Goal: Task Accomplishment & Management: Complete application form

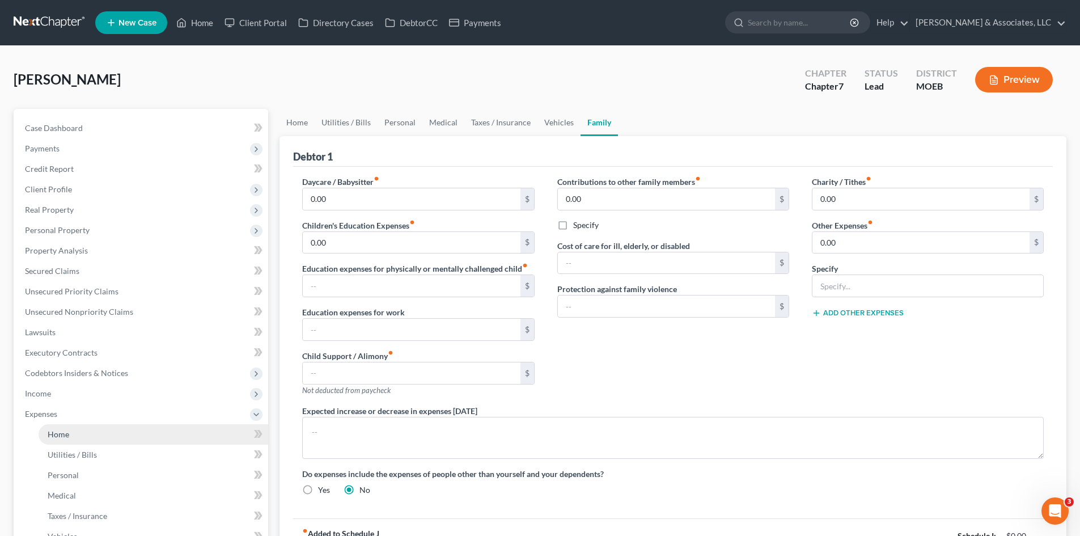
scroll to position [113, 0]
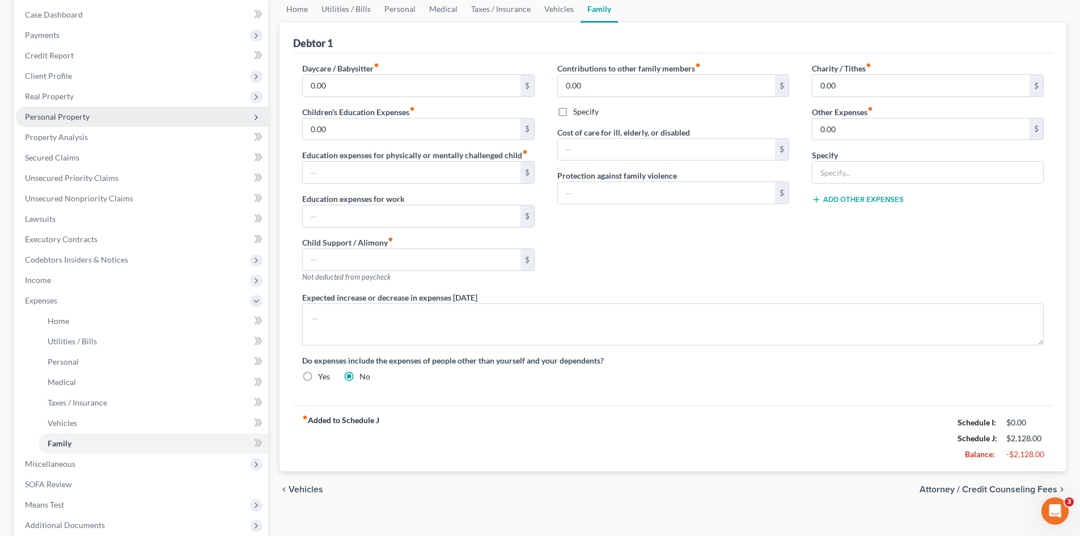
click at [52, 115] on span "Personal Property" at bounding box center [57, 117] width 65 height 10
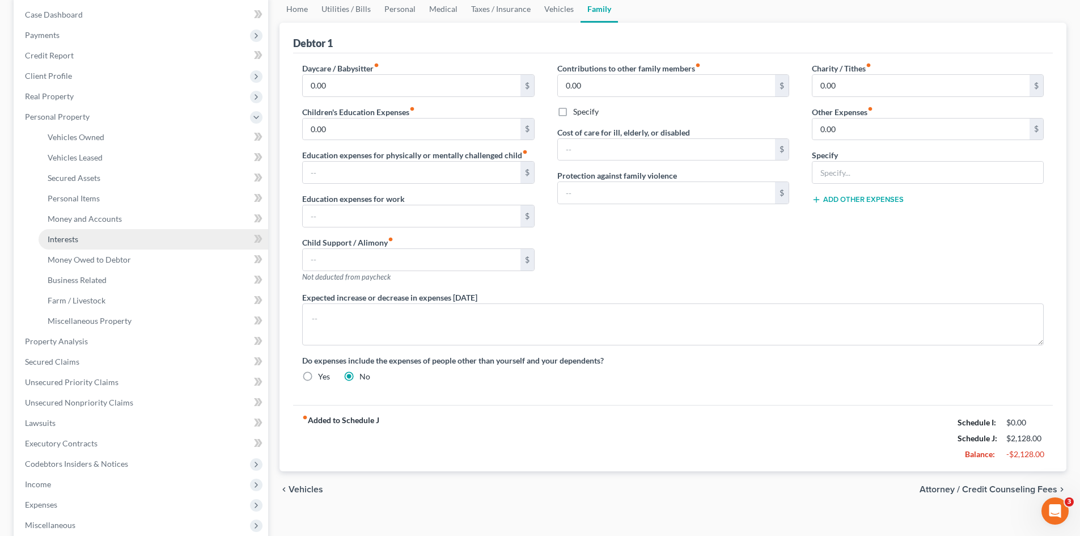
click at [80, 242] on link "Interests" at bounding box center [154, 239] width 230 height 20
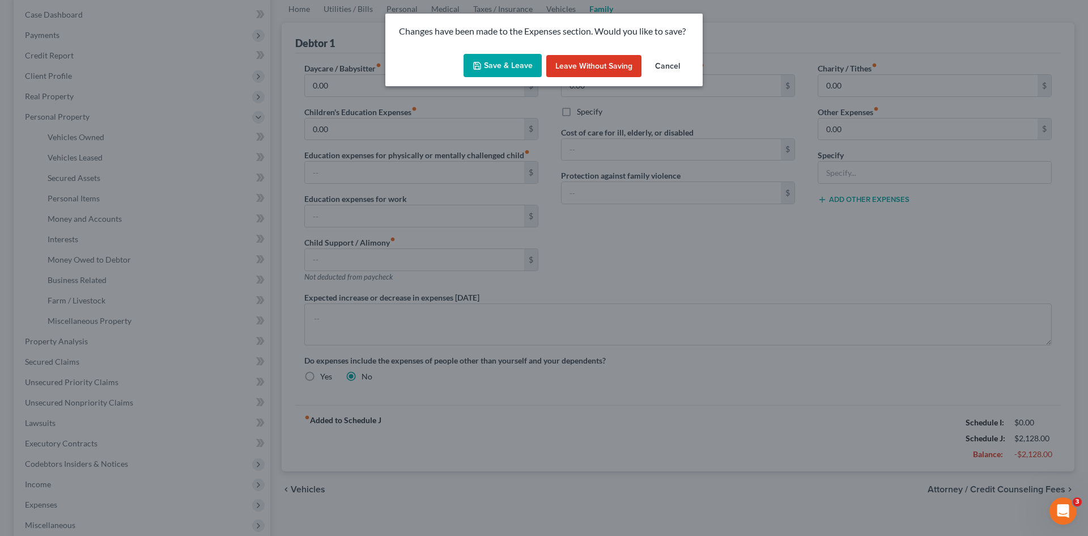
click at [492, 62] on button "Save & Leave" at bounding box center [503, 66] width 78 height 24
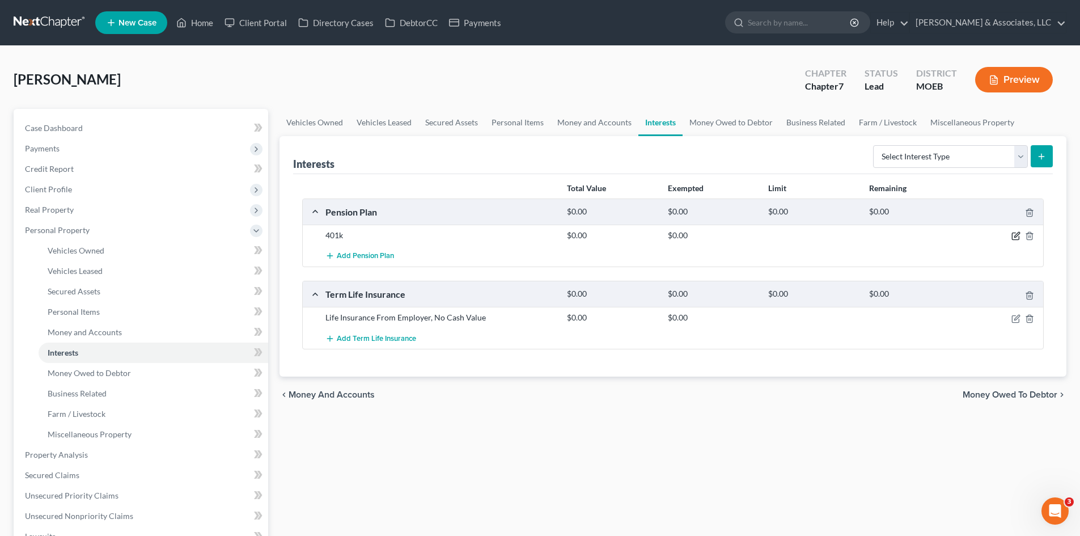
click at [1015, 236] on icon "button" at bounding box center [1015, 235] width 9 height 9
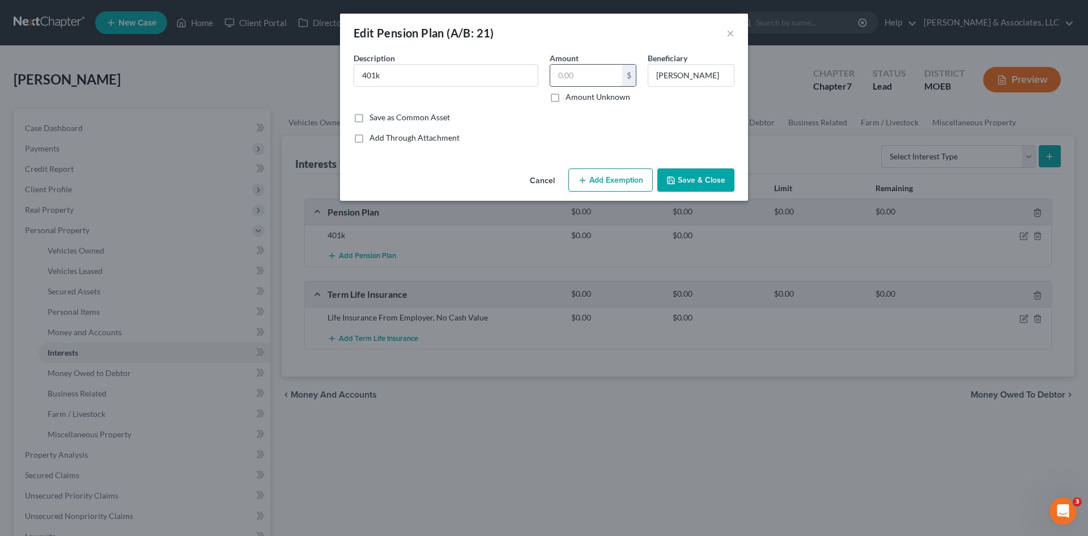
click at [591, 77] on input "text" at bounding box center [586, 76] width 72 height 22
type input "12.14"
click at [605, 183] on button "Add Exemption" at bounding box center [611, 180] width 84 height 24
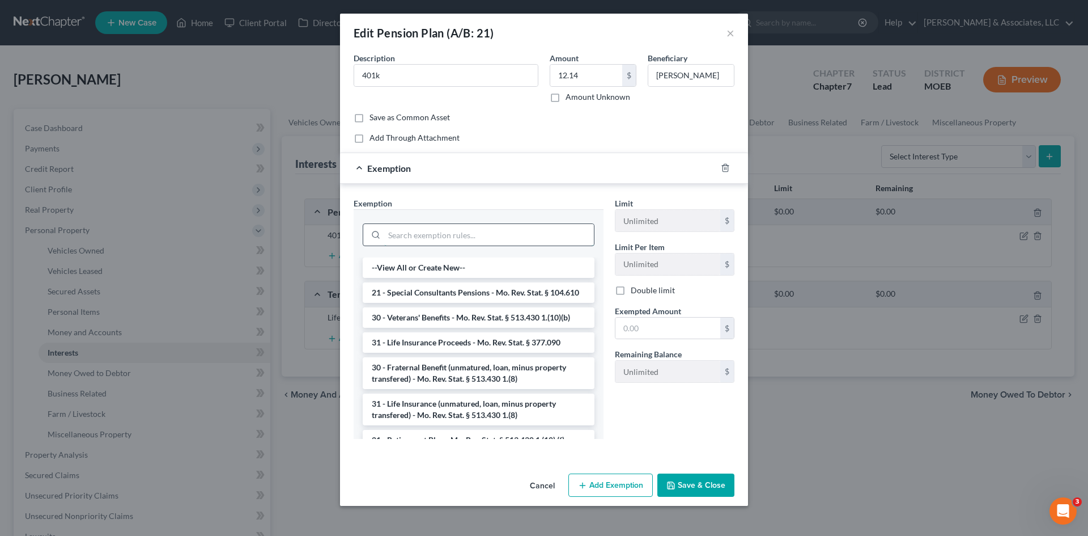
click at [469, 238] on input "search" at bounding box center [489, 235] width 210 height 22
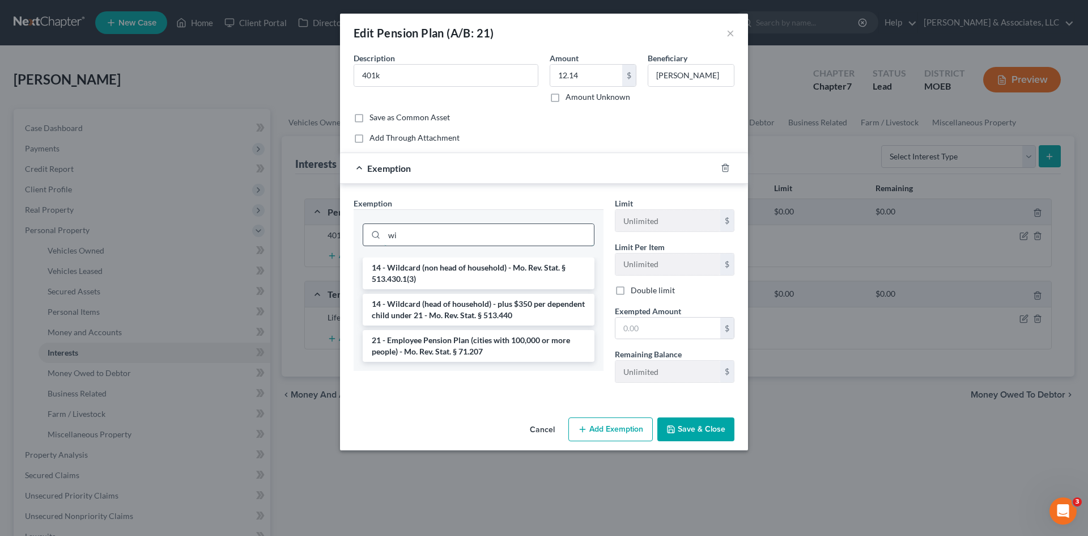
type input "w"
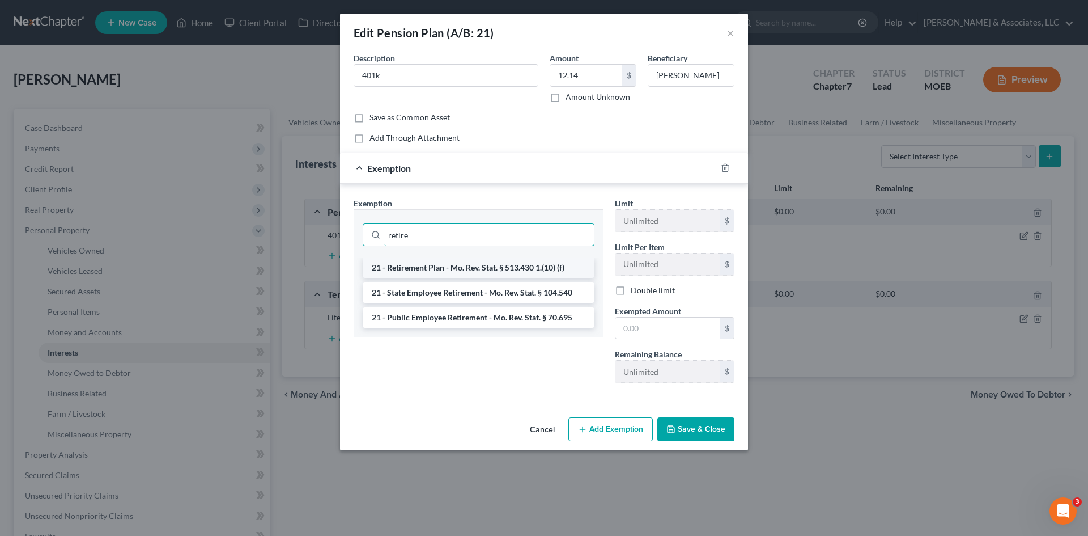
type input "retire"
click at [461, 263] on li "21 - Retirement Plan - Mo. Rev. Stat. § 513.430 1.(10) (f)" at bounding box center [479, 267] width 232 height 20
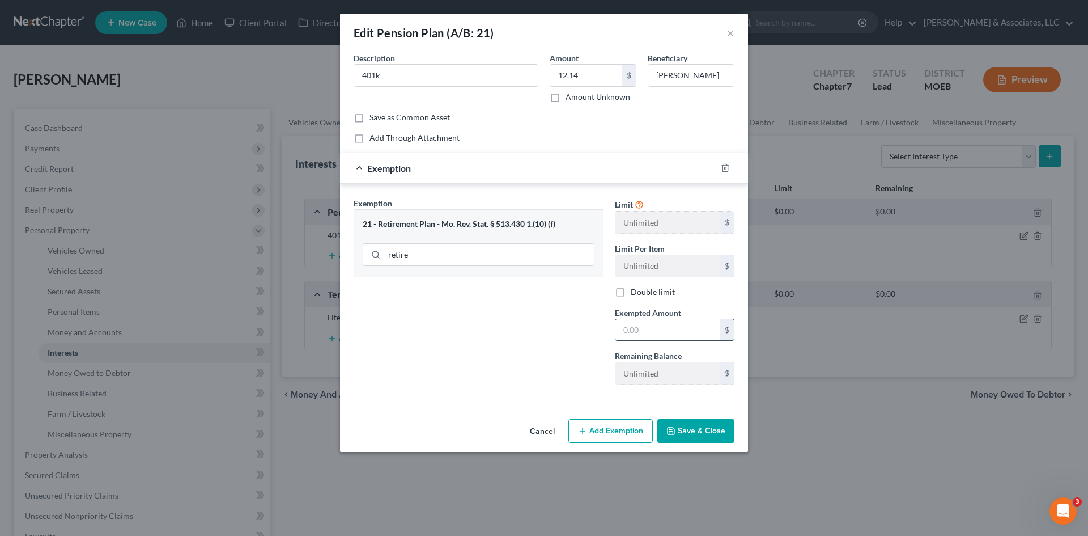
click at [647, 330] on input "text" at bounding box center [668, 330] width 105 height 22
drag, startPoint x: 653, startPoint y: 324, endPoint x: 535, endPoint y: 314, distance: 118.3
click at [535, 314] on div "Exemption Set must be selected for CA. Exemption * 21 - Retirement Plan - Mo. R…" at bounding box center [544, 295] width 392 height 197
type input "1,214.17"
click at [578, 78] on input "12.14" at bounding box center [586, 76] width 72 height 22
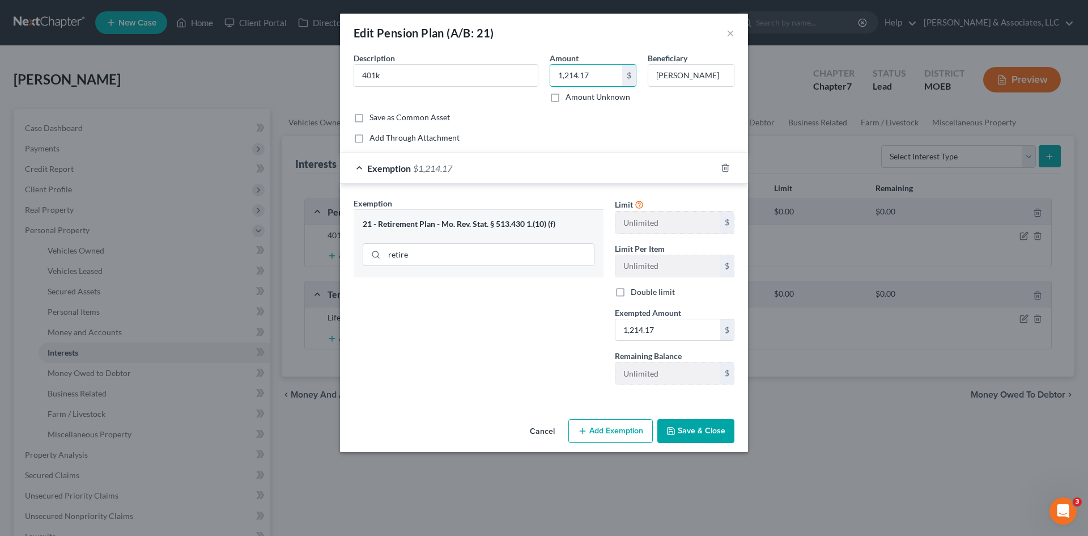
type input "1,214.17"
click at [702, 435] on button "Save & Close" at bounding box center [696, 431] width 77 height 24
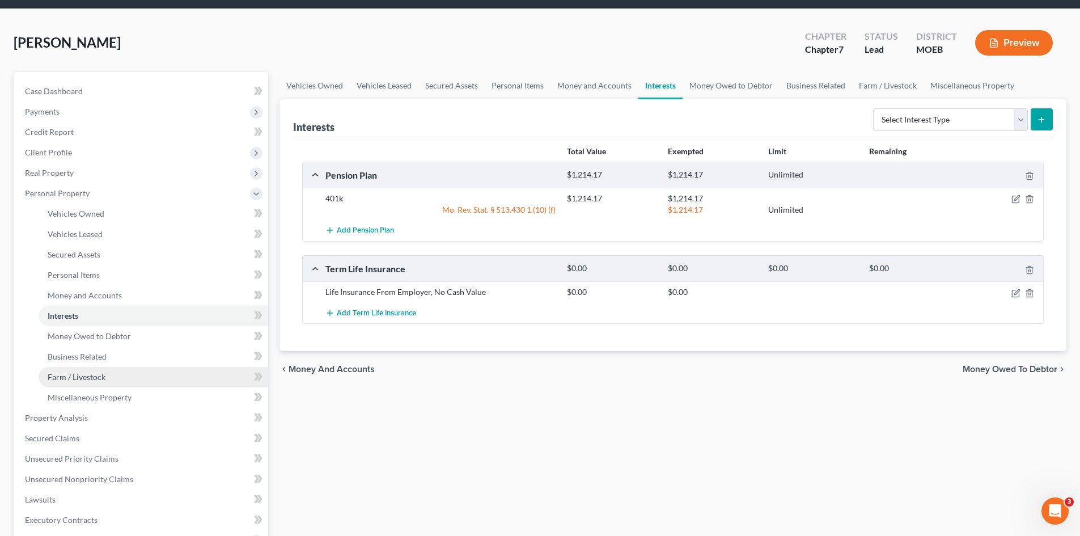
scroll to position [57, 0]
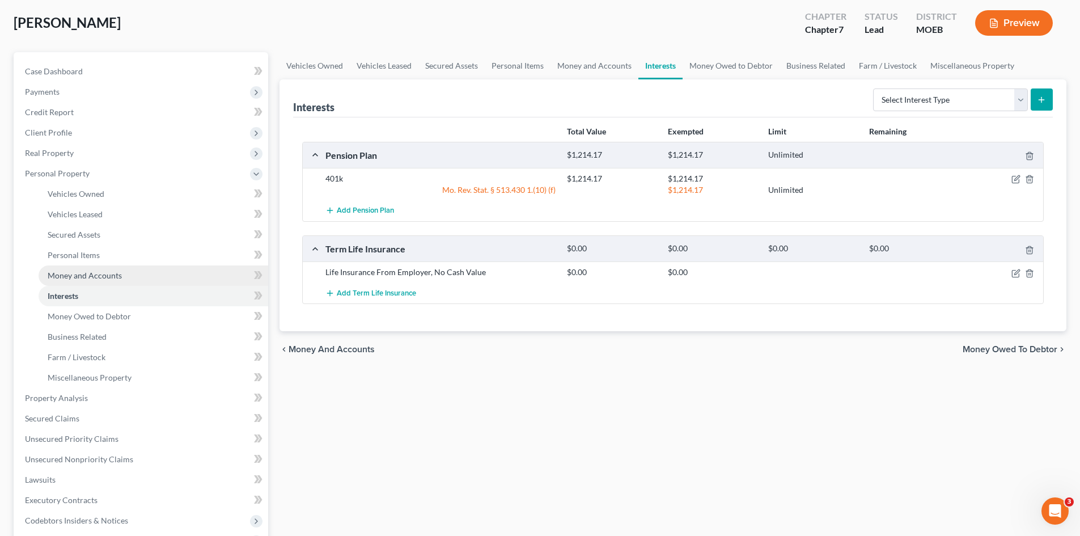
click at [96, 270] on span "Money and Accounts" at bounding box center [85, 275] width 74 height 10
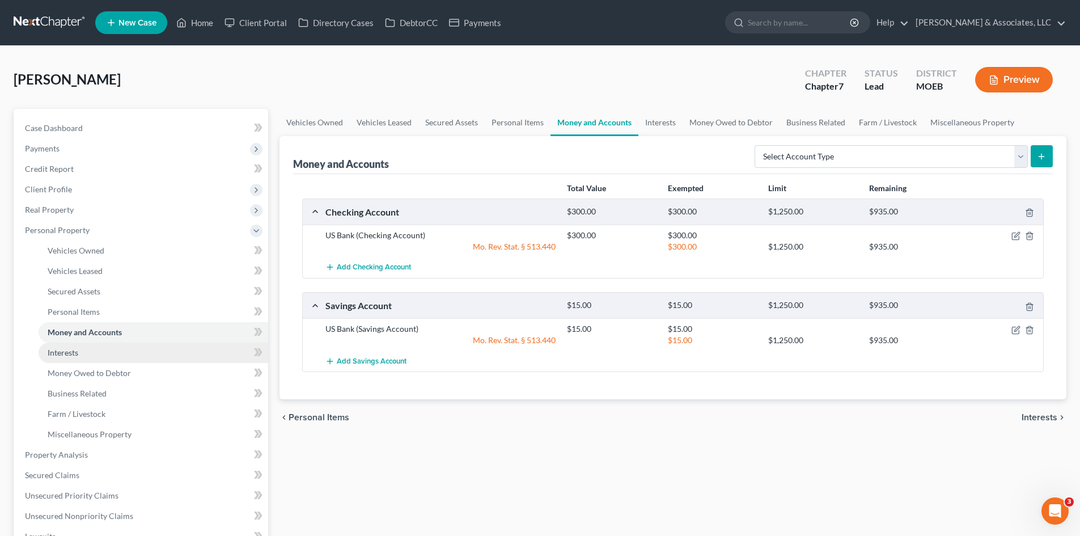
click at [74, 353] on span "Interests" at bounding box center [63, 353] width 31 height 10
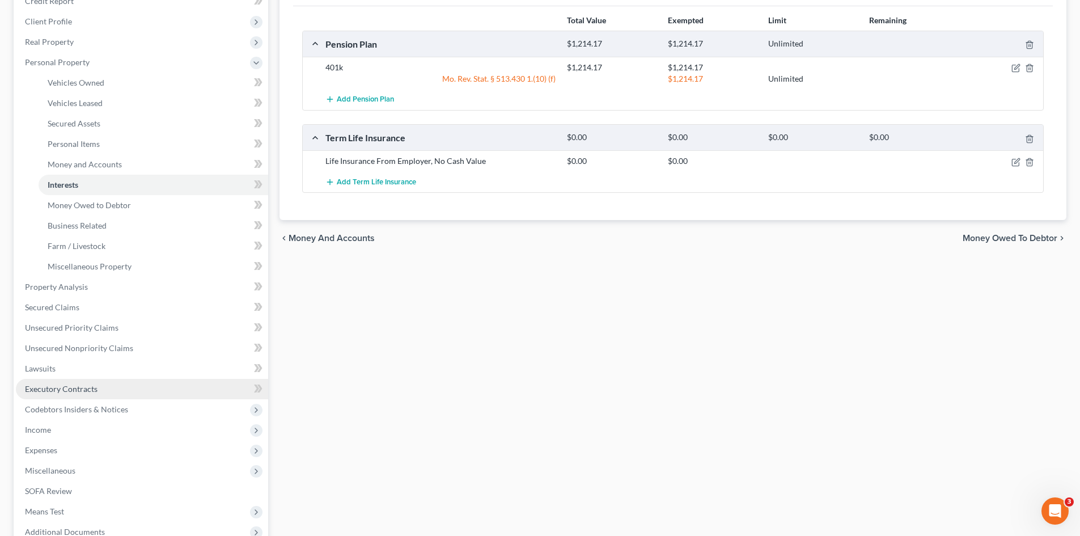
scroll to position [170, 0]
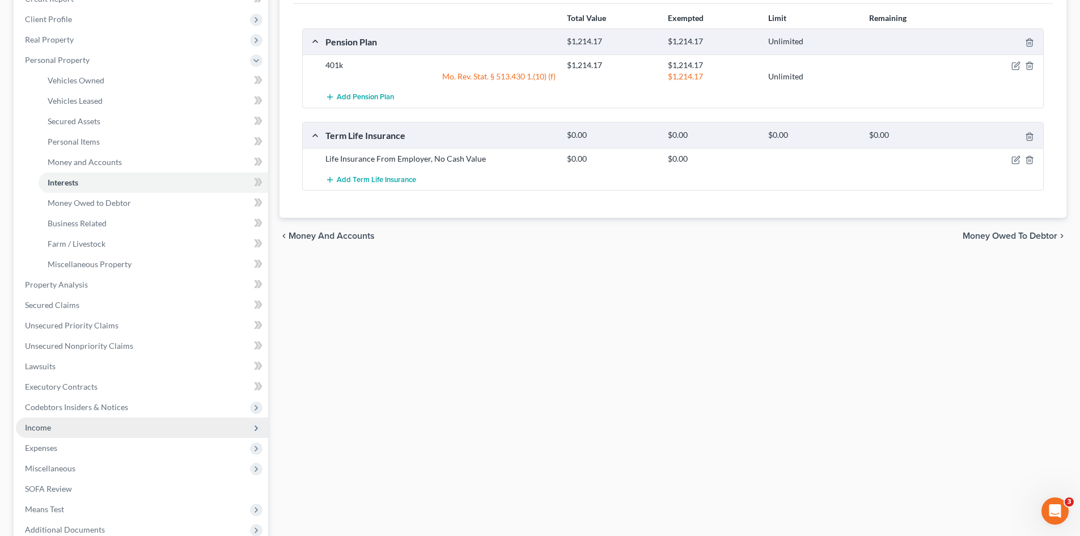
click at [40, 427] on span "Income" at bounding box center [38, 427] width 26 height 10
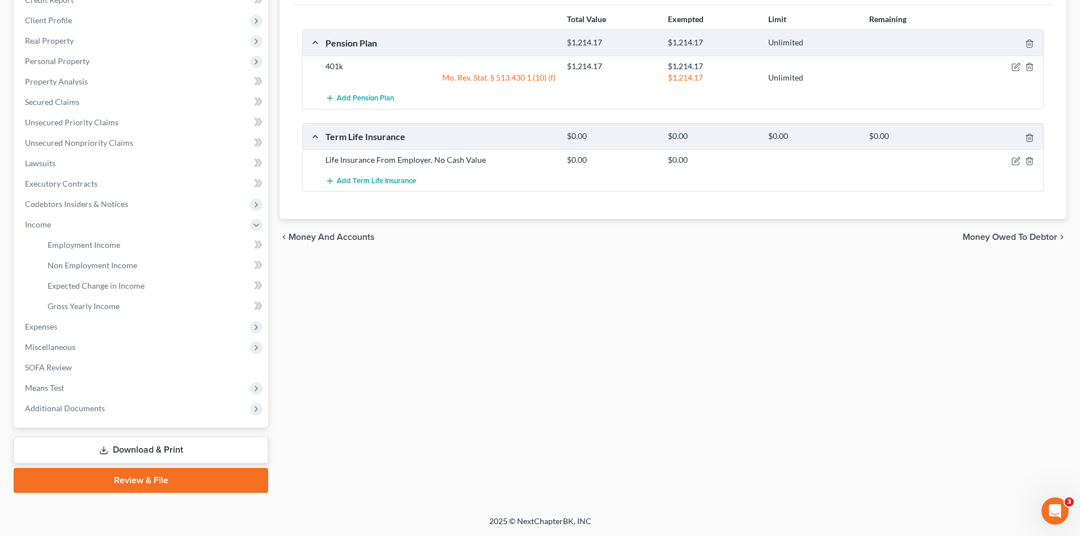
scroll to position [169, 0]
drag, startPoint x: 348, startPoint y: 8, endPoint x: 302, endPoint y: 40, distance: 55.8
click at [348, 8] on div "Total Value Exempted Limit Remaining Pension Plan $1,214.17 $1,214.17 Unlimited…" at bounding box center [673, 112] width 760 height 214
drag, startPoint x: 94, startPoint y: 305, endPoint x: 287, endPoint y: 291, distance: 193.8
click at [95, 305] on span "Gross Yearly Income" at bounding box center [84, 306] width 72 height 10
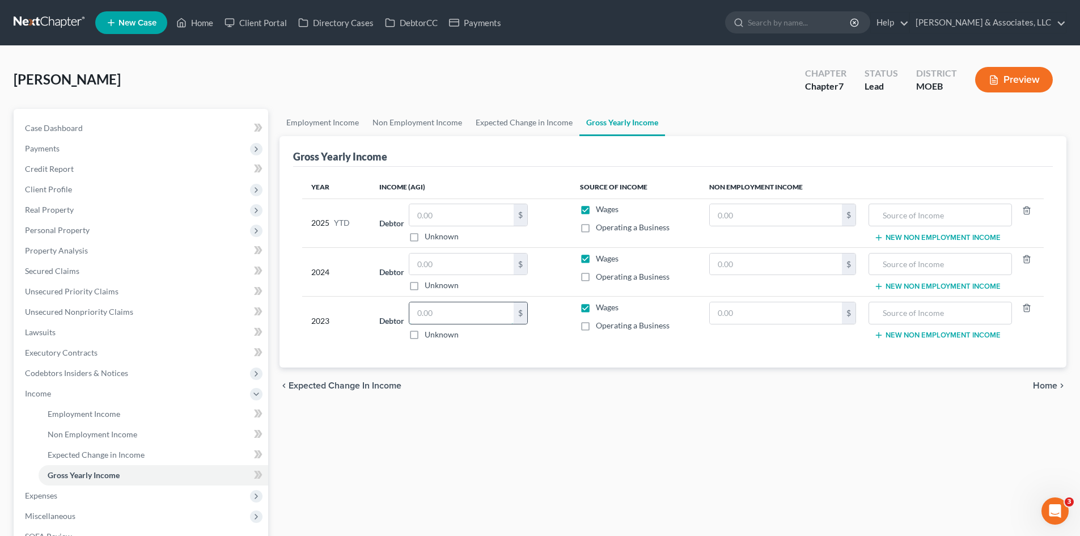
click at [445, 308] on input "text" at bounding box center [461, 313] width 104 height 22
type input "50,883.00"
click at [564, 342] on td "Debtor 50,883.00 $ Unknown Balance Undetermined 50,883.00 $ Unknown" at bounding box center [470, 321] width 200 height 49
click at [99, 415] on span "Employment Income" at bounding box center [84, 414] width 73 height 10
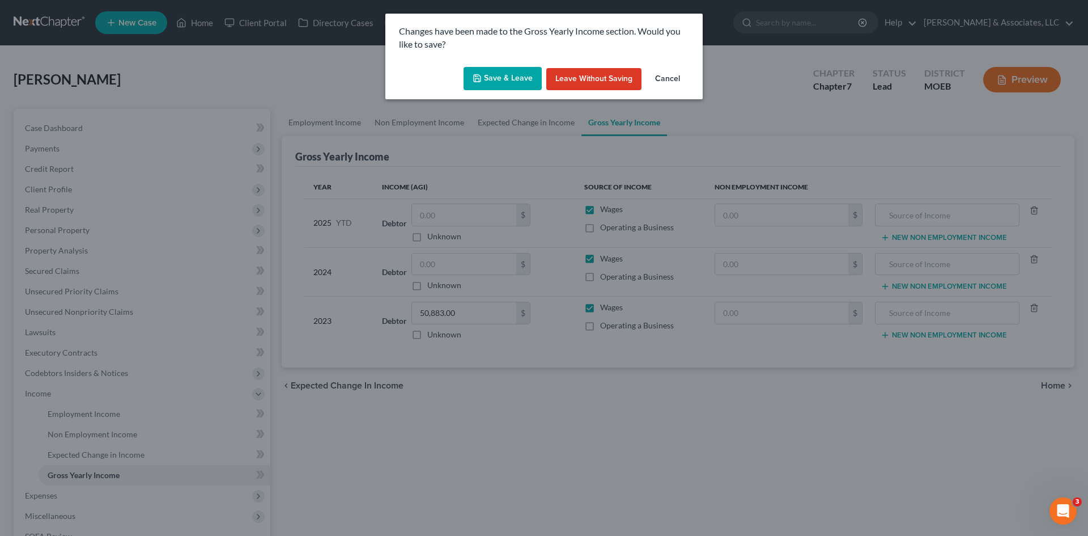
click at [501, 80] on button "Save & Leave" at bounding box center [503, 79] width 78 height 24
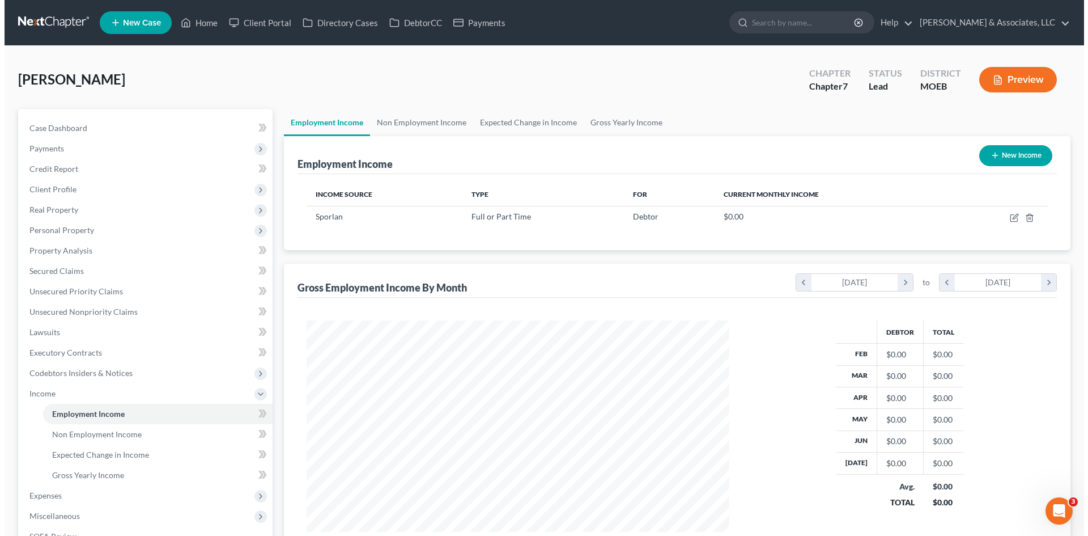
scroll to position [211, 446]
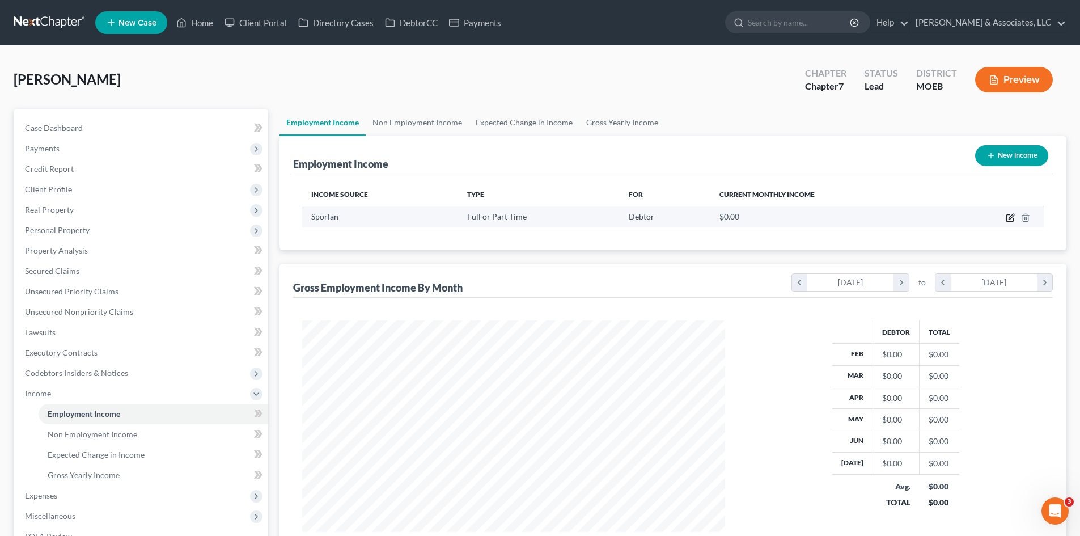
click at [1007, 217] on icon "button" at bounding box center [1010, 217] width 9 height 9
select select "0"
select select "26"
select select "3"
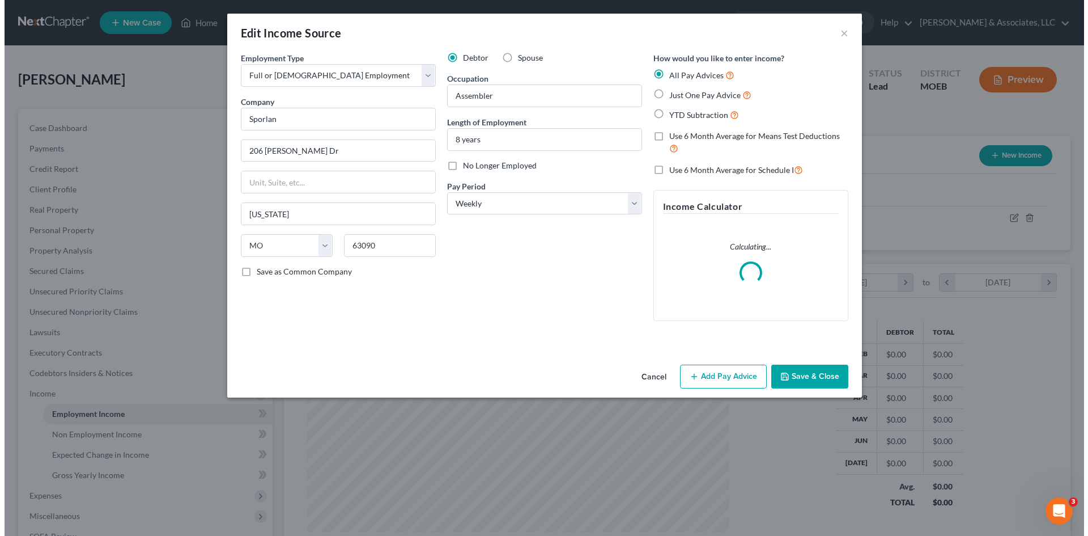
scroll to position [213, 450]
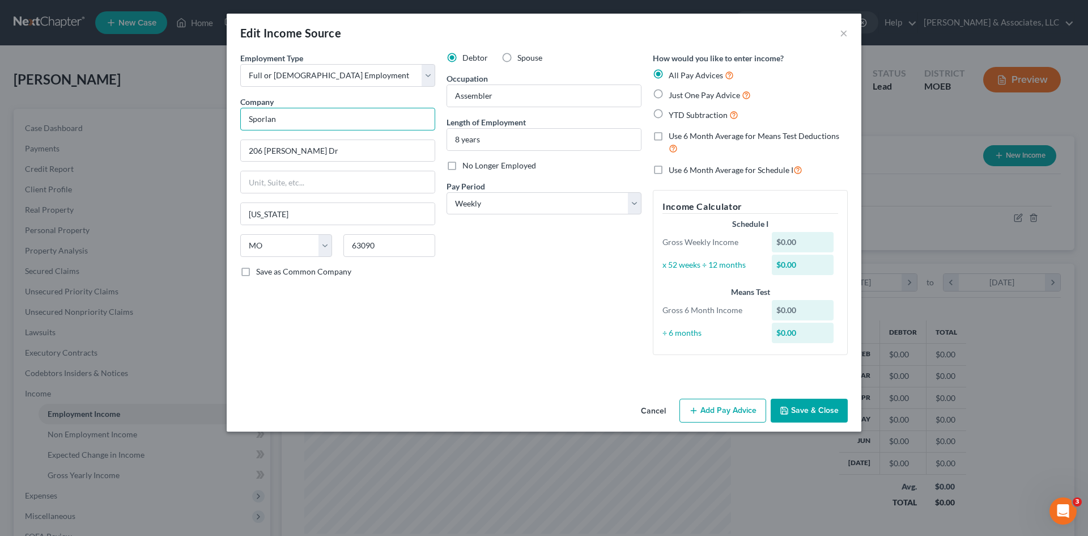
click at [321, 116] on input "Sporlan" at bounding box center [337, 119] width 195 height 23
type input "S"
type input "[PERSON_NAME] Corporation"
type input "[STREET_ADDRESS]"
type input "[GEOGRAPHIC_DATA]"
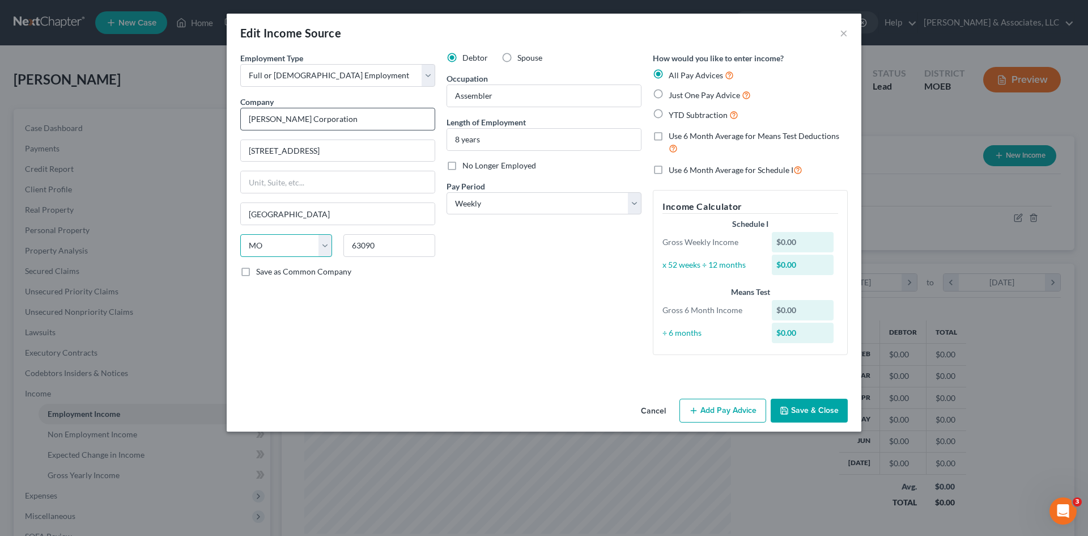
select select "36"
type input "44124"
click at [669, 113] on label "YTD Subtraction" at bounding box center [704, 114] width 70 height 13
click at [674, 113] on input "YTD Subtraction" at bounding box center [677, 111] width 7 height 7
radio input "true"
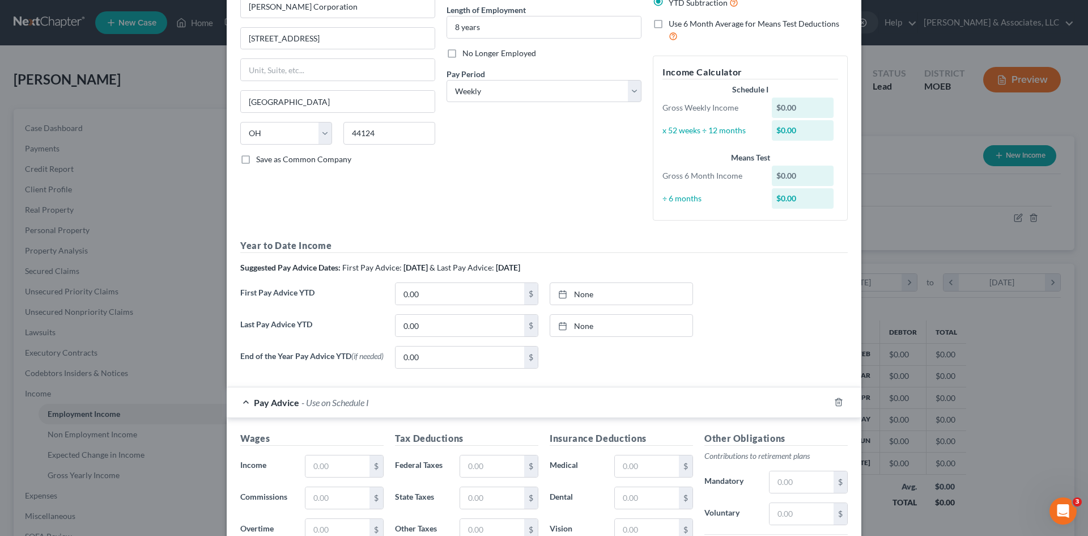
scroll to position [113, 0]
click at [428, 301] on input "0.00" at bounding box center [460, 293] width 129 height 22
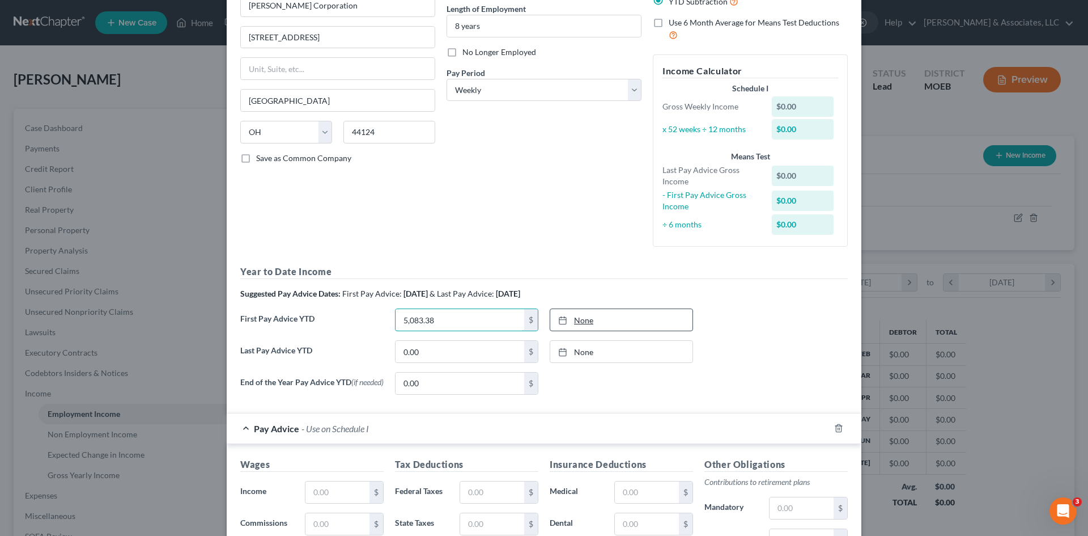
type input "5,083.38"
click at [585, 325] on link "[DATE]" at bounding box center [621, 320] width 142 height 22
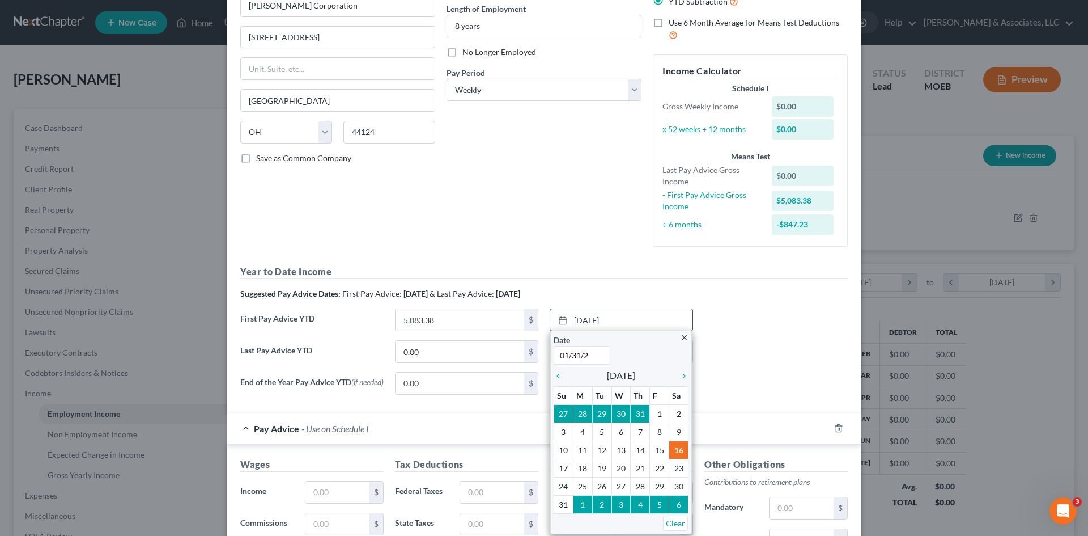
type input "[DATE]"
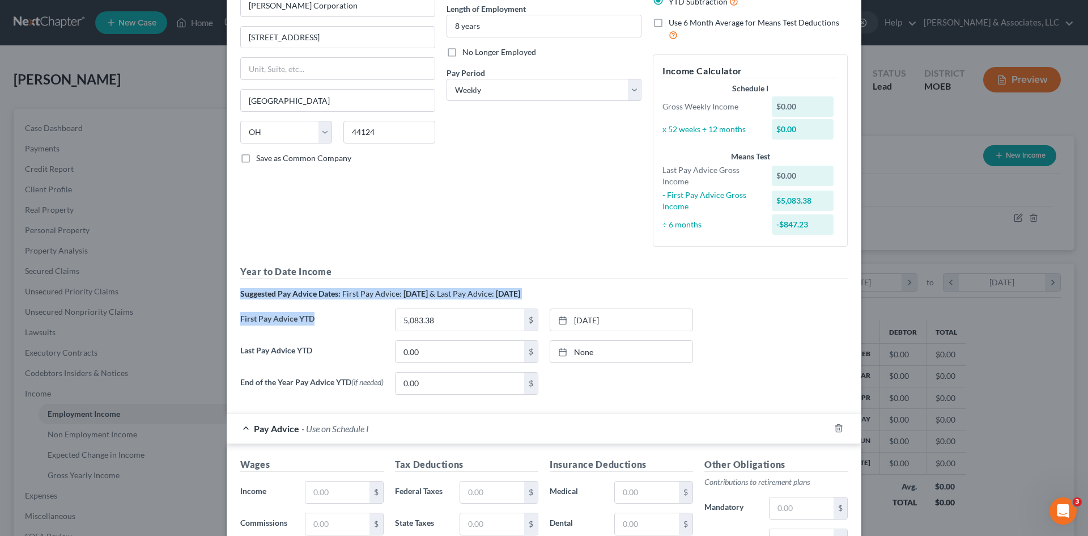
drag, startPoint x: 354, startPoint y: 327, endPoint x: 404, endPoint y: 264, distance: 80.3
click at [404, 264] on div "Employment Type * Select Full or [DEMOGRAPHIC_DATA] Employment Self Employment …" at bounding box center [544, 171] width 619 height 465
click at [440, 348] on input "0.00" at bounding box center [460, 352] width 129 height 22
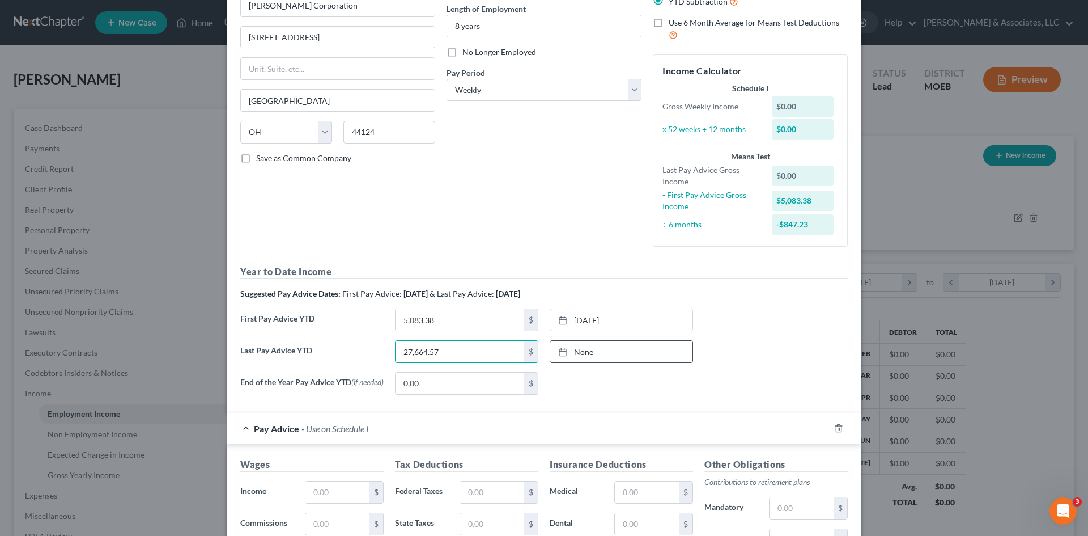
type input "27,664.57"
click at [578, 349] on link "None" at bounding box center [621, 352] width 142 height 22
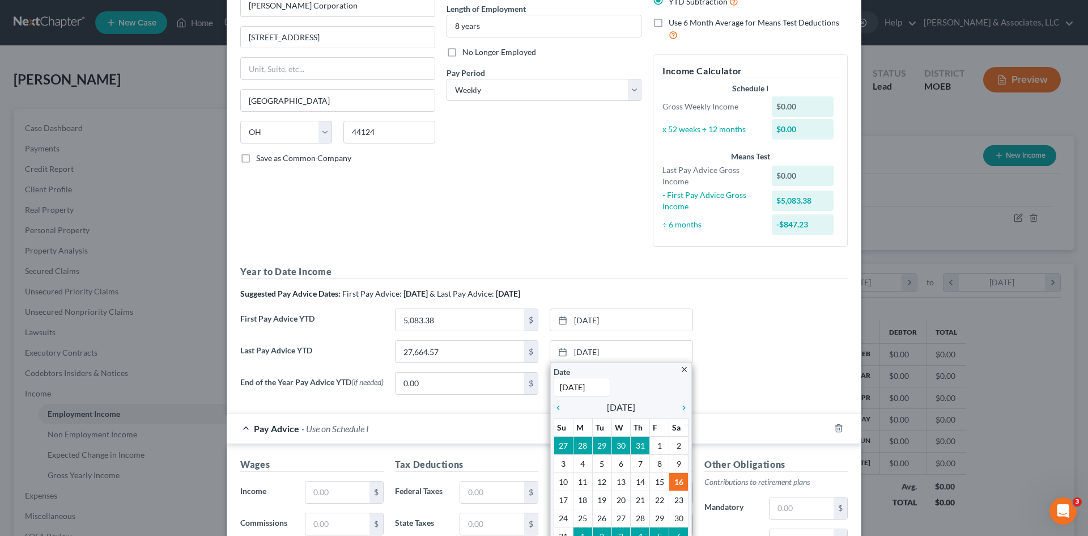
scroll to position [0, 0]
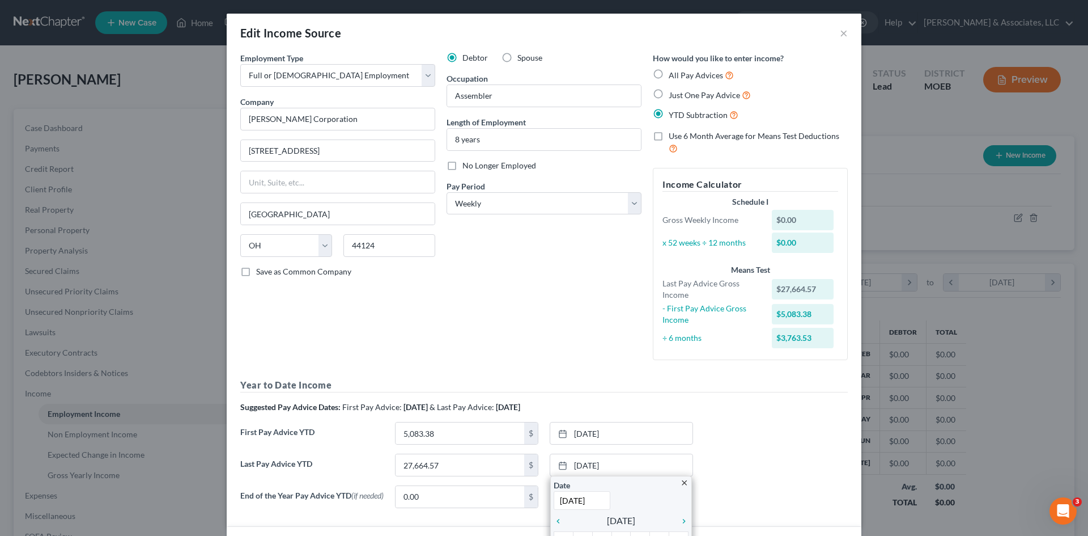
type input "[DATE]"
click at [787, 444] on div "First Pay Advice YTD 5,083.38 $ [DATE] close Date [DATE] Time 12:00 AM chevron_…" at bounding box center [544, 438] width 619 height 32
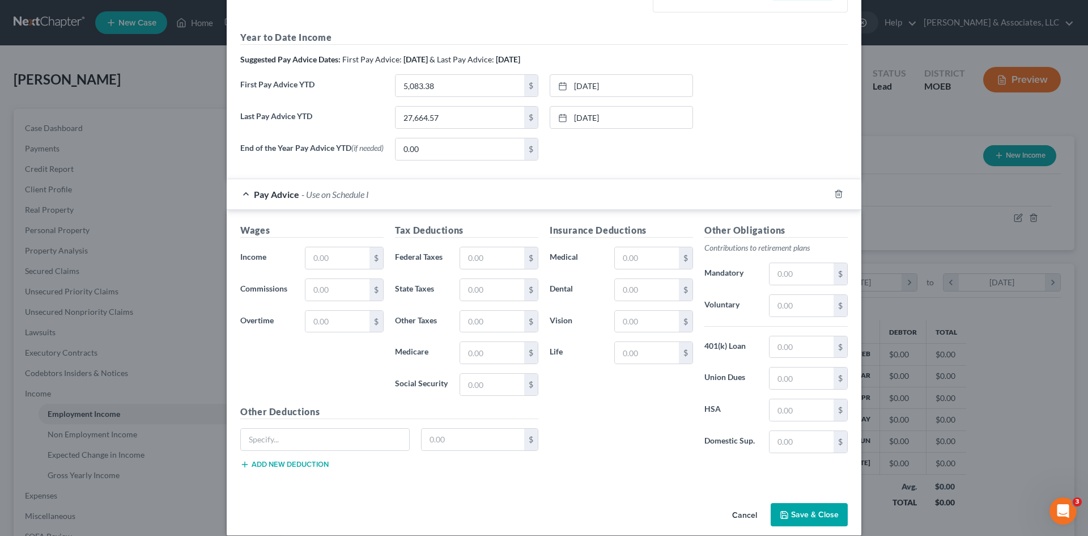
scroll to position [363, 0]
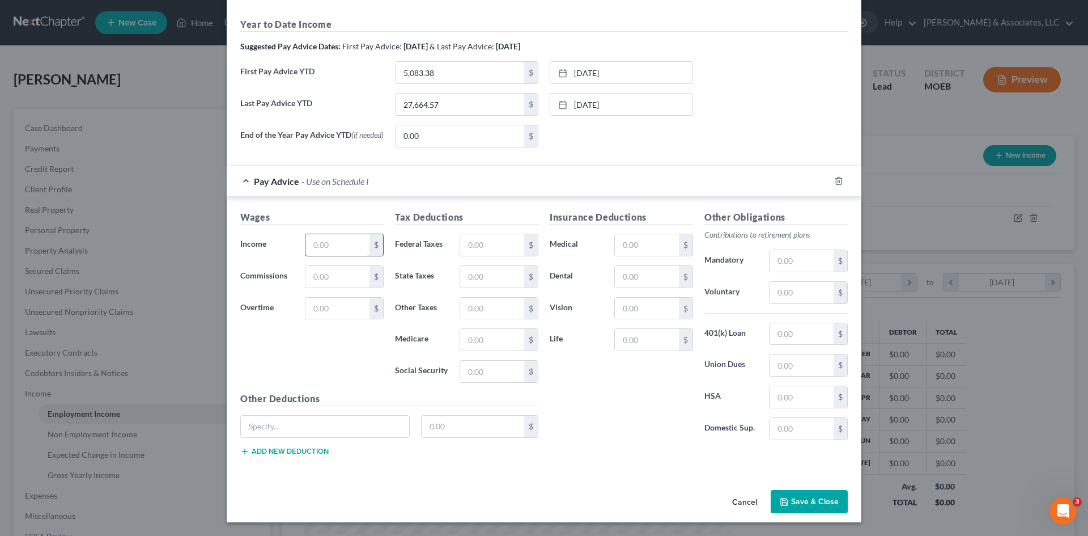
click at [344, 247] on input "text" at bounding box center [338, 245] width 64 height 22
click at [356, 246] on input "286.76" at bounding box center [338, 245] width 64 height 22
type input "2"
type input "716.90"
click at [371, 371] on div "Wages Income * 716.90 $ Commissions $ Overtime $" at bounding box center [312, 300] width 155 height 181
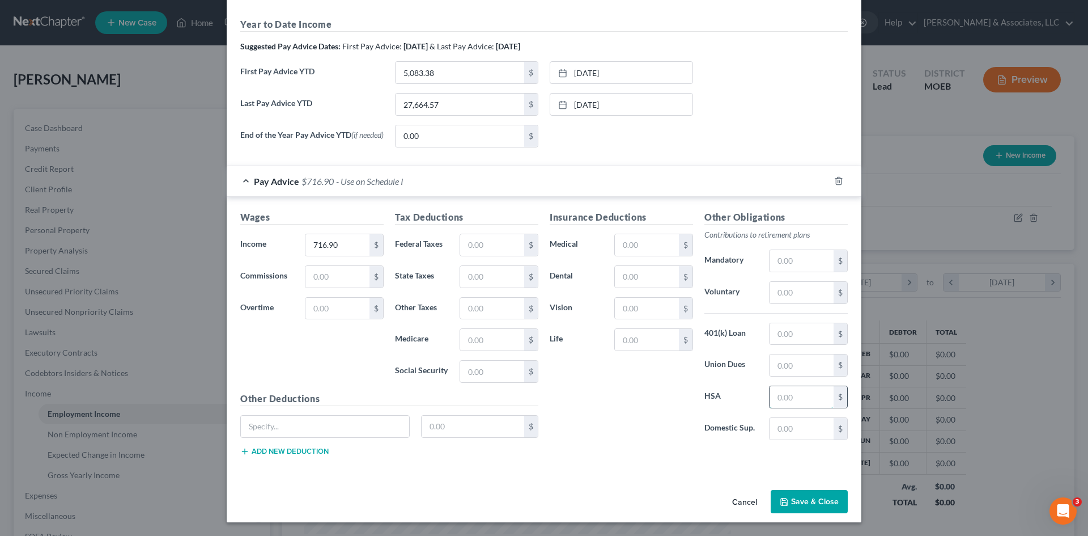
click at [794, 397] on input "text" at bounding box center [802, 397] width 64 height 22
type input "10.00"
click at [287, 426] on input "text" at bounding box center [325, 427] width 168 height 22
type input "Legal"
click at [473, 429] on input "text" at bounding box center [473, 427] width 103 height 22
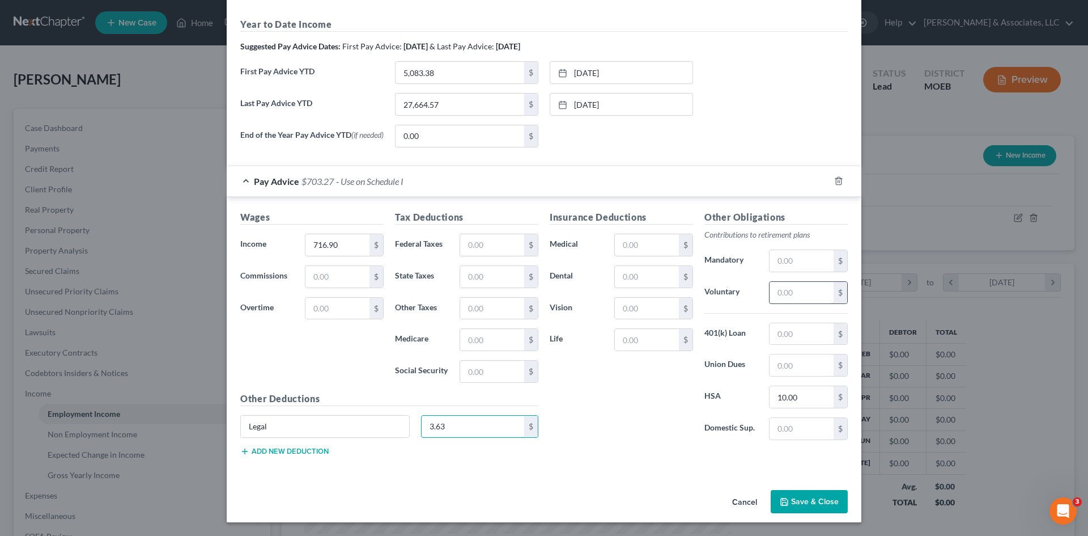
type input "3.63"
click at [781, 291] on input "text" at bounding box center [802, 293] width 64 height 22
type input "43.01"
click at [304, 450] on button "Add new deduction" at bounding box center [284, 451] width 88 height 9
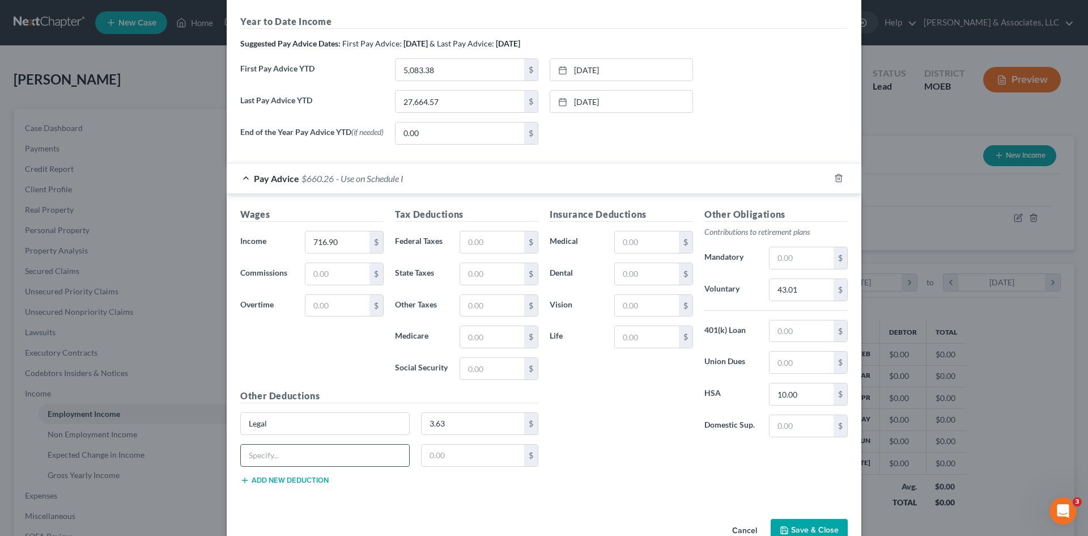
click at [295, 455] on input "text" at bounding box center [325, 455] width 168 height 22
type input "Accident"
type input "0.30"
click at [641, 247] on input "text" at bounding box center [647, 242] width 64 height 22
type input "3.95"
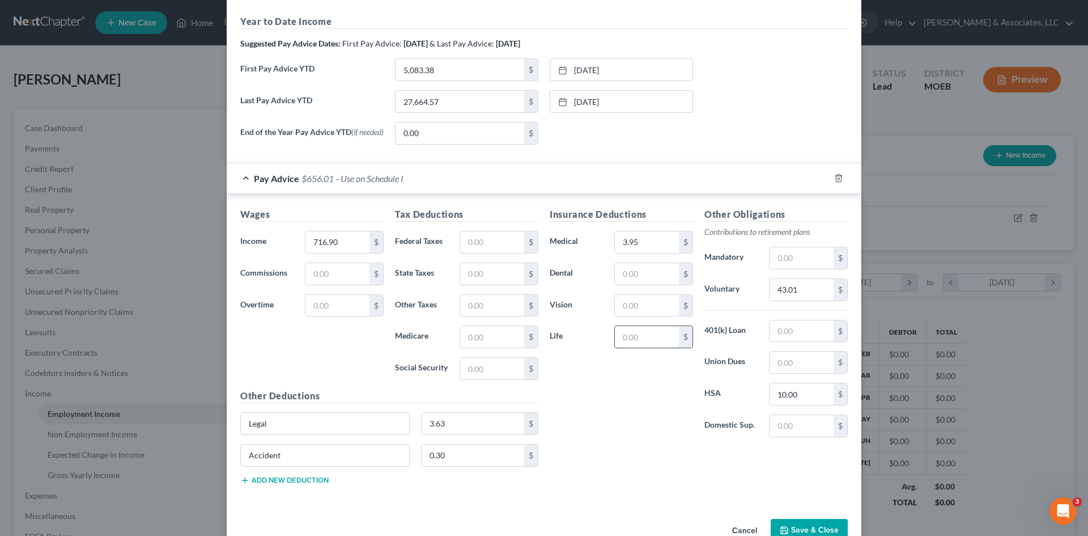
click at [641, 342] on input "text" at bounding box center [647, 337] width 64 height 22
type input "18.78"
click at [482, 238] on input "text" at bounding box center [492, 242] width 64 height 22
type input "50.45"
click at [470, 273] on input "text" at bounding box center [492, 274] width 64 height 22
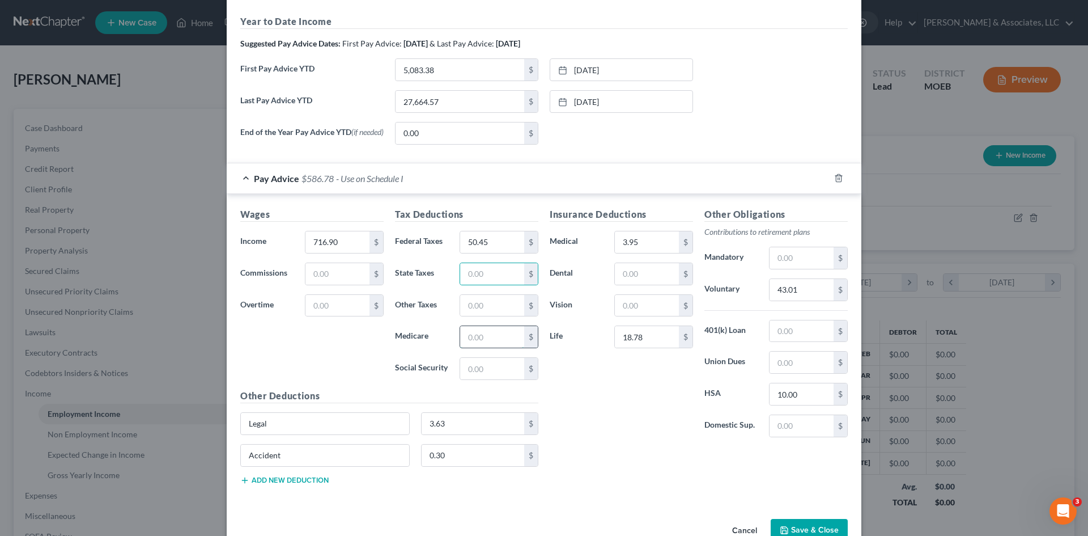
click at [469, 340] on input "text" at bounding box center [492, 337] width 64 height 22
type input "10.26"
click at [484, 370] on input "text" at bounding box center [492, 369] width 64 height 22
type input "43.85"
click at [499, 277] on input "text" at bounding box center [492, 274] width 64 height 22
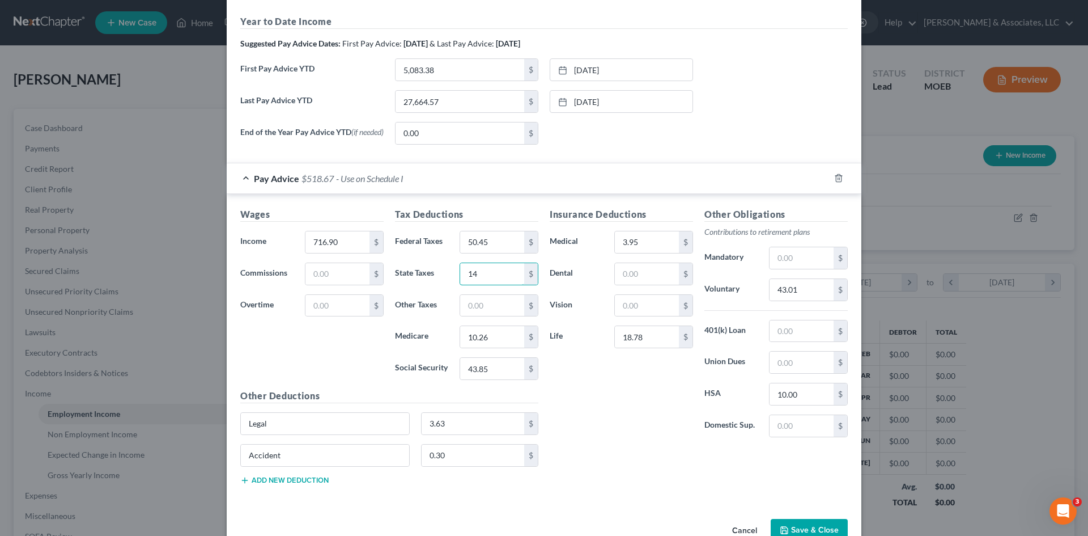
type input "14"
click at [495, 209] on div "Wages Income * 716.90 $ Commissions $ Overtime $ Tax Deductions Federal Taxes 5…" at bounding box center [544, 348] width 635 height 308
click at [442, 453] on input "0.30" at bounding box center [473, 455] width 103 height 22
type input "2.73"
click at [279, 479] on button "Add new deduction" at bounding box center [284, 480] width 88 height 9
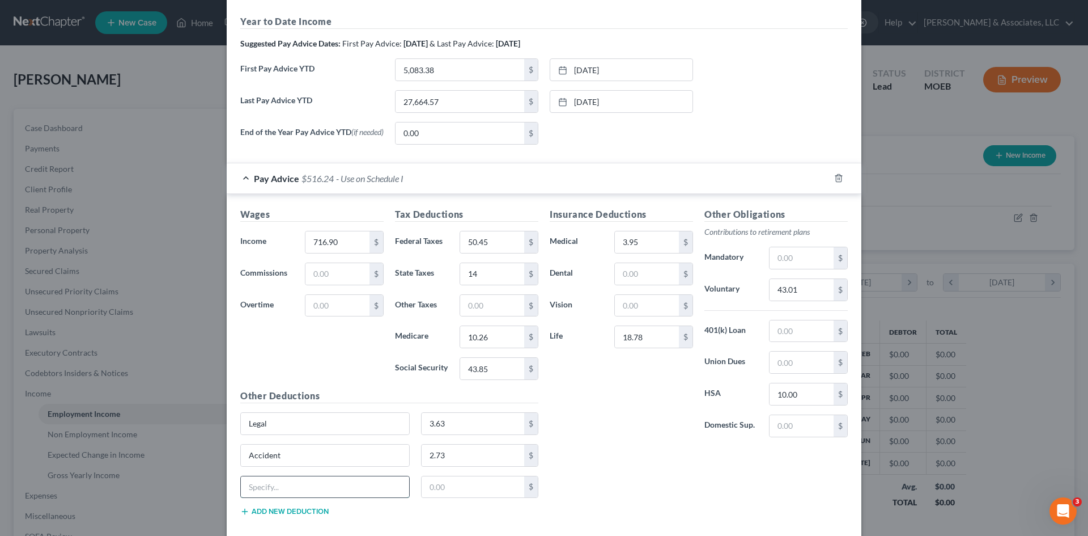
click at [300, 489] on input "text" at bounding box center [325, 487] width 168 height 22
type input "Life Optional"
type input "0.30"
drag, startPoint x: 298, startPoint y: 495, endPoint x: 259, endPoint y: 489, distance: 39.6
click at [259, 489] on input "Life Optional" at bounding box center [325, 487] width 168 height 22
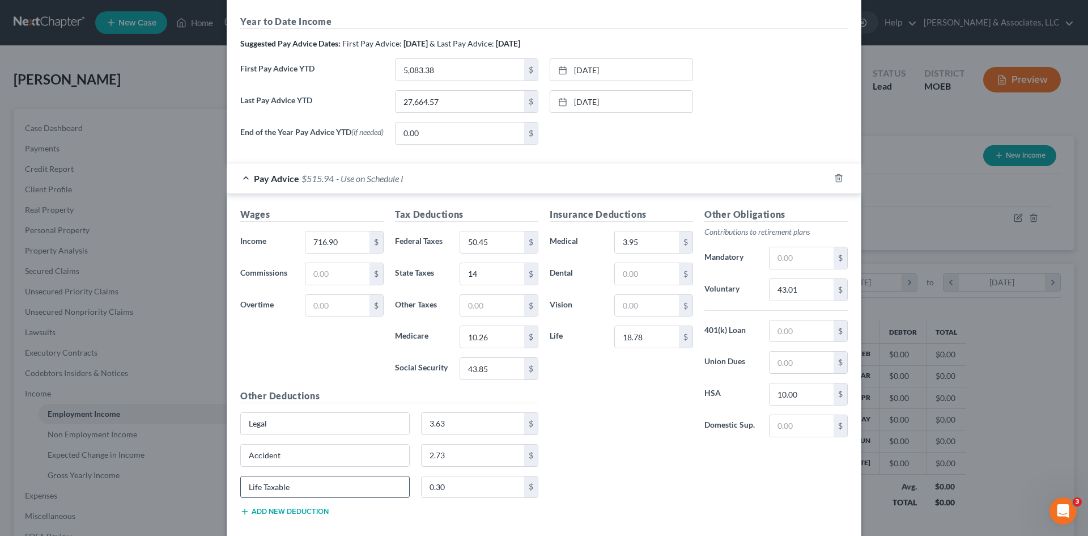
type input "Life Taxable"
click at [333, 246] on input "716.90" at bounding box center [338, 242] width 64 height 22
type input "717.20"
click at [626, 404] on div "Insurance Deductions Medical 3.95 $ Dental $ Vision $ Life 18.78 $" at bounding box center [621, 326] width 155 height 239
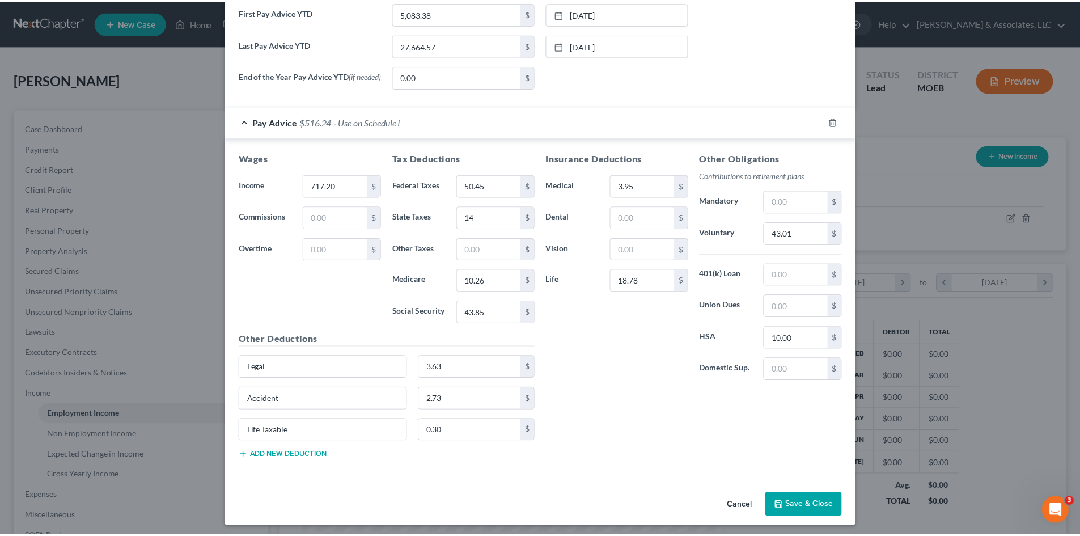
scroll to position [426, 0]
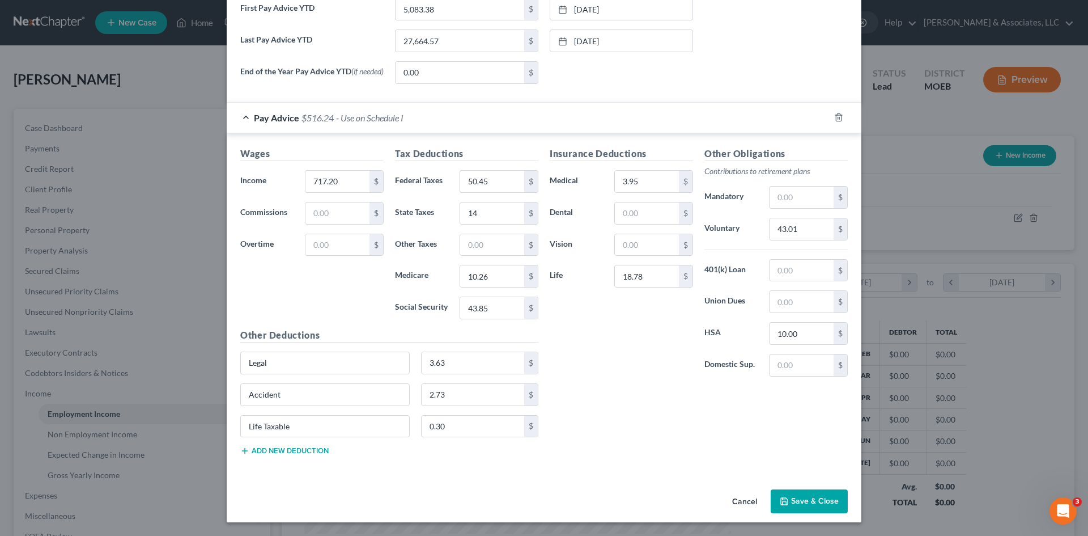
click at [794, 501] on button "Save & Close" at bounding box center [809, 501] width 77 height 24
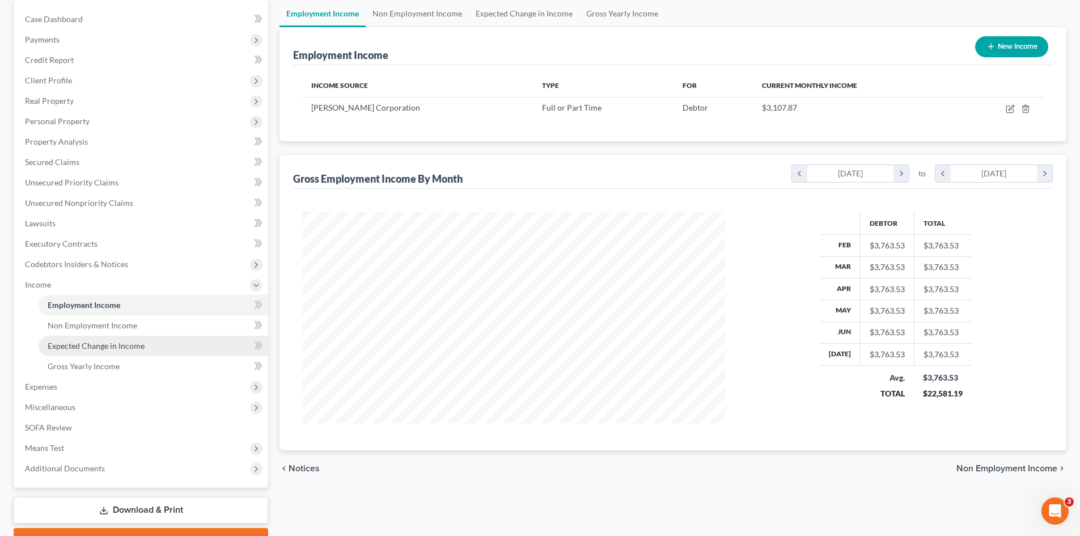
scroll to position [56, 0]
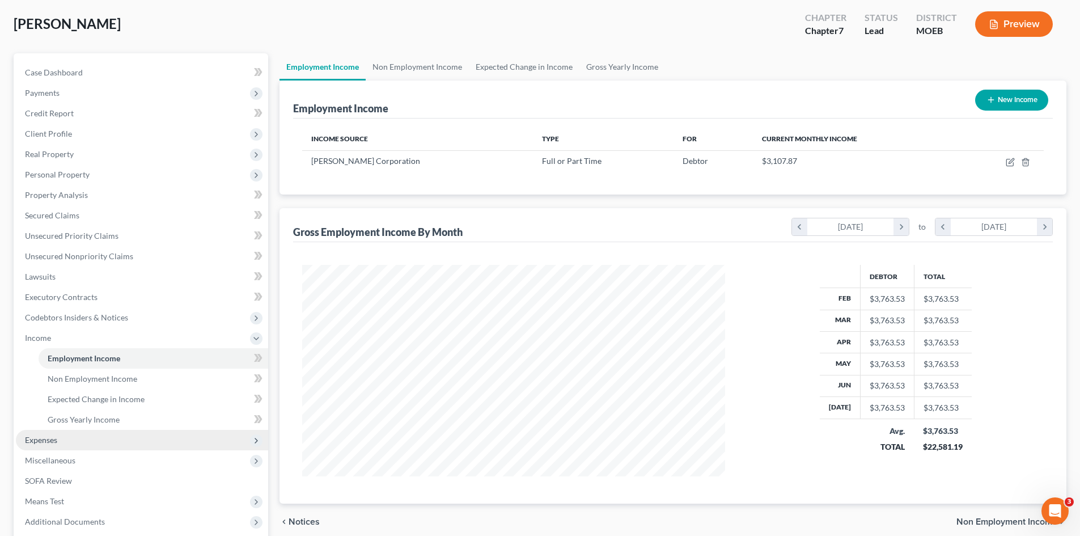
click at [45, 440] on span "Expenses" at bounding box center [41, 440] width 32 height 10
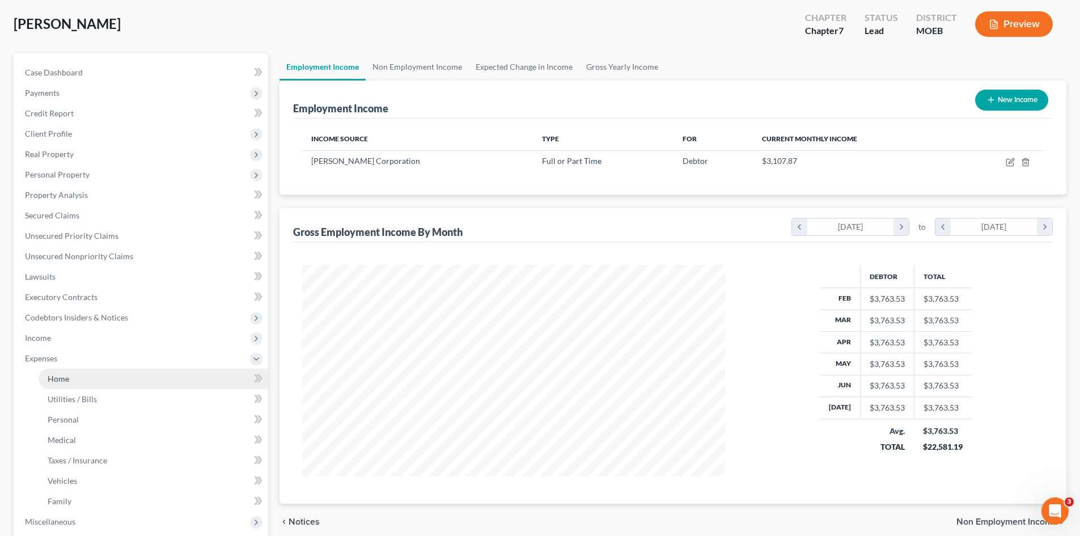
click at [76, 382] on link "Home" at bounding box center [154, 379] width 230 height 20
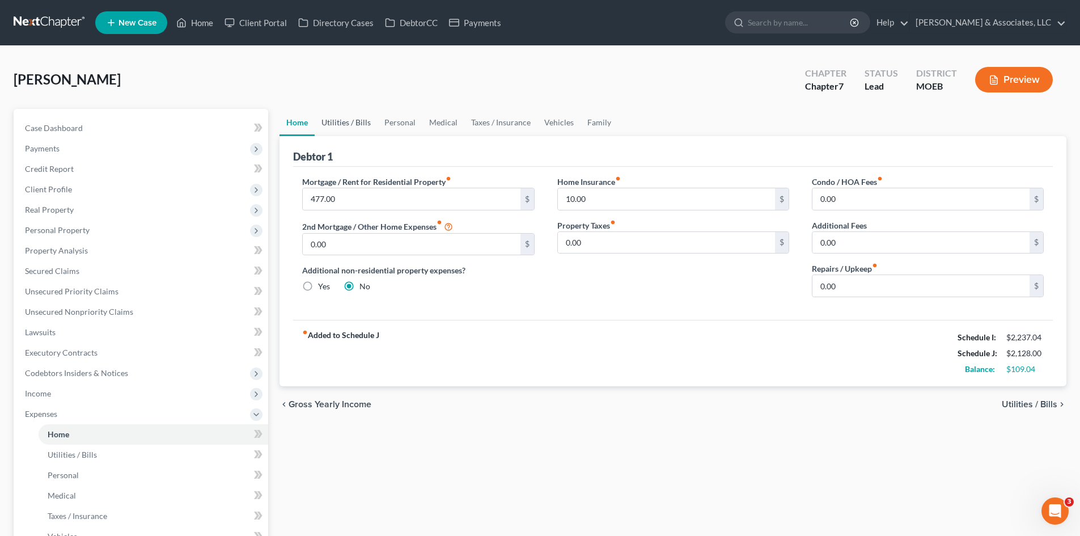
click at [337, 120] on link "Utilities / Bills" at bounding box center [346, 122] width 63 height 27
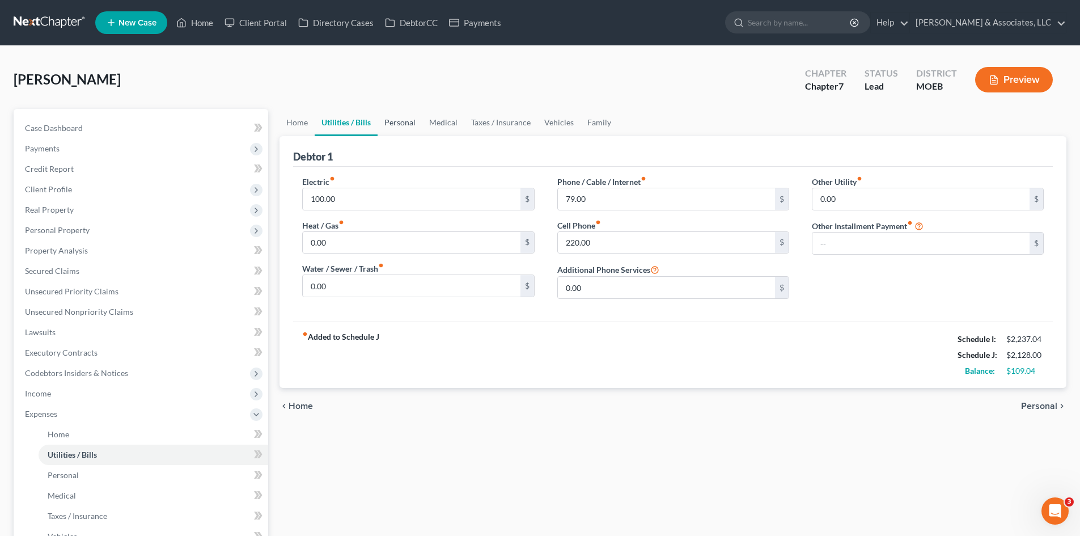
click at [401, 124] on link "Personal" at bounding box center [400, 122] width 45 height 27
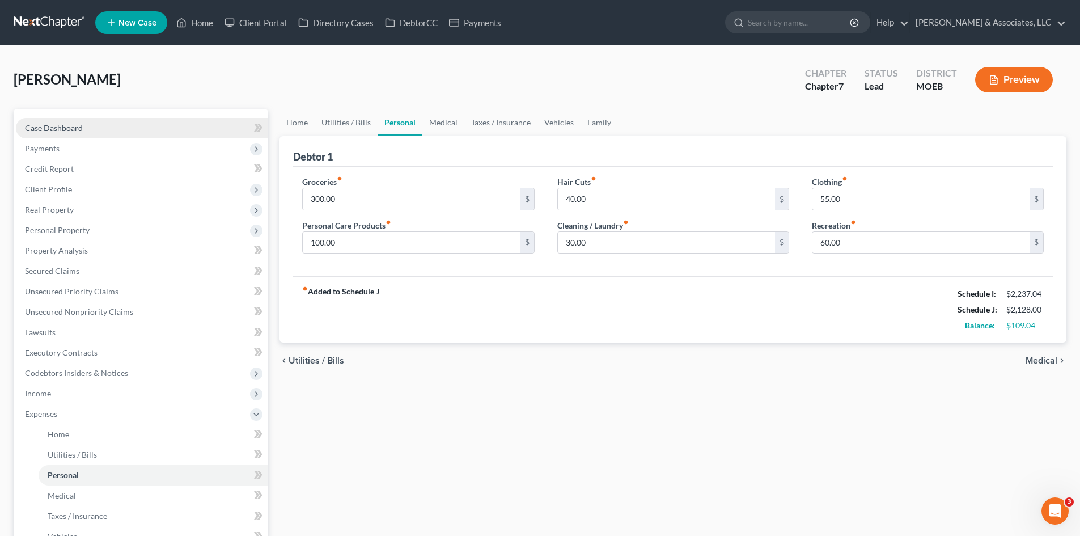
click at [78, 127] on span "Case Dashboard" at bounding box center [54, 128] width 58 height 10
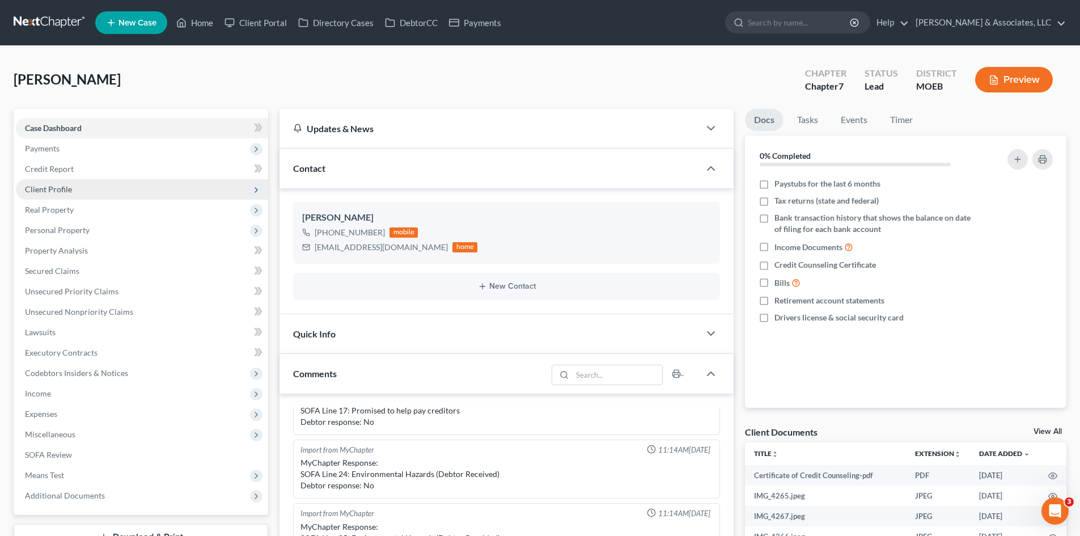
click at [33, 190] on span "Client Profile" at bounding box center [48, 189] width 47 height 10
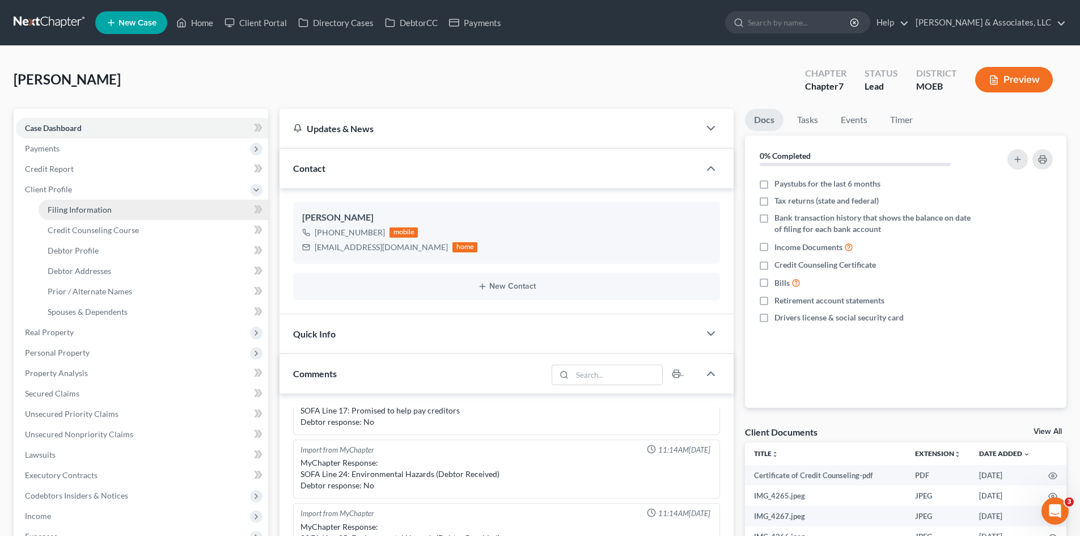
click at [94, 212] on span "Filing Information" at bounding box center [80, 210] width 64 height 10
select select "1"
select select "0"
select select "26"
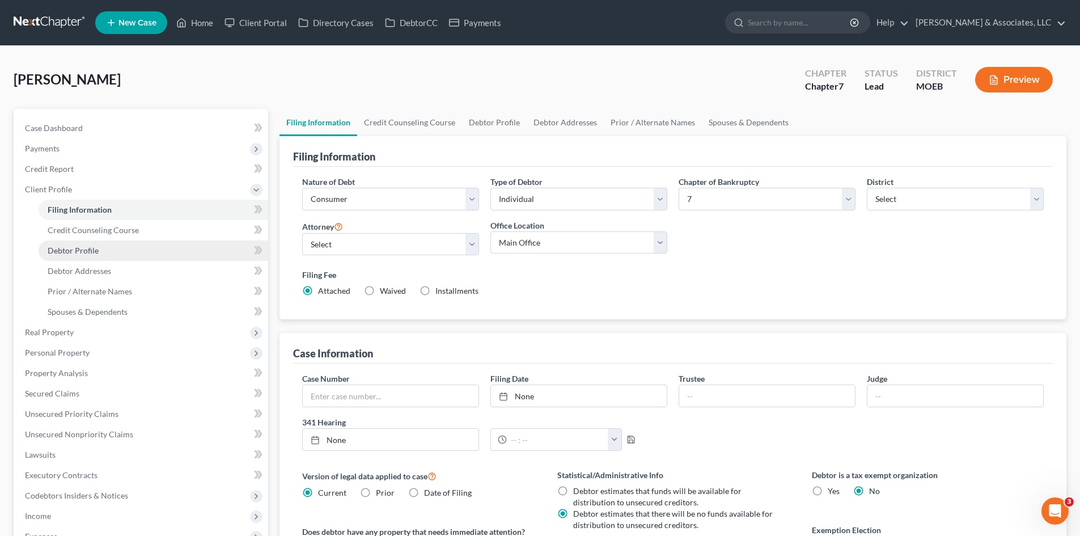
click at [80, 253] on span "Debtor Profile" at bounding box center [73, 250] width 51 height 10
select select "0"
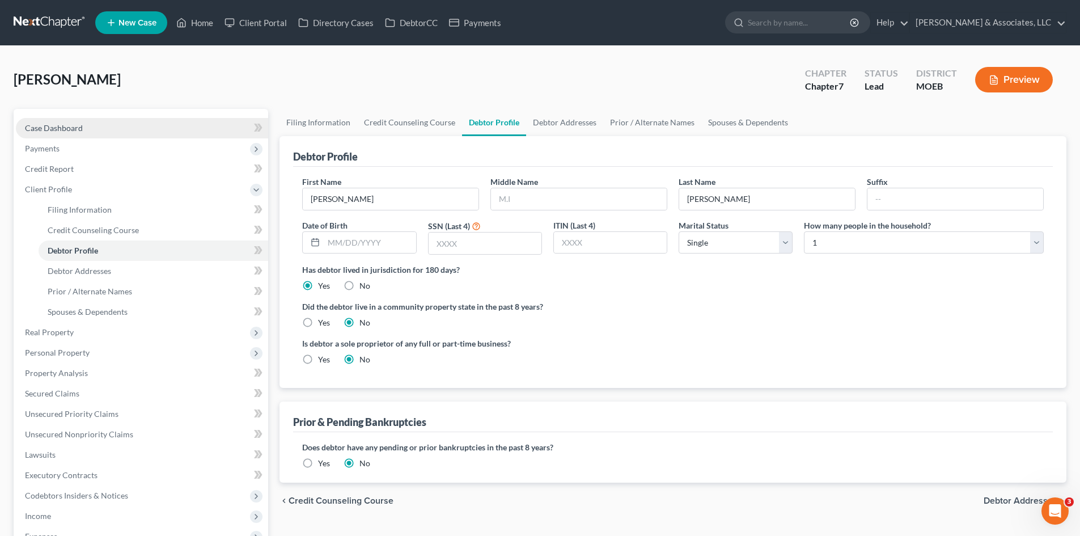
click at [66, 127] on span "Case Dashboard" at bounding box center [54, 128] width 58 height 10
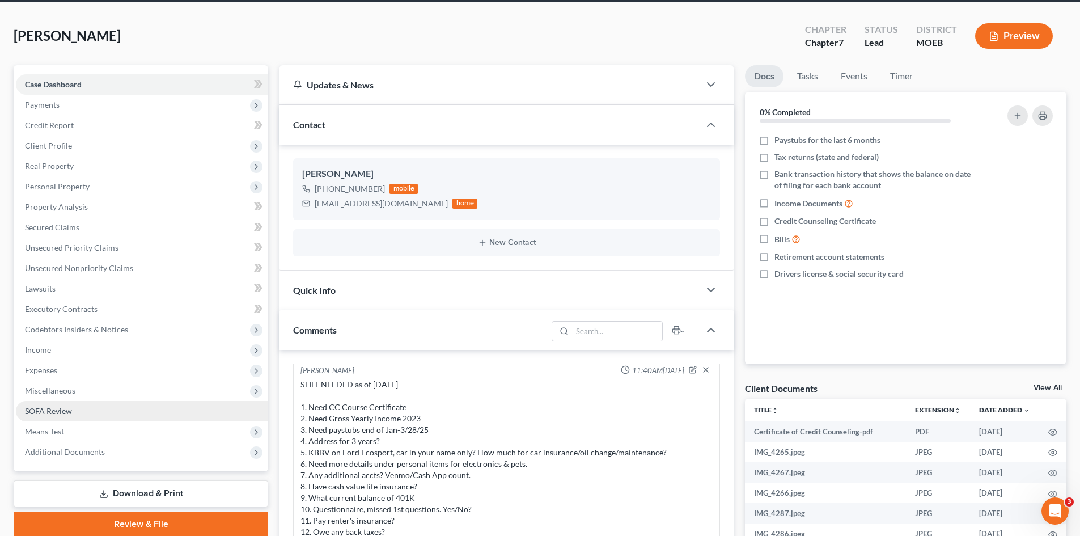
scroll to position [57, 0]
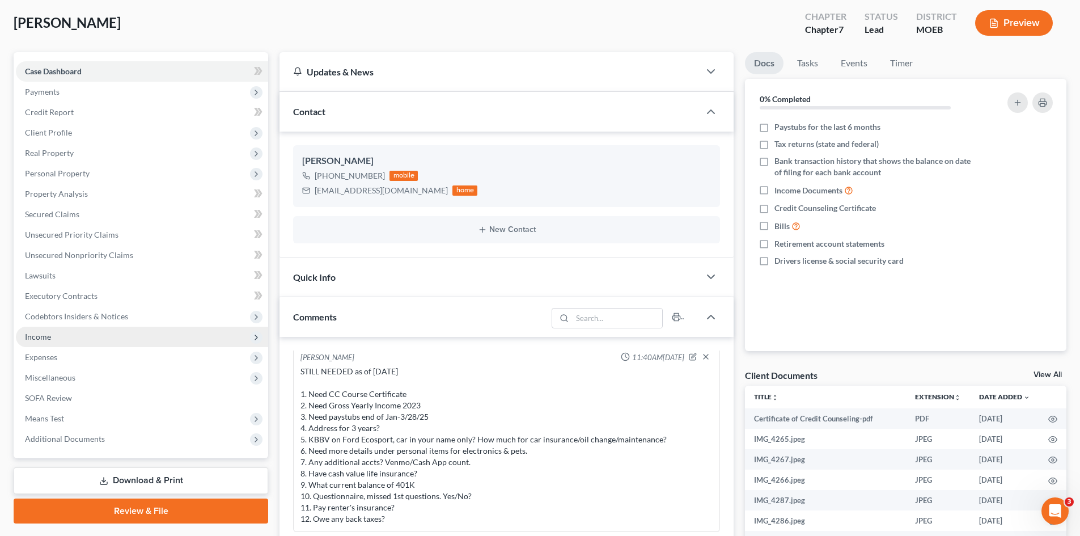
click at [40, 339] on span "Income" at bounding box center [38, 337] width 26 height 10
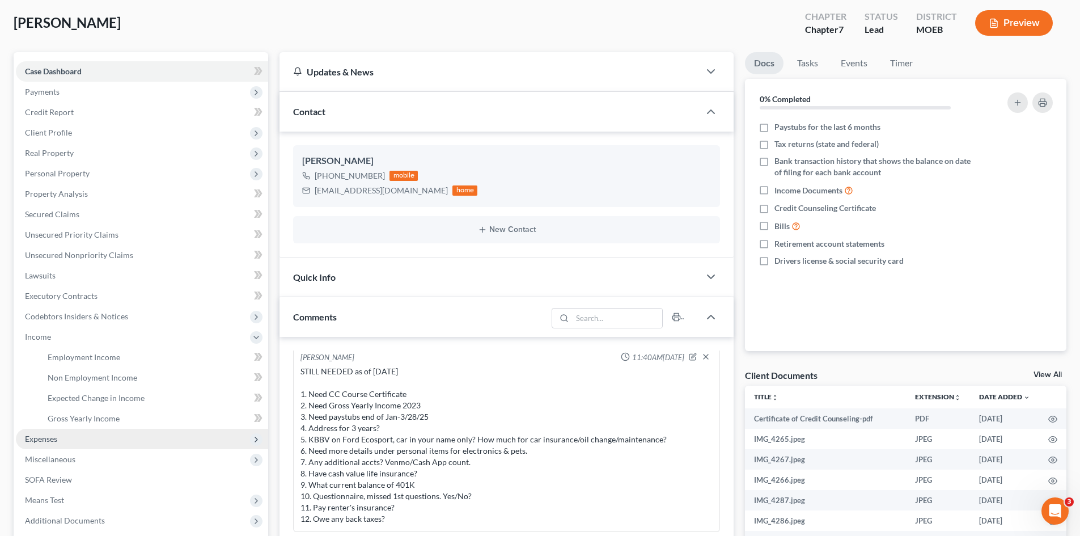
click at [31, 435] on span "Expenses" at bounding box center [41, 439] width 32 height 10
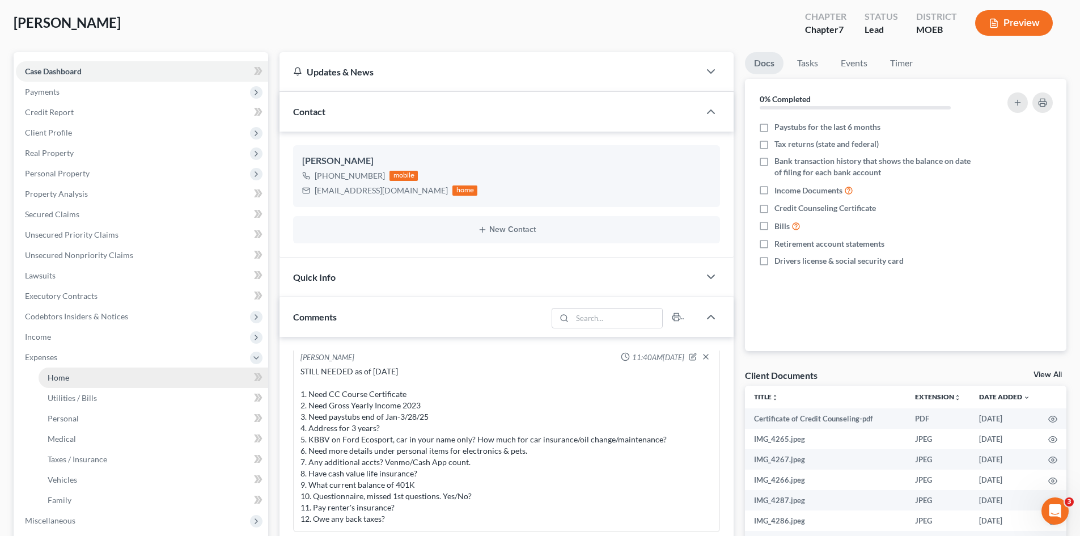
click at [79, 375] on link "Home" at bounding box center [154, 377] width 230 height 20
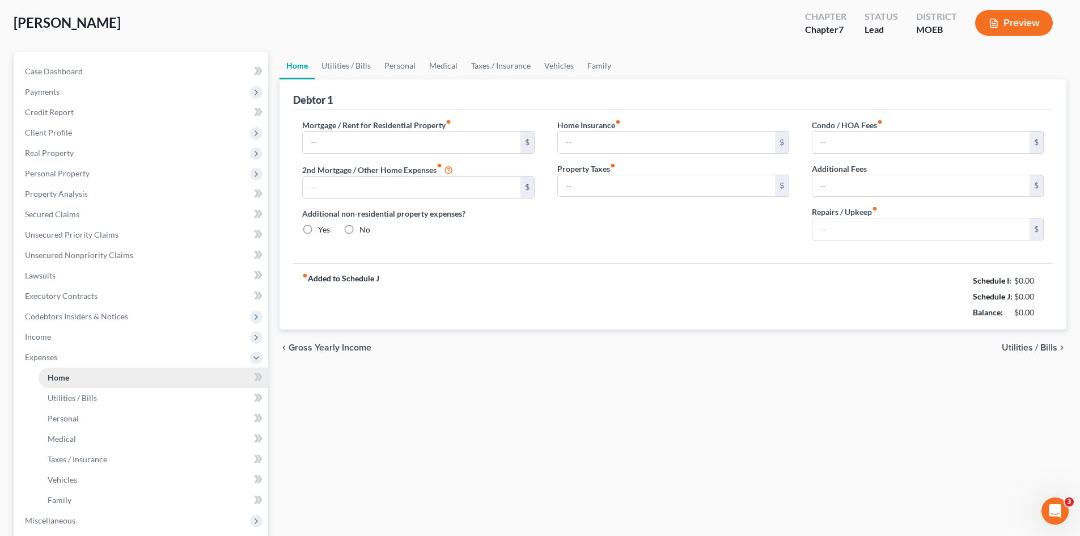
scroll to position [2, 0]
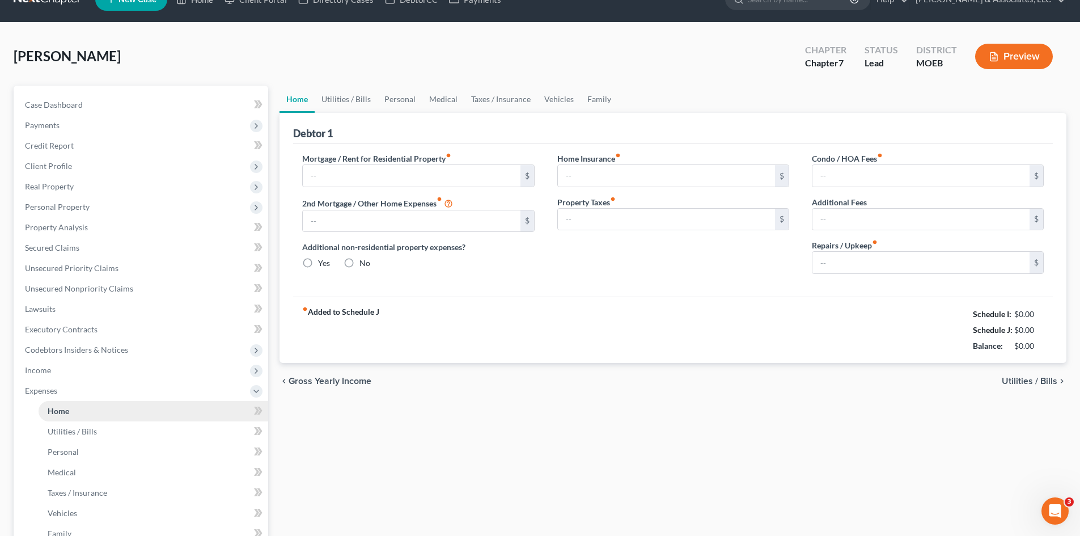
type input "477.00"
type input "0.00"
radio input "true"
type input "10.00"
type input "0.00"
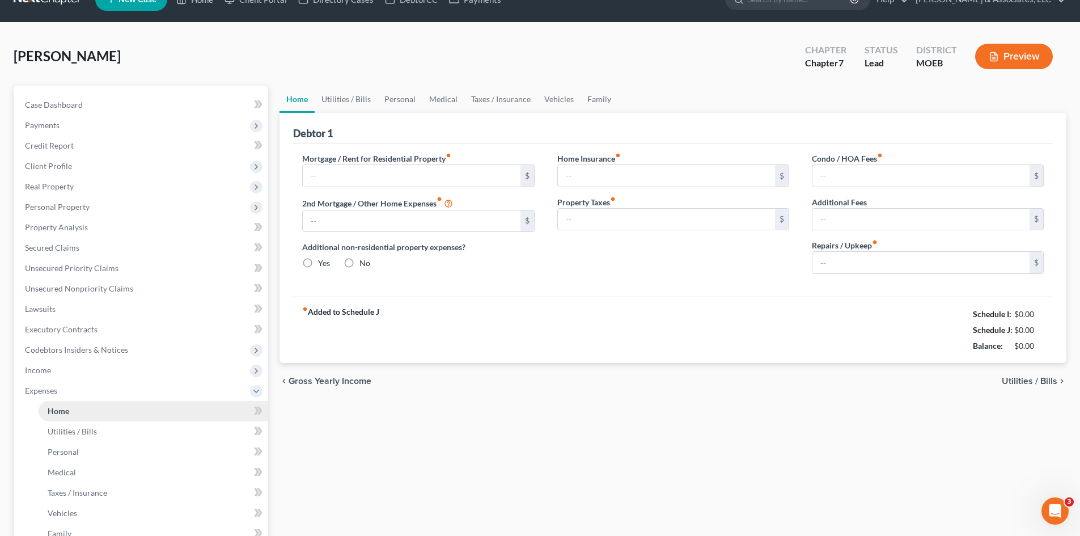
type input "0.00"
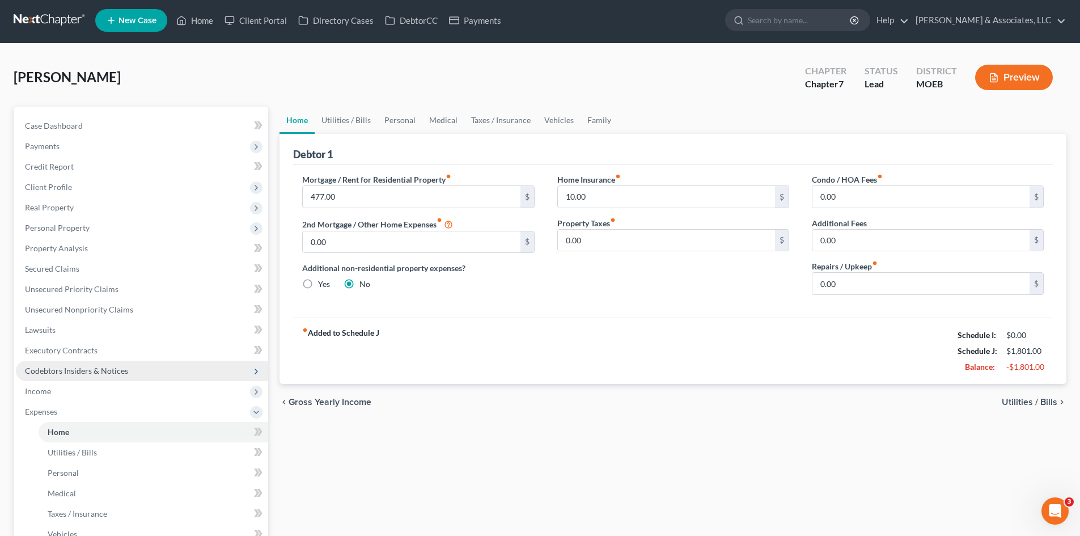
scroll to position [0, 0]
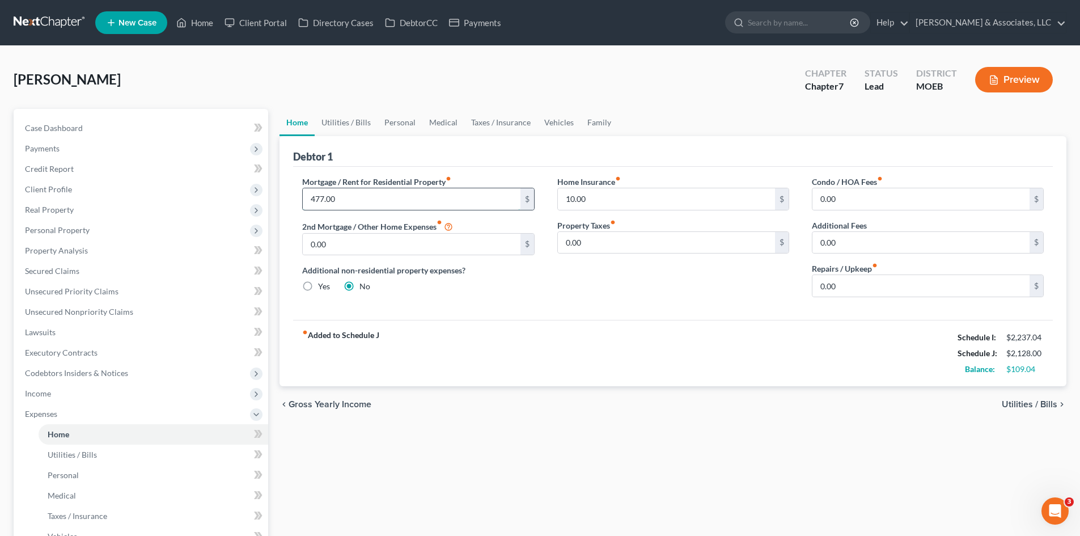
click at [347, 201] on input "477.00" at bounding box center [411, 199] width 217 height 22
type input "480.00"
click at [579, 290] on div "Home Insurance fiber_manual_record 10.00 $ Property Taxes fiber_manual_record 0…" at bounding box center [673, 241] width 255 height 130
click at [333, 120] on link "Utilities / Bills" at bounding box center [346, 122] width 63 height 27
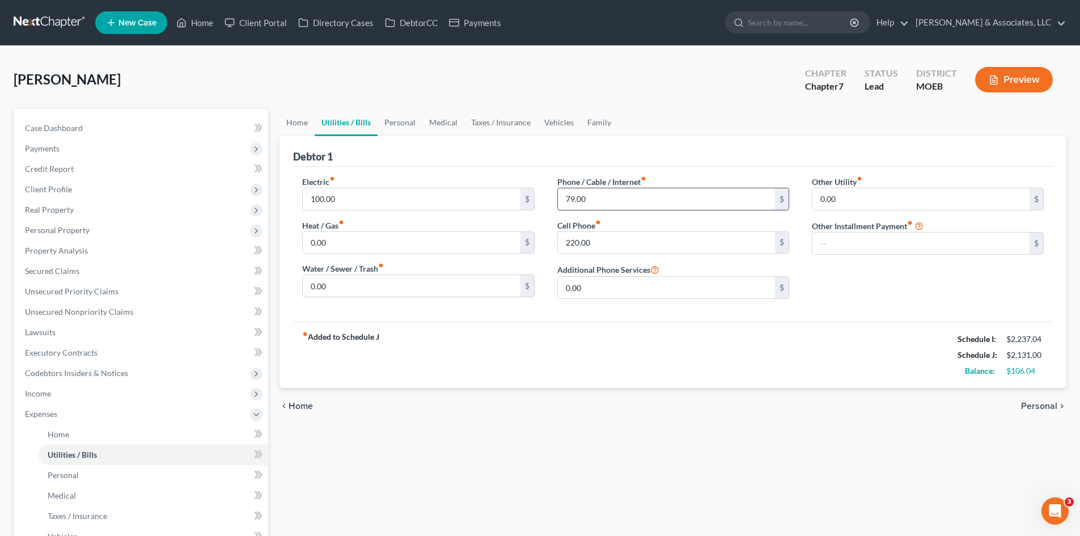
click at [594, 201] on input "79.00" at bounding box center [666, 199] width 217 height 22
type input "80.00"
click at [391, 120] on link "Personal" at bounding box center [400, 122] width 45 height 27
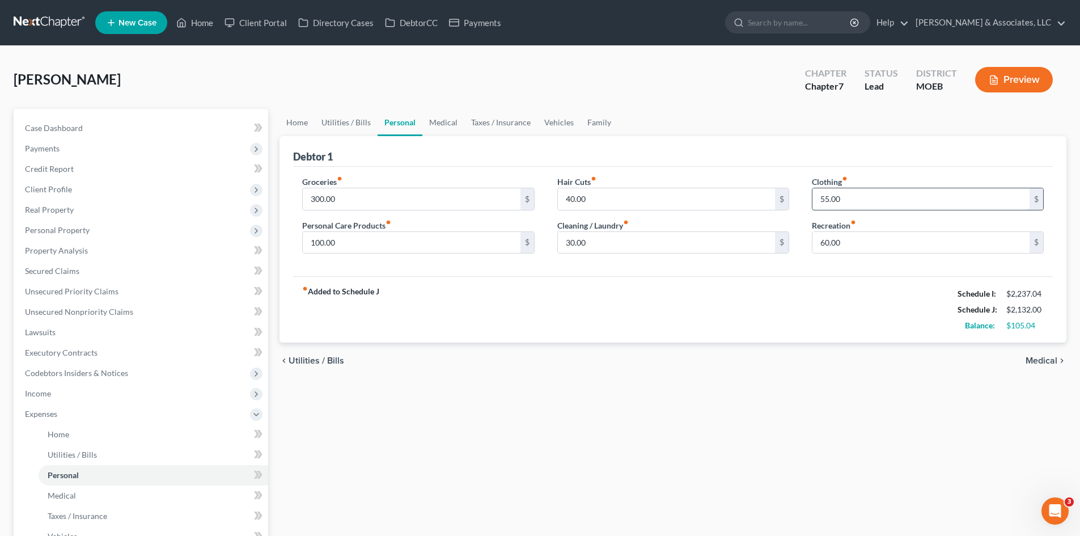
click at [854, 201] on input "55.00" at bounding box center [920, 199] width 217 height 22
type input "100.00"
click at [840, 299] on div "fiber_manual_record Added to Schedule J Schedule I: $2,237.04 Schedule J: $2,17…" at bounding box center [673, 309] width 760 height 66
click at [853, 242] on input "60.00" at bounding box center [920, 243] width 217 height 22
type input "75.00"
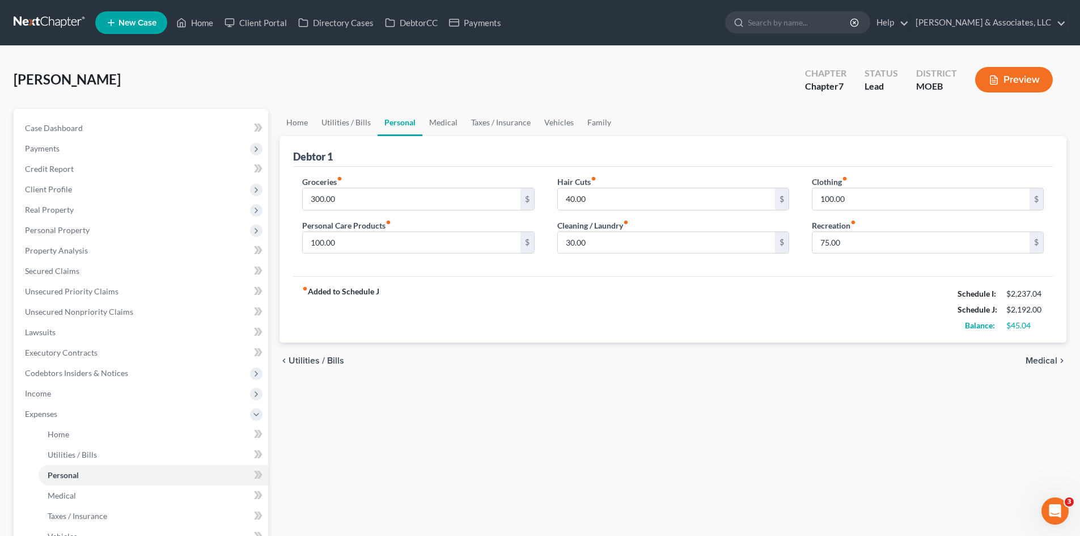
click at [812, 299] on div "fiber_manual_record Added to Schedule J Schedule I: $2,237.04 Schedule J: $2,19…" at bounding box center [673, 309] width 760 height 66
click at [821, 269] on div "Groceries fiber_manual_record 300.00 $ Personal Care Products fiber_manual_reco…" at bounding box center [673, 222] width 760 height 110
click at [600, 206] on input "40.00" at bounding box center [666, 199] width 217 height 22
click at [340, 241] on input "100.00" at bounding box center [411, 243] width 217 height 22
type input "140.00"
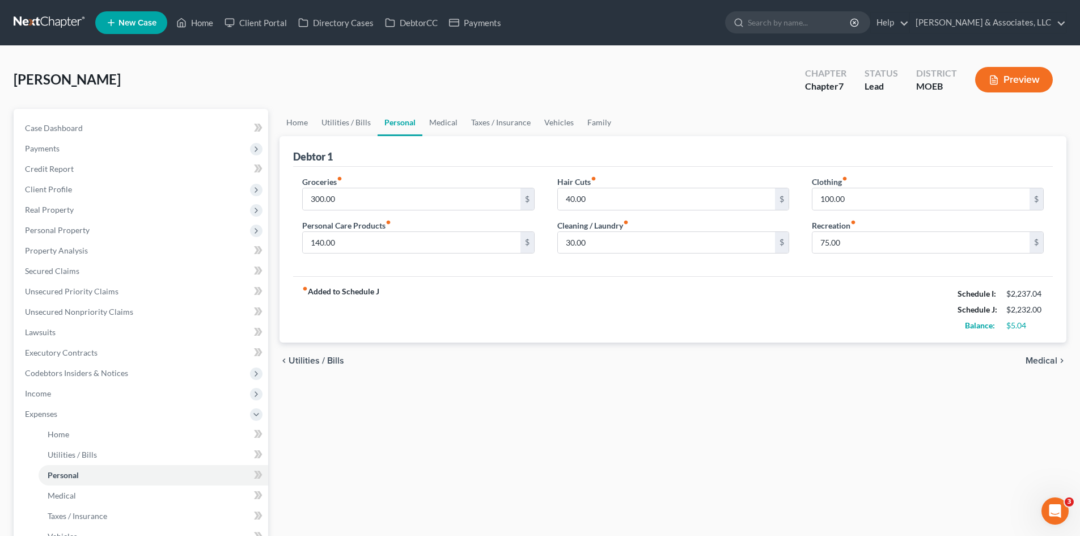
click at [433, 298] on div "fiber_manual_record Added to Schedule J Schedule I: $2,237.04 Schedule J: $2,23…" at bounding box center [673, 309] width 760 height 66
click at [65, 121] on link "Case Dashboard" at bounding box center [142, 128] width 252 height 20
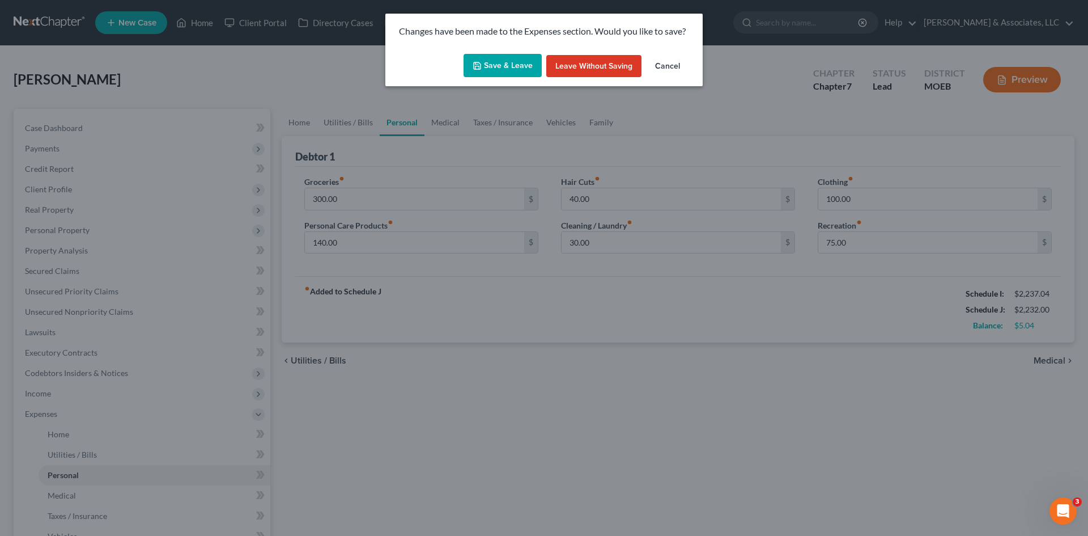
click at [497, 66] on button "Save & Leave" at bounding box center [503, 66] width 78 height 24
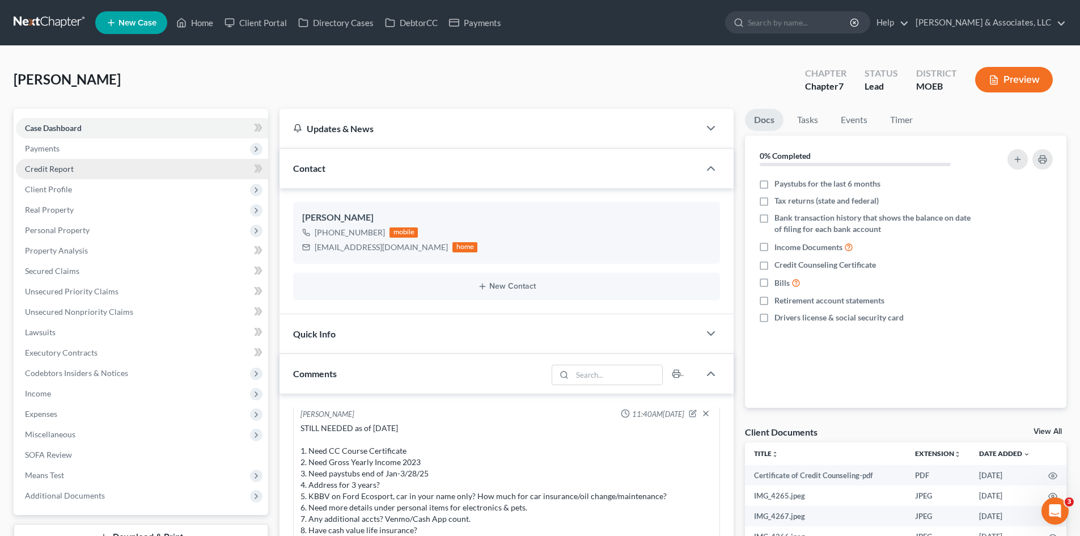
click at [63, 167] on span "Credit Report" at bounding box center [49, 169] width 49 height 10
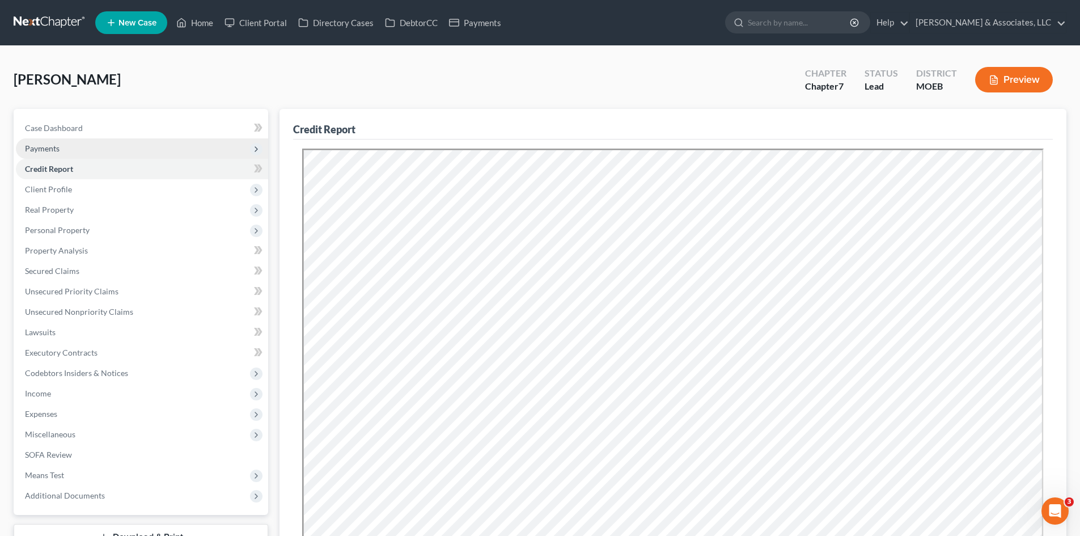
click at [54, 150] on span "Payments" at bounding box center [42, 148] width 35 height 10
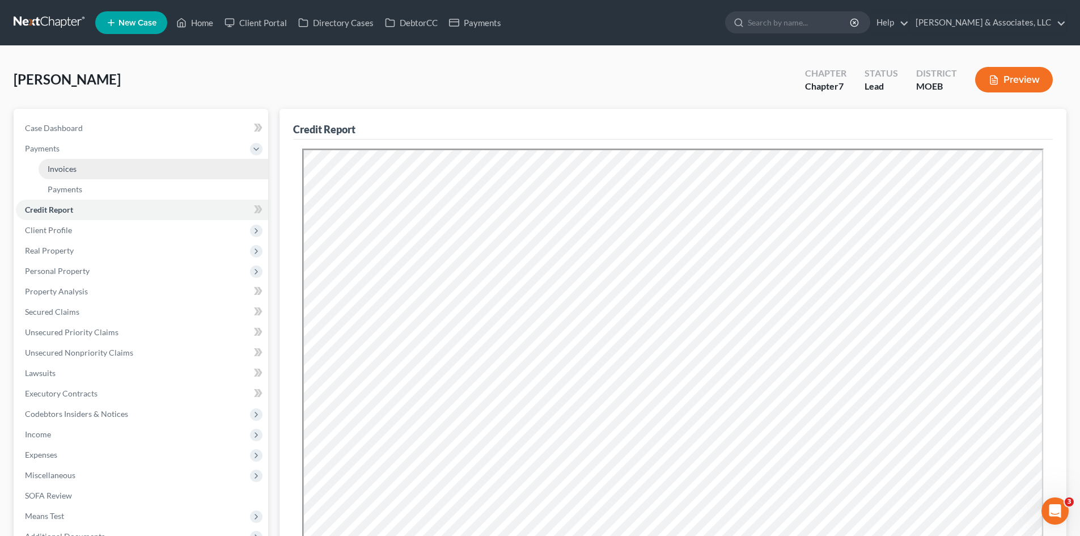
click at [66, 171] on span "Invoices" at bounding box center [62, 169] width 29 height 10
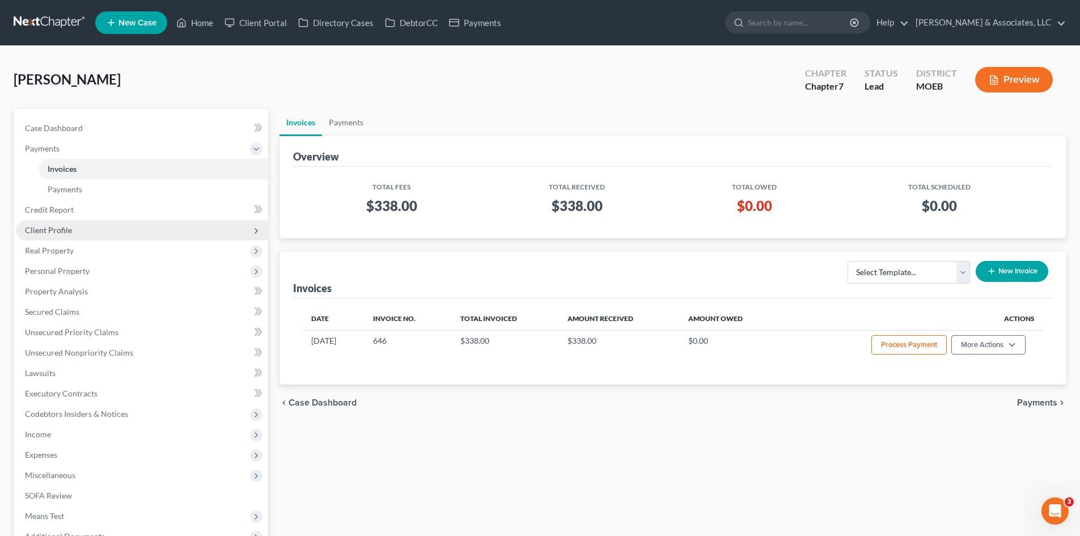
click at [58, 234] on span "Client Profile" at bounding box center [48, 230] width 47 height 10
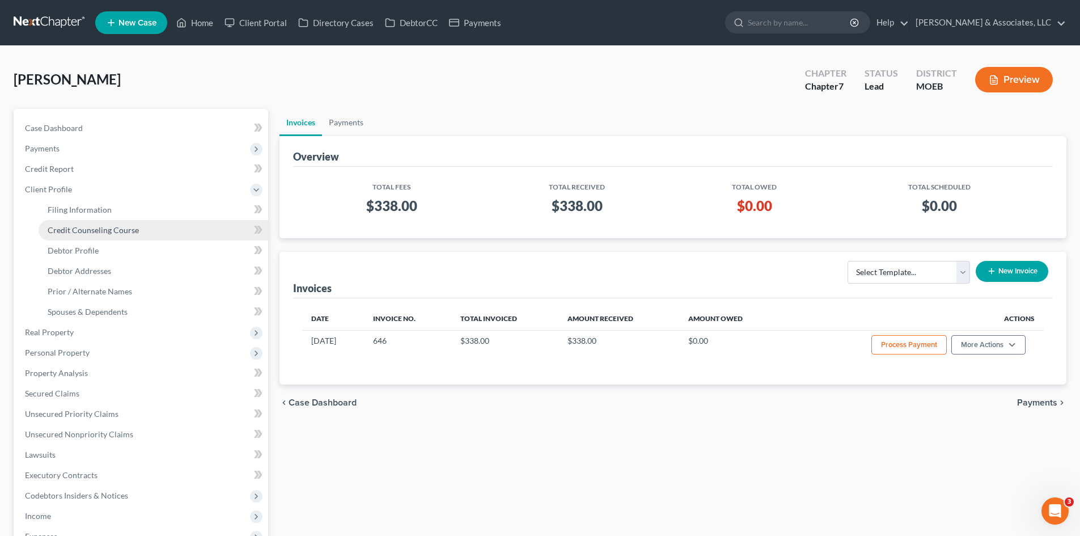
click at [104, 225] on span "Credit Counseling Course" at bounding box center [93, 230] width 91 height 10
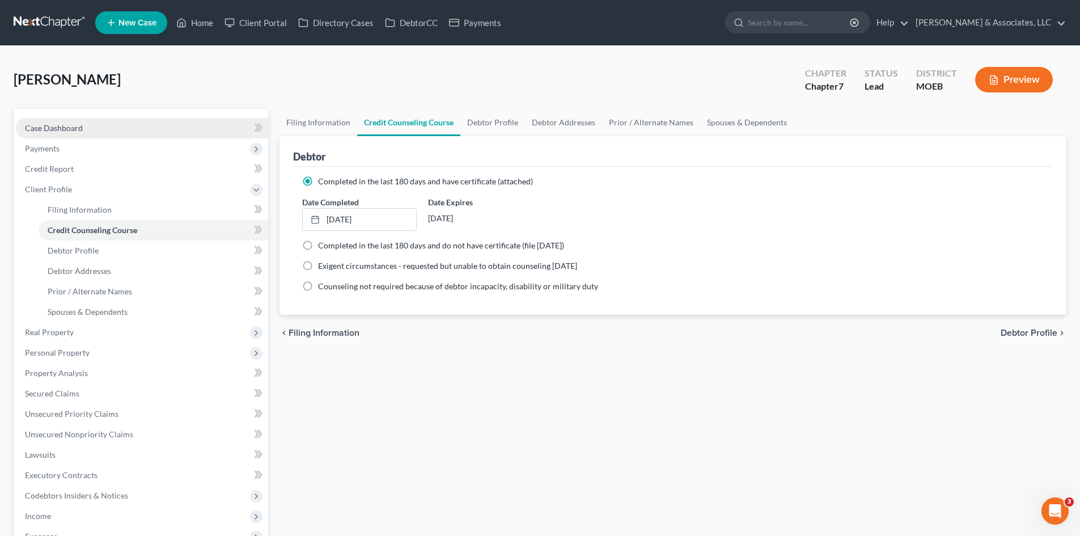
drag, startPoint x: 70, startPoint y: 124, endPoint x: 133, endPoint y: 129, distance: 63.1
click at [70, 124] on span "Case Dashboard" at bounding box center [54, 128] width 58 height 10
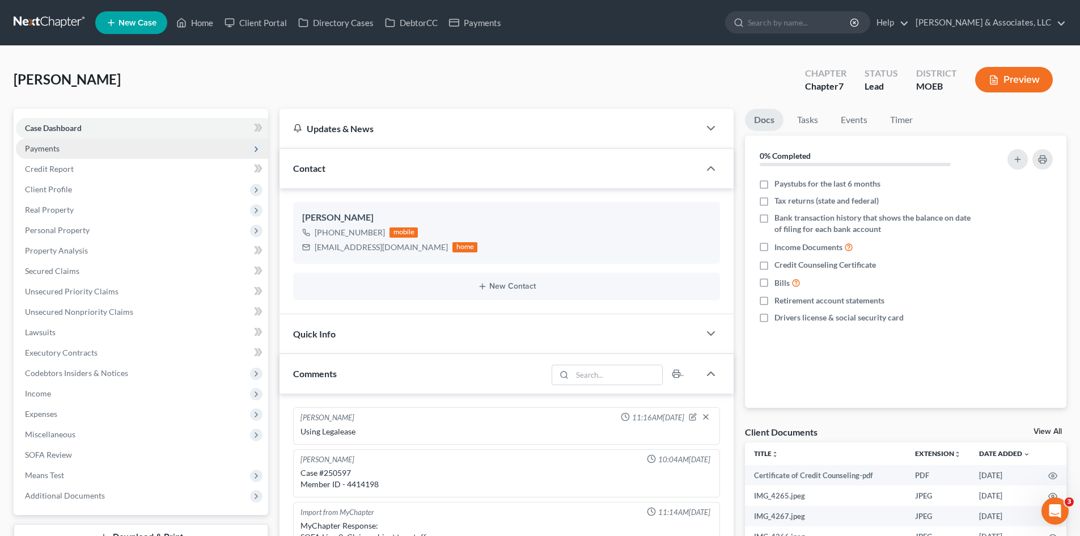
scroll to position [481, 0]
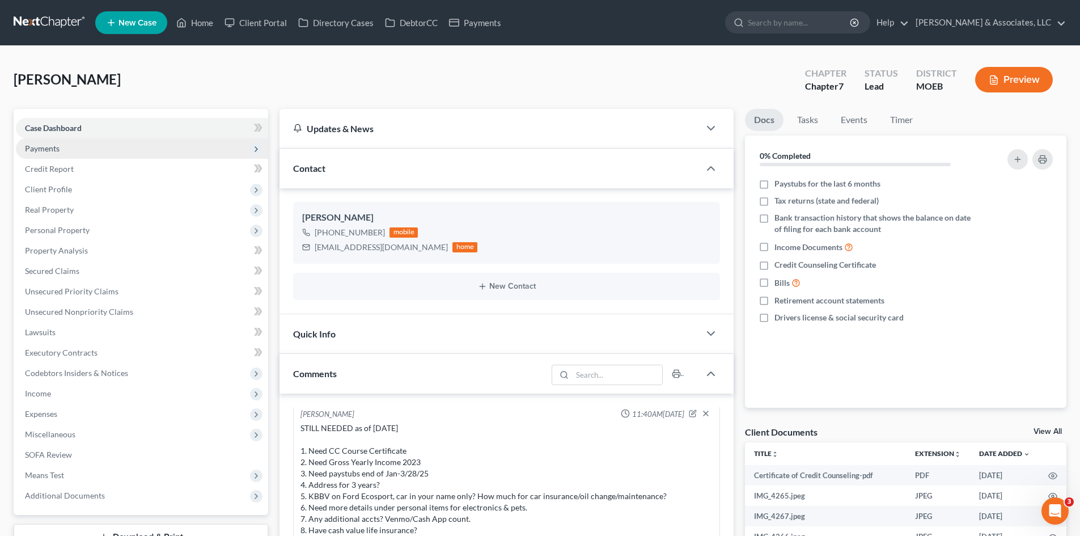
click at [55, 153] on span "Payments" at bounding box center [142, 148] width 252 height 20
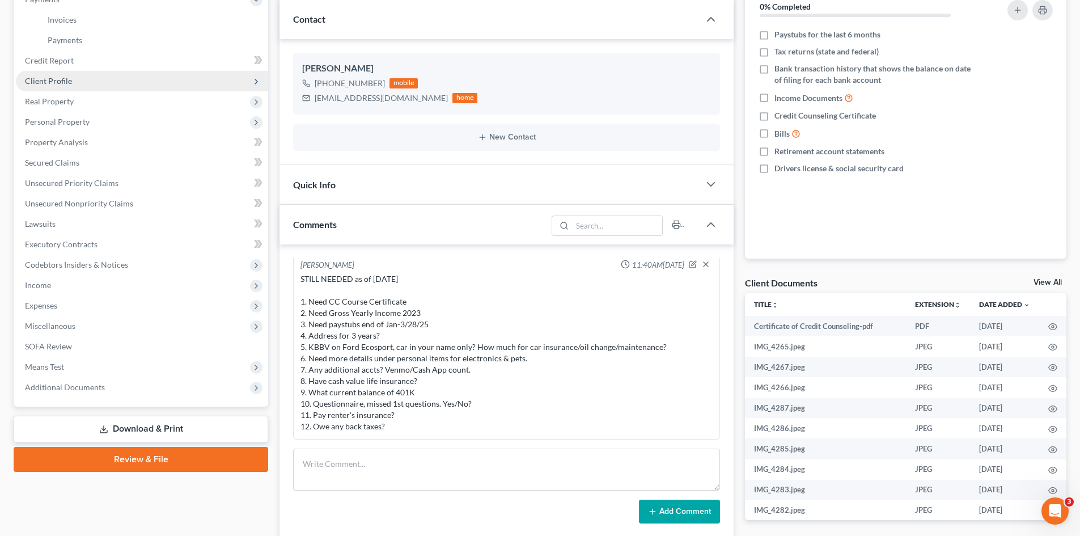
scroll to position [57, 0]
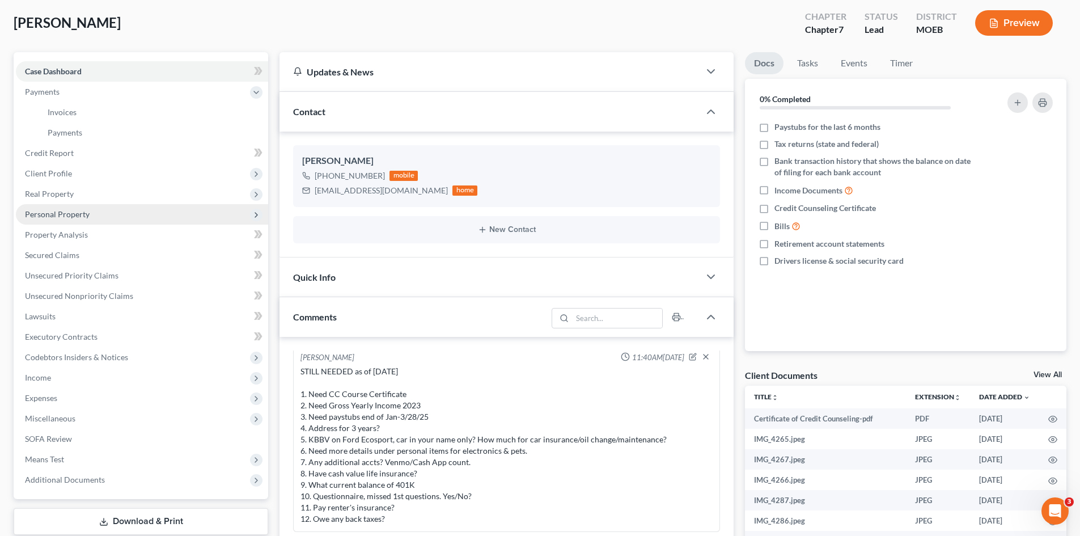
click at [61, 218] on span "Personal Property" at bounding box center [57, 214] width 65 height 10
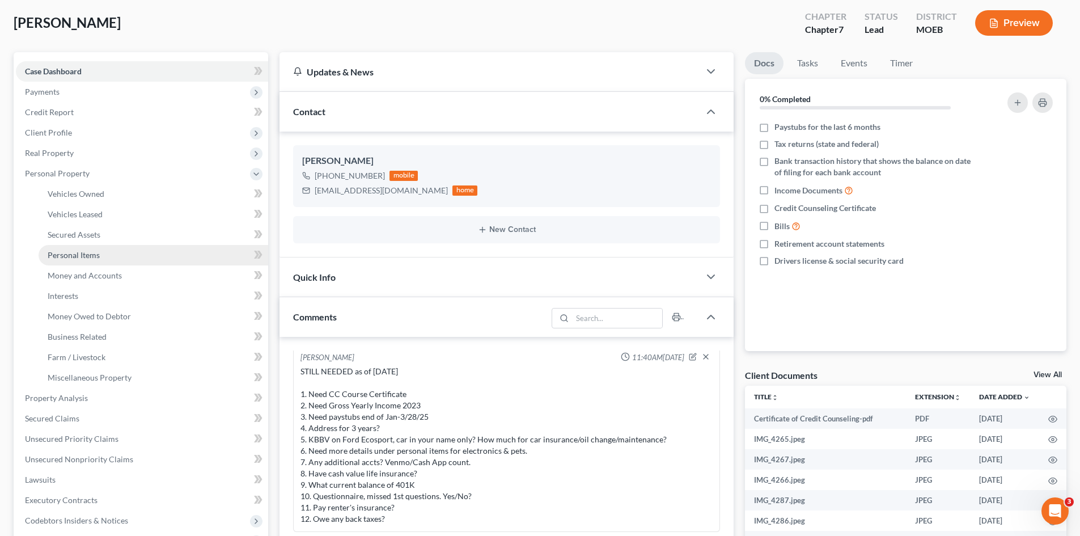
click at [90, 253] on span "Personal Items" at bounding box center [74, 255] width 52 height 10
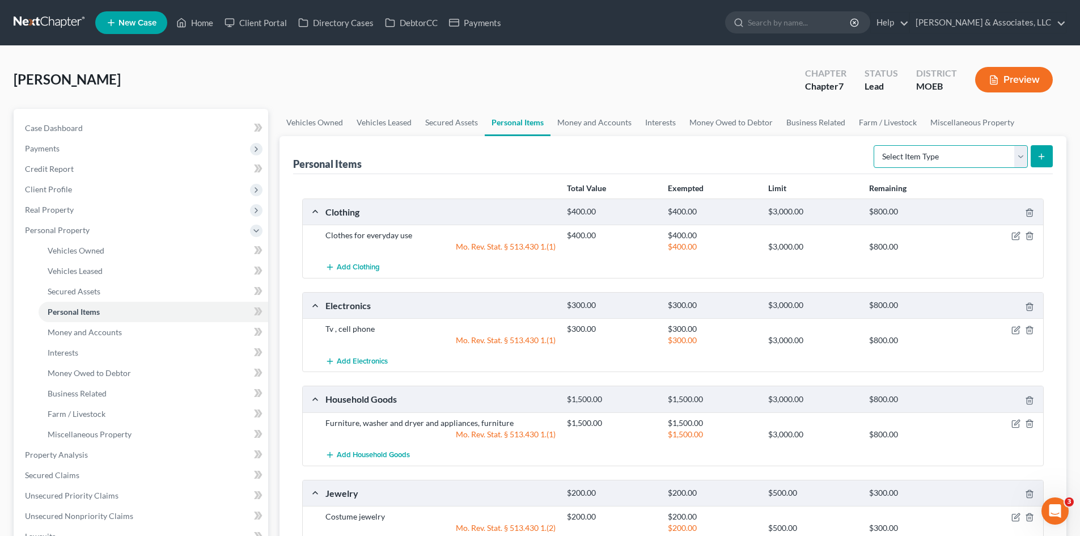
click at [951, 156] on select "Select Item Type Clothing (A/B: 11) Collectibles Of Value (A/B: 8) Electronics …" at bounding box center [951, 156] width 154 height 23
select select "pets"
click at [875, 145] on select "Select Item Type Clothing (A/B: 11) Collectibles Of Value (A/B: 8) Electronics …" at bounding box center [951, 156] width 154 height 23
click at [1047, 158] on button "submit" at bounding box center [1042, 156] width 22 height 22
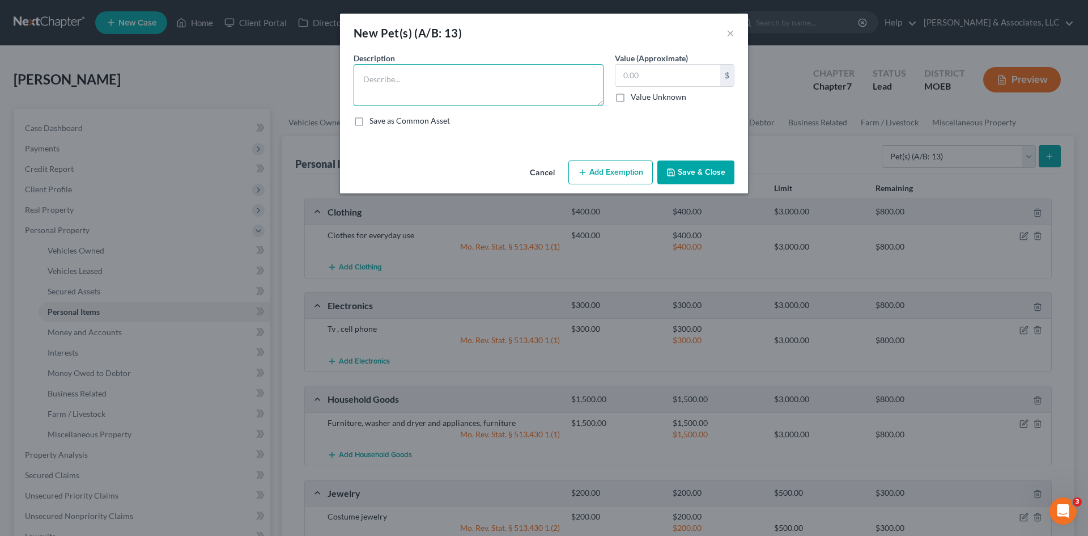
click at [387, 90] on textarea at bounding box center [479, 85] width 250 height 42
type textarea "Cat"
click at [658, 74] on input "text" at bounding box center [668, 76] width 105 height 22
type input "25.00"
click at [696, 173] on button "Save & Close" at bounding box center [696, 172] width 77 height 24
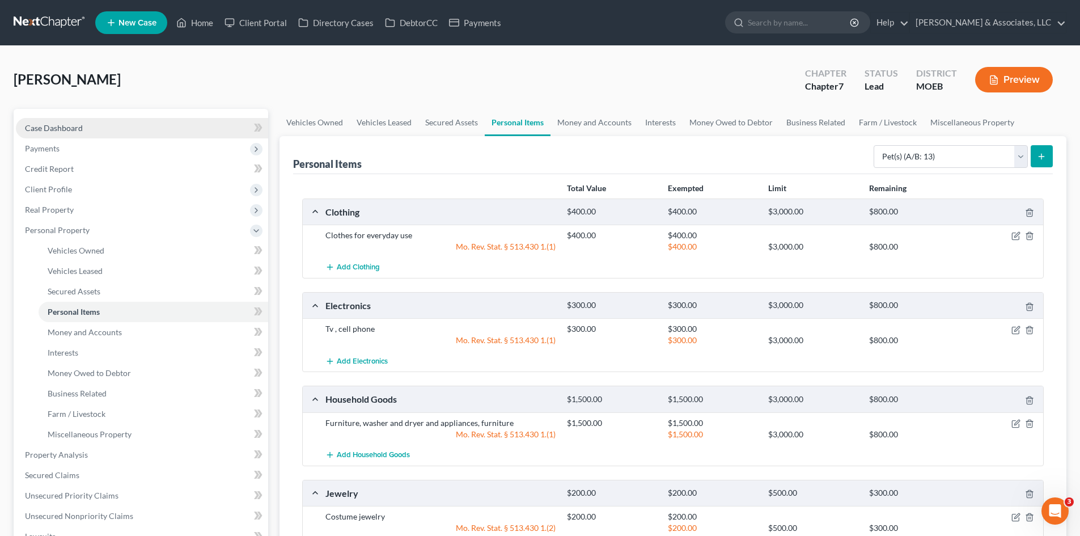
click at [51, 132] on span "Case Dashboard" at bounding box center [54, 128] width 58 height 10
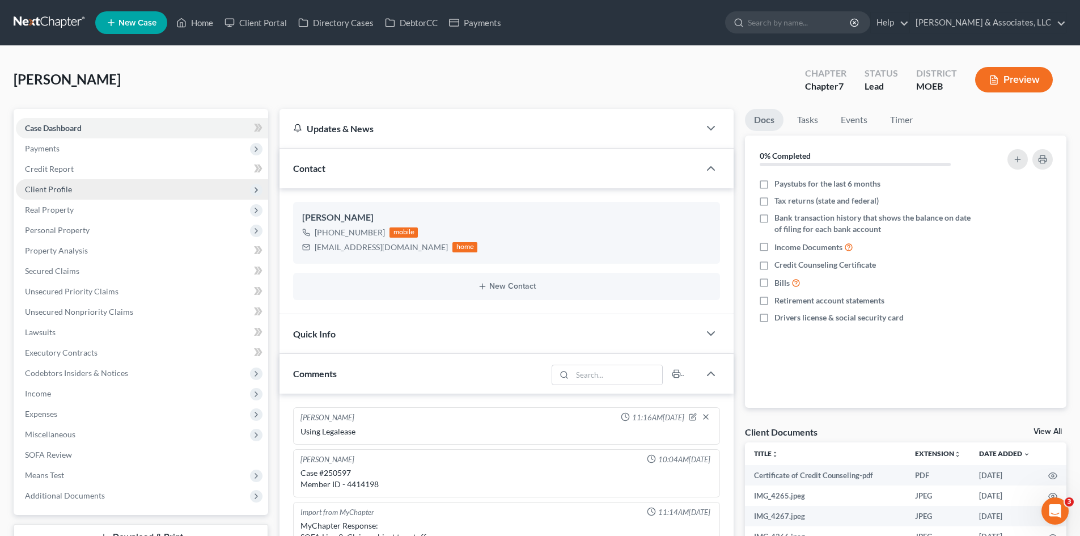
scroll to position [481, 0]
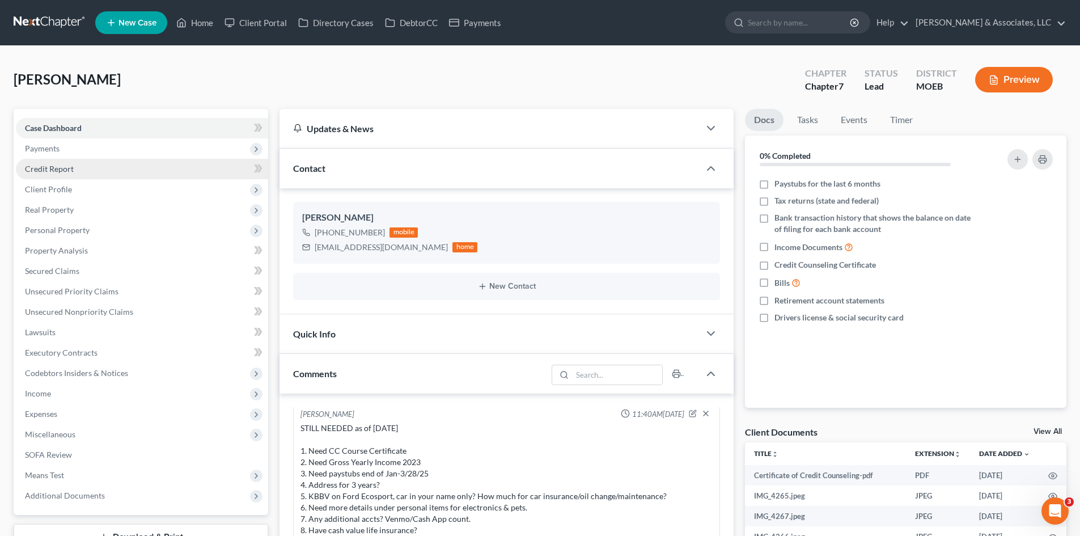
click at [50, 171] on span "Credit Report" at bounding box center [49, 169] width 49 height 10
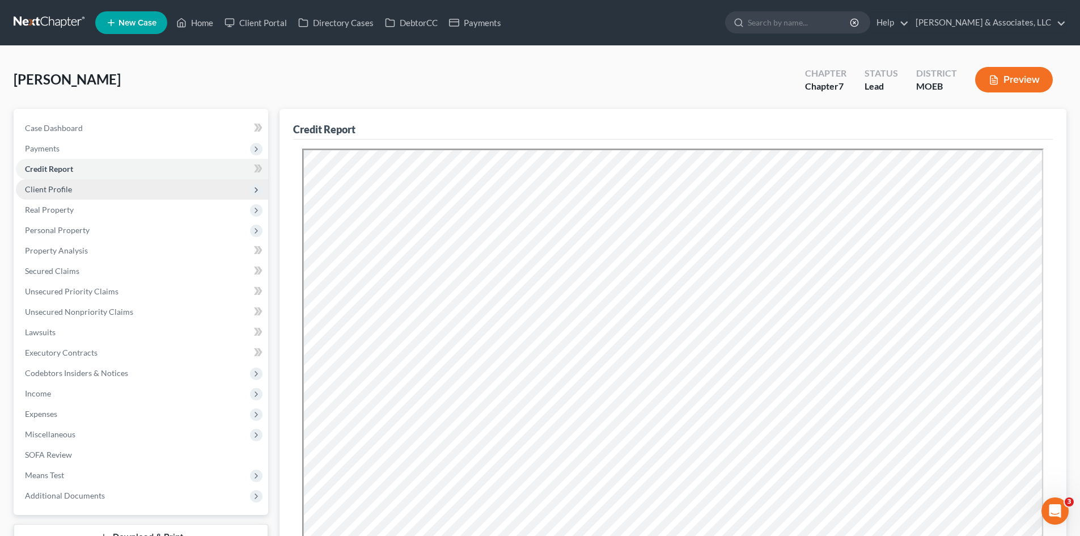
click at [52, 187] on span "Client Profile" at bounding box center [48, 189] width 47 height 10
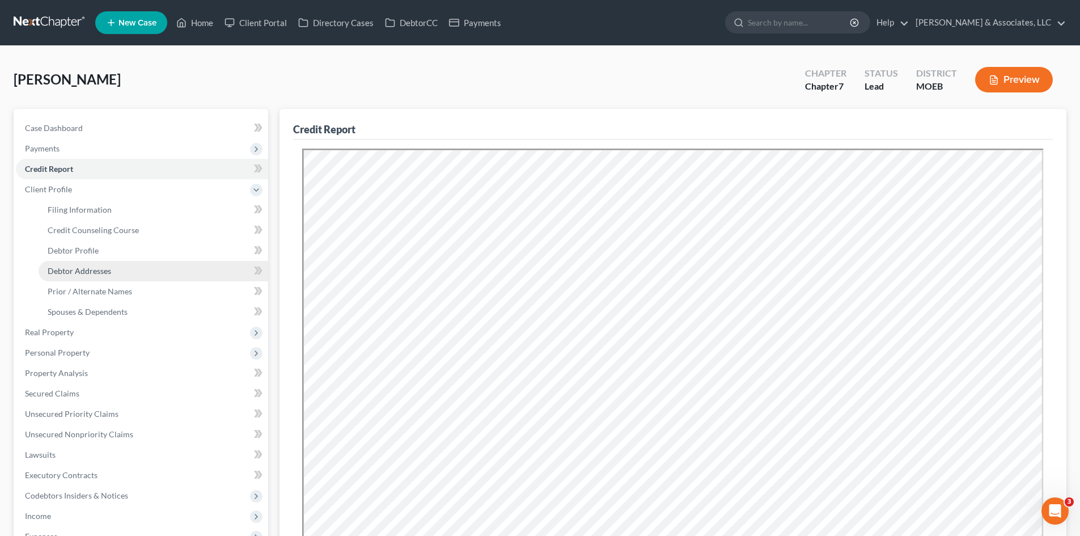
click at [67, 270] on span "Debtor Addresses" at bounding box center [79, 271] width 63 height 10
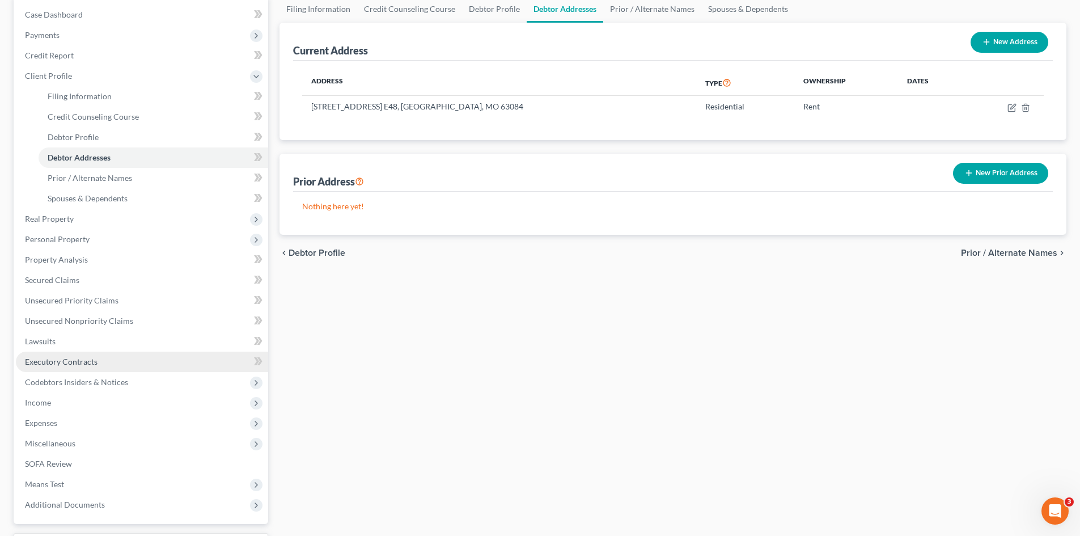
click at [77, 362] on span "Executory Contracts" at bounding box center [61, 362] width 73 height 10
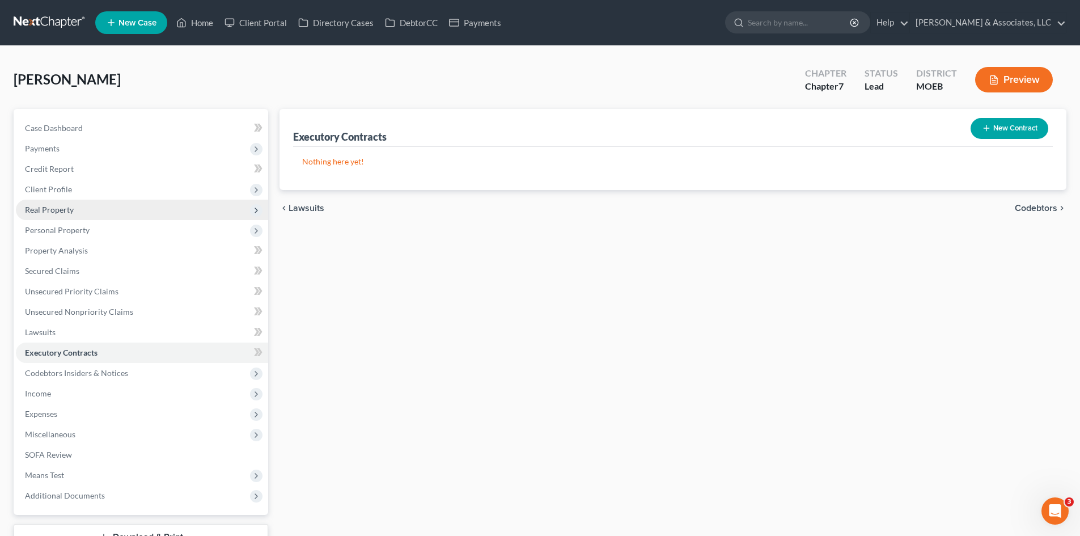
click at [44, 208] on span "Real Property" at bounding box center [49, 210] width 49 height 10
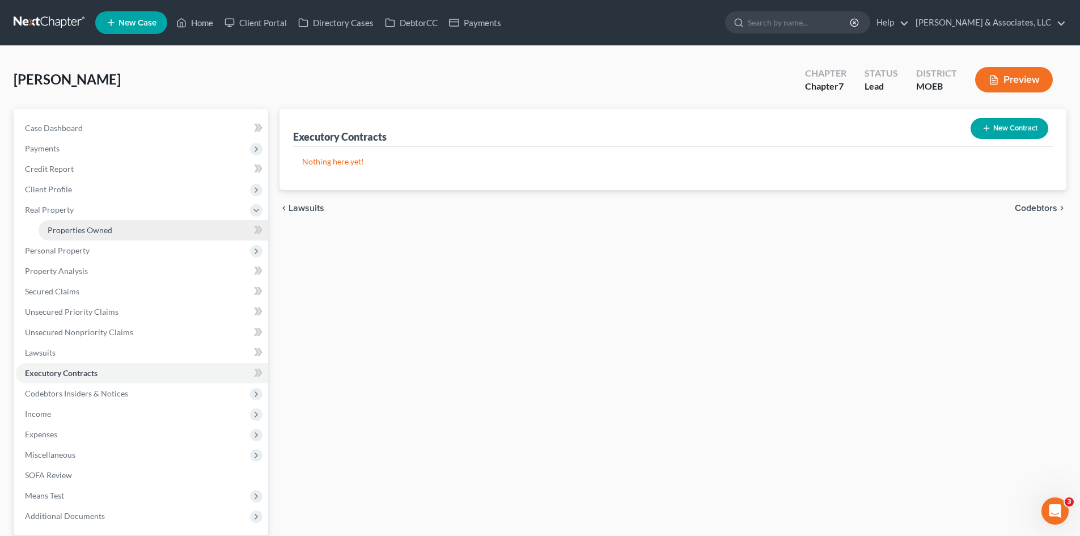
click at [71, 229] on span "Properties Owned" at bounding box center [80, 230] width 65 height 10
click at [57, 249] on span "Personal Property" at bounding box center [57, 250] width 65 height 10
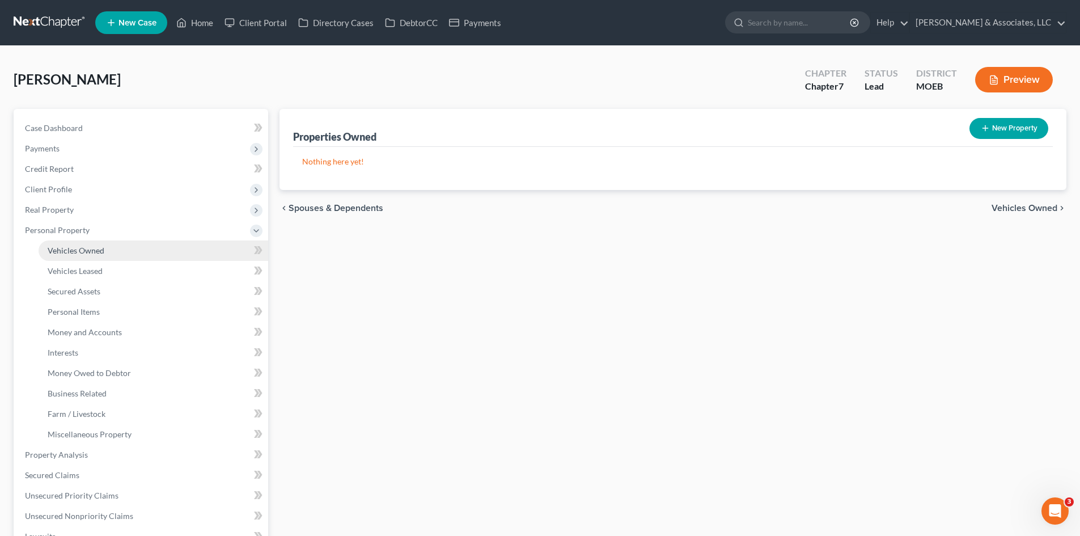
click at [86, 255] on link "Vehicles Owned" at bounding box center [154, 250] width 230 height 20
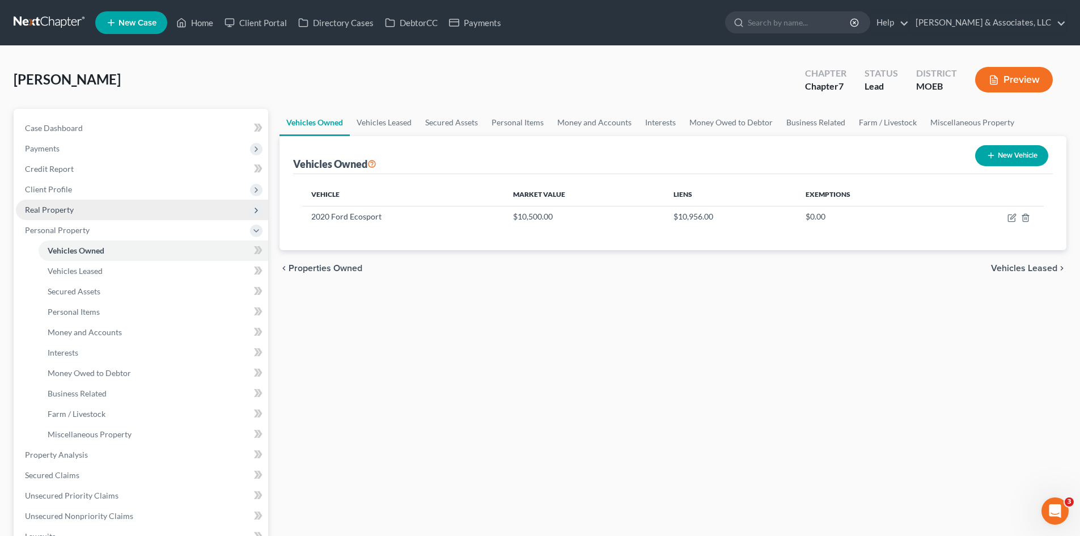
click at [52, 206] on span "Real Property" at bounding box center [49, 210] width 49 height 10
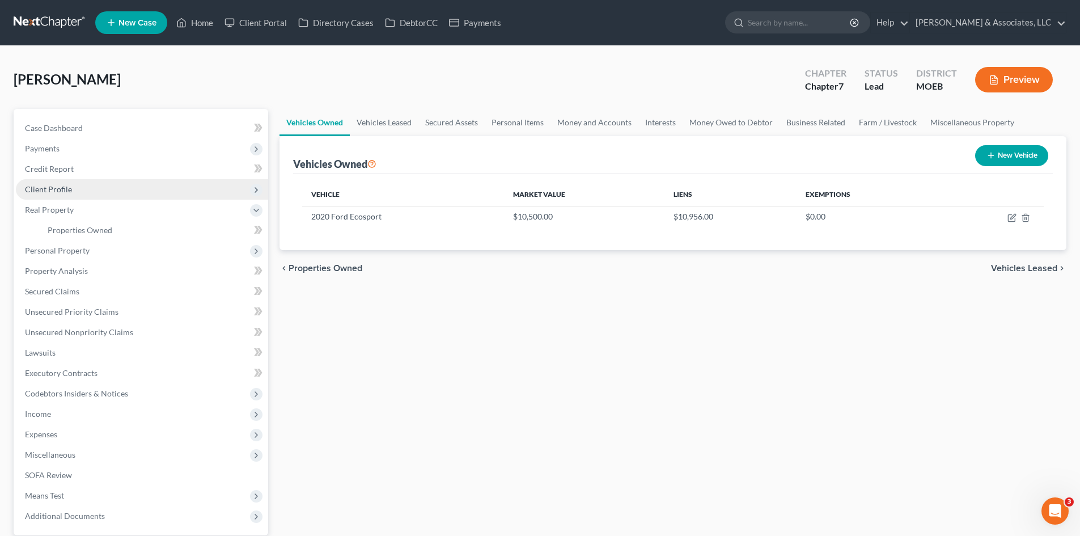
click at [48, 185] on span "Client Profile" at bounding box center [48, 189] width 47 height 10
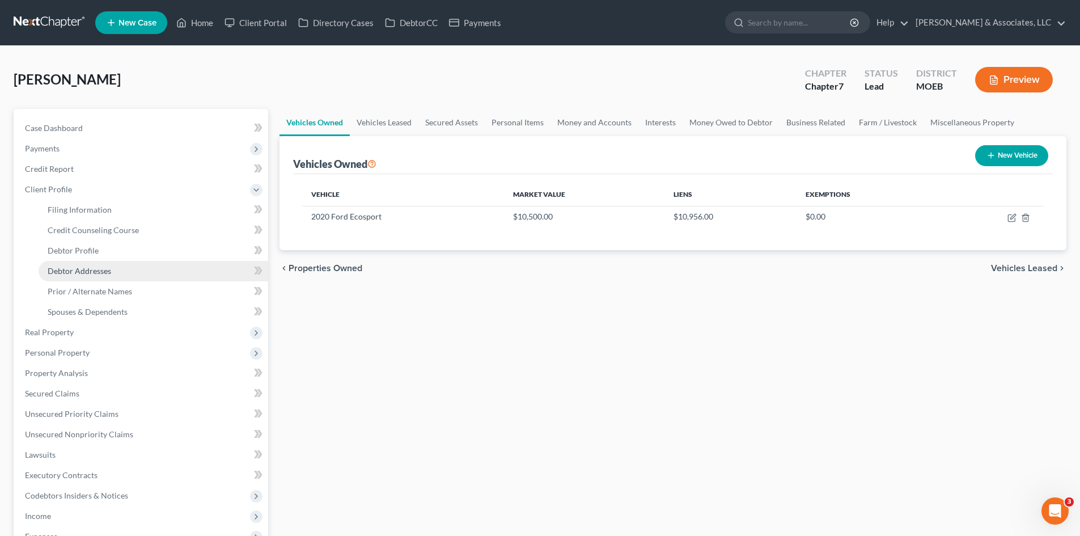
click at [74, 273] on span "Debtor Addresses" at bounding box center [79, 271] width 63 height 10
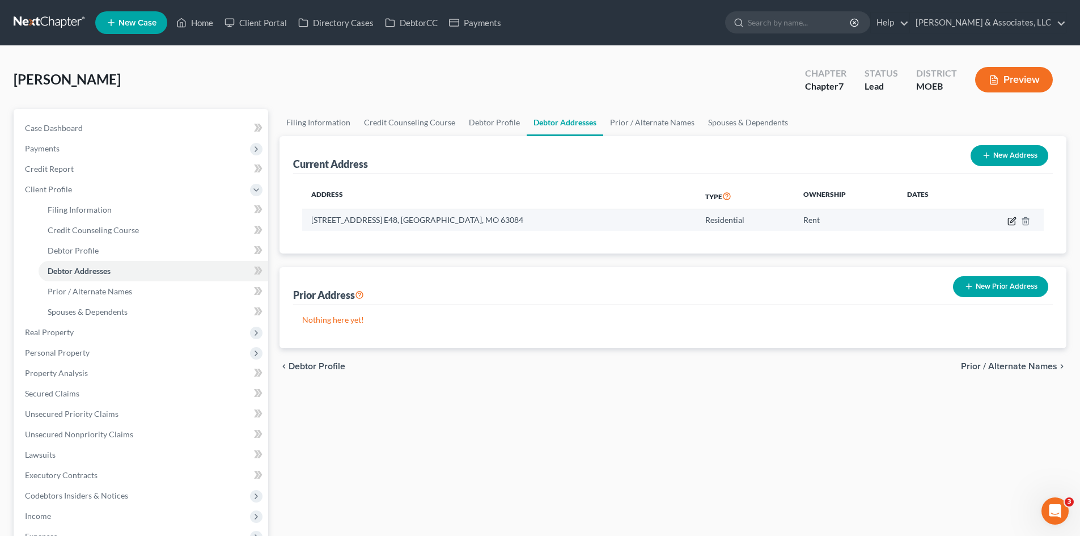
click at [1012, 221] on icon "button" at bounding box center [1011, 221] width 9 height 9
select select "26"
select select "0"
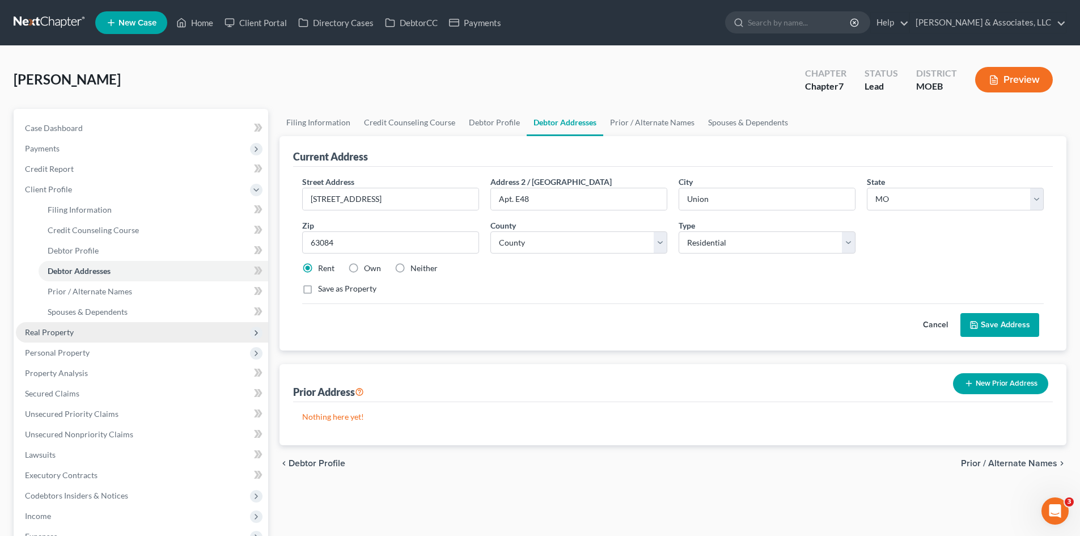
click at [58, 331] on span "Real Property" at bounding box center [49, 332] width 49 height 10
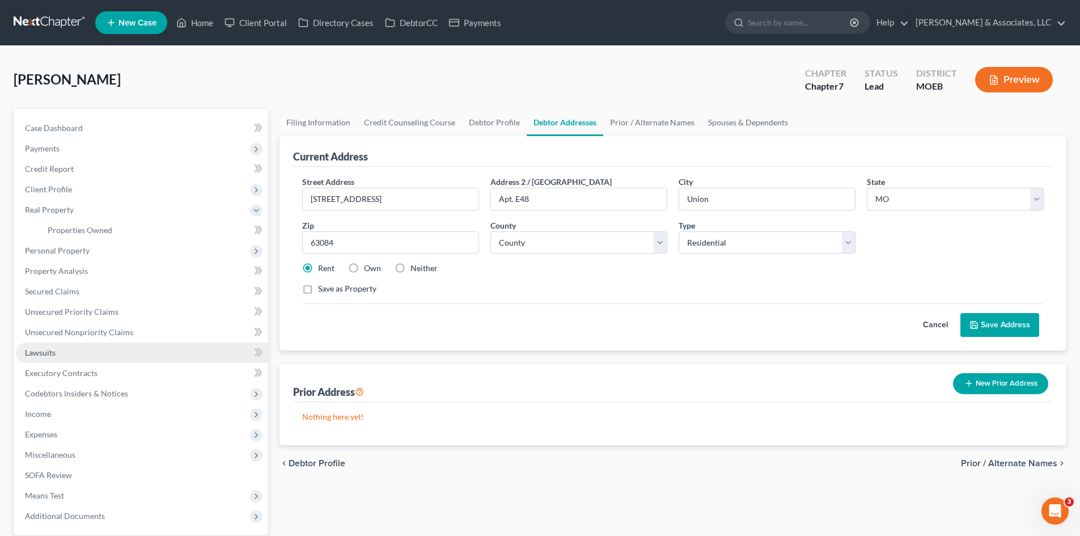
click at [58, 353] on link "Lawsuits" at bounding box center [142, 352] width 252 height 20
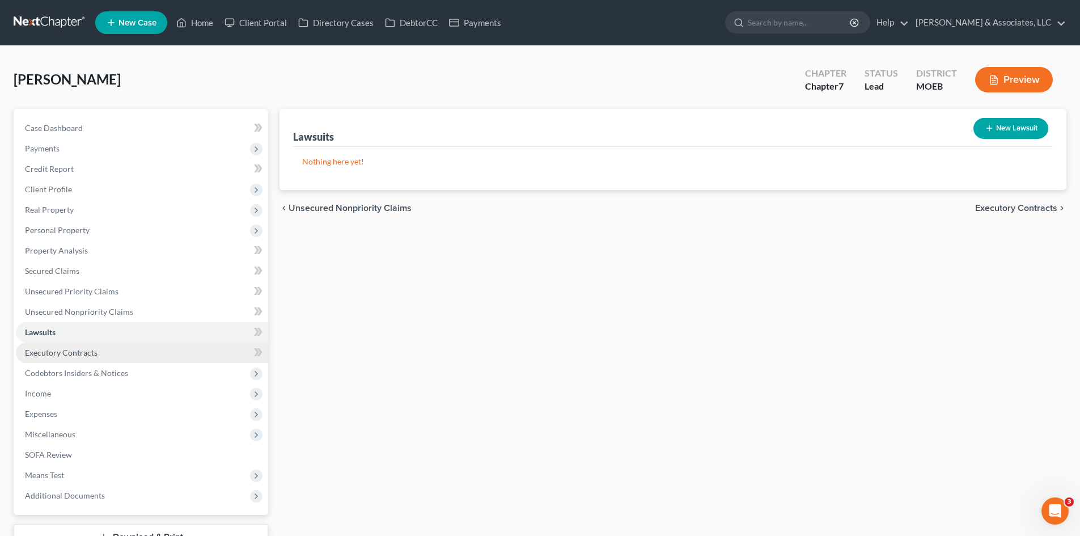
click at [72, 358] on link "Executory Contracts" at bounding box center [142, 352] width 252 height 20
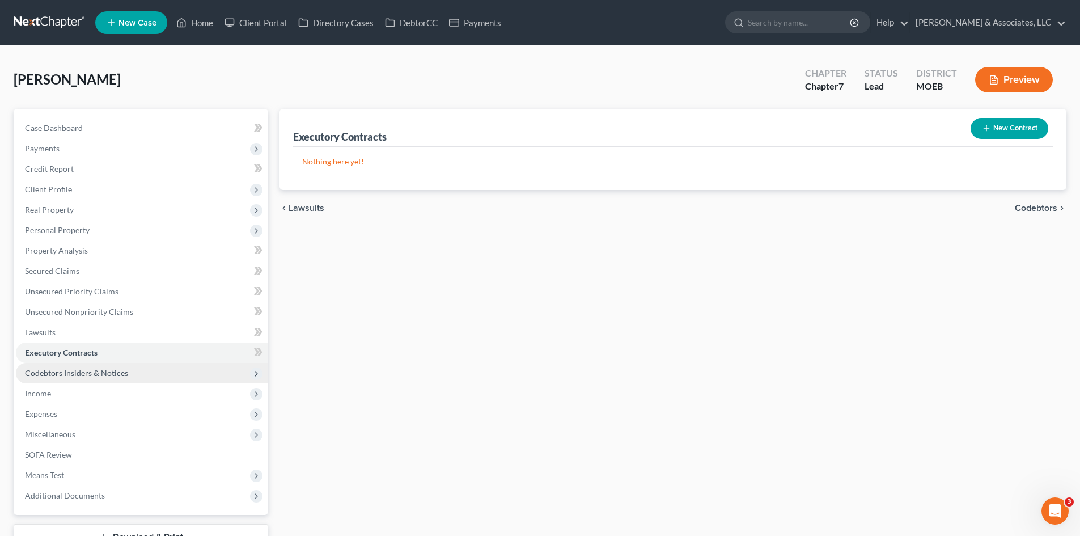
click at [73, 370] on span "Codebtors Insiders & Notices" at bounding box center [76, 373] width 103 height 10
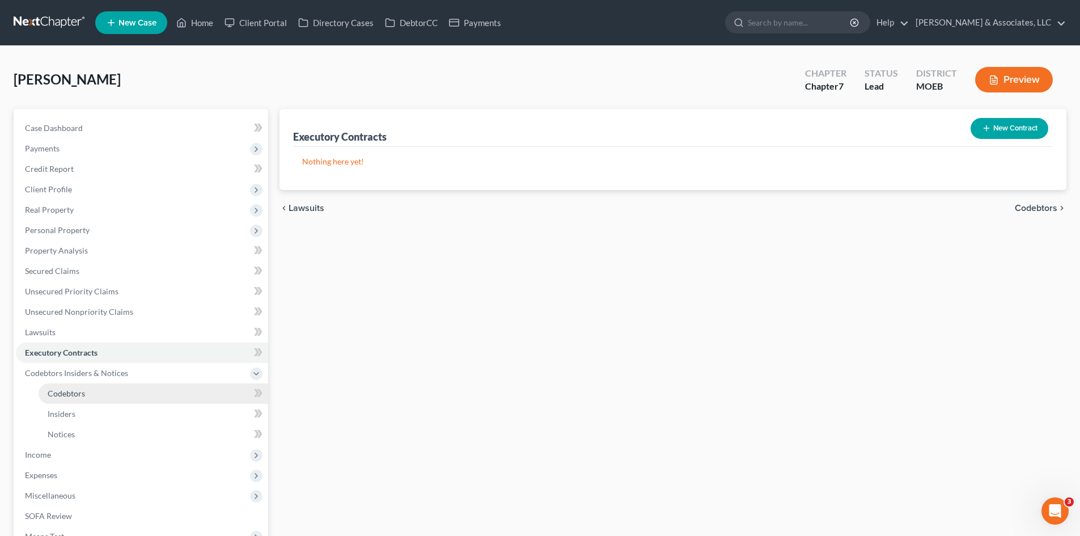
click at [68, 393] on span "Codebtors" at bounding box center [66, 393] width 37 height 10
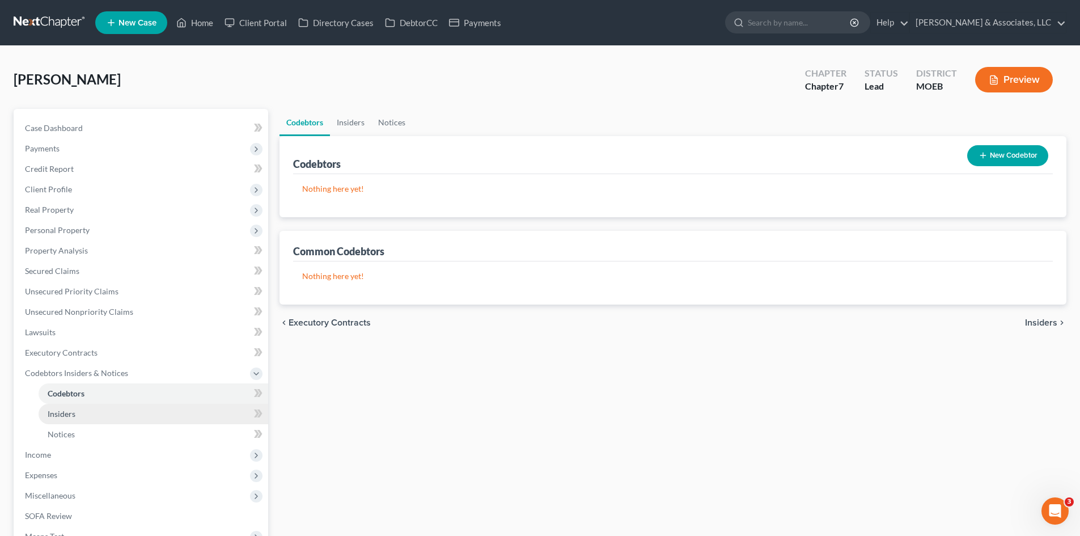
click at [65, 416] on span "Insiders" at bounding box center [62, 414] width 28 height 10
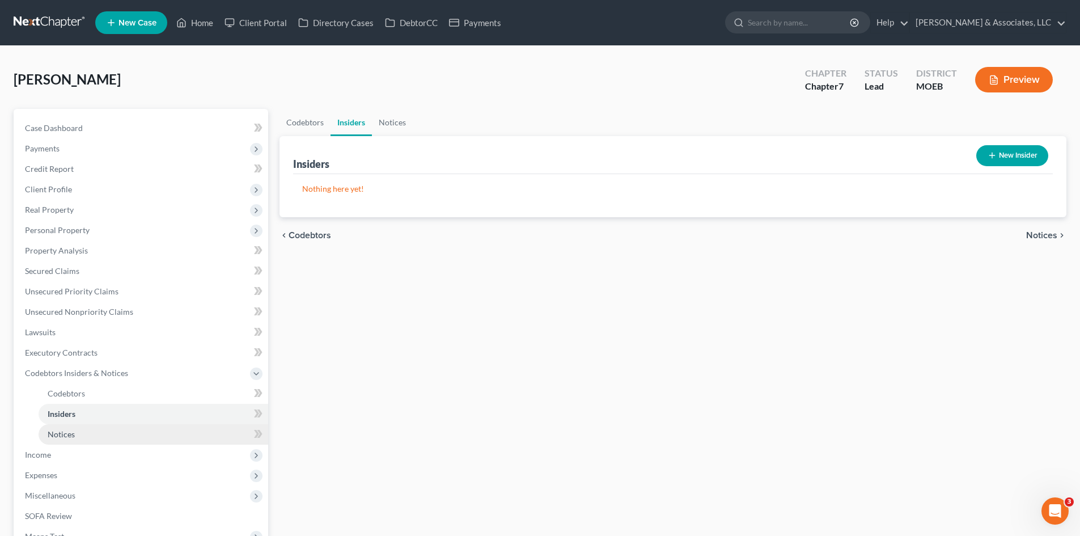
click at [65, 437] on span "Notices" at bounding box center [61, 434] width 27 height 10
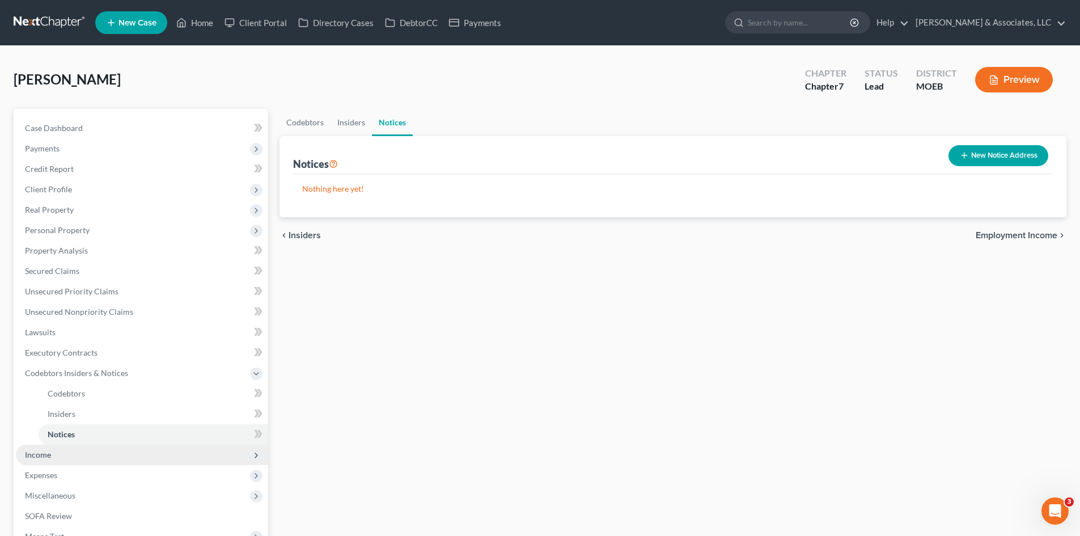
click at [46, 456] on span "Income" at bounding box center [38, 455] width 26 height 10
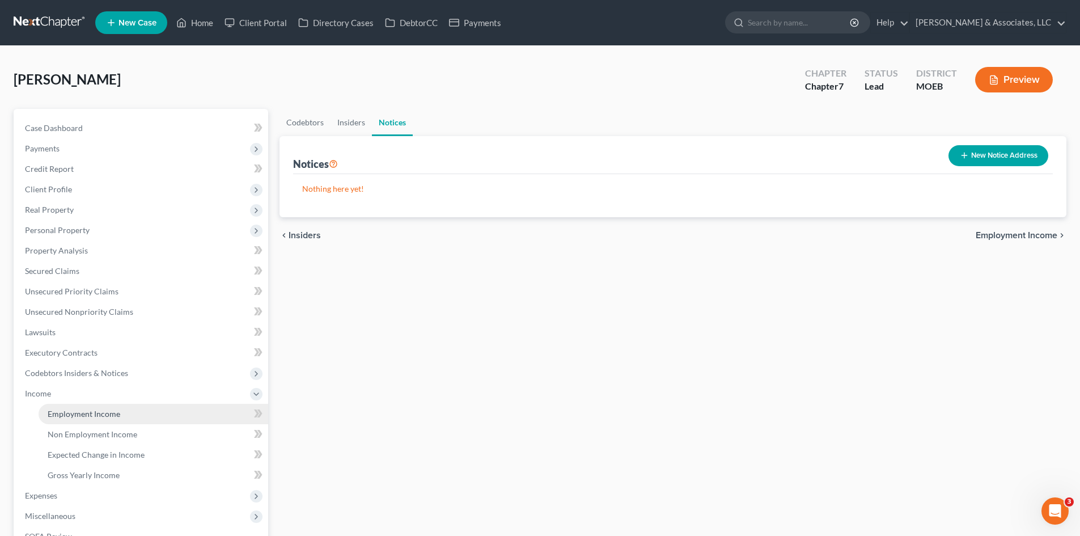
click at [65, 413] on span "Employment Income" at bounding box center [84, 414] width 73 height 10
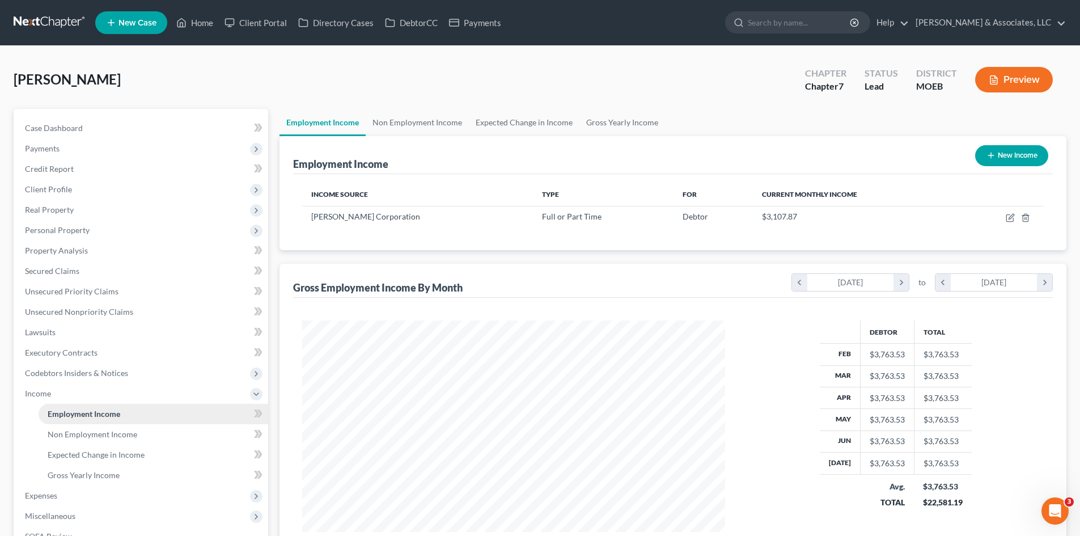
scroll to position [211, 446]
click at [67, 475] on span "Gross Yearly Income" at bounding box center [84, 475] width 72 height 10
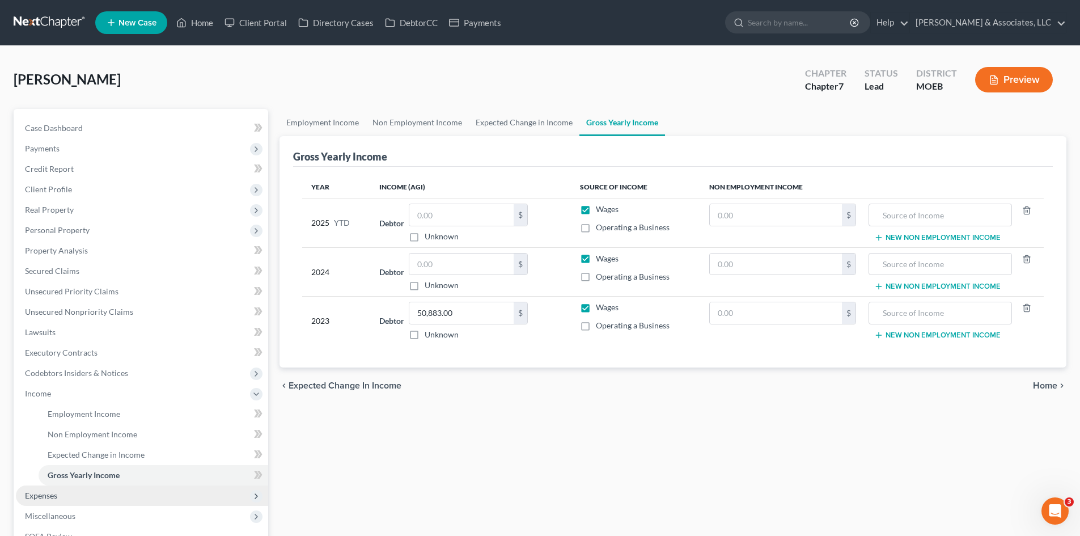
click at [50, 491] on span "Expenses" at bounding box center [41, 495] width 32 height 10
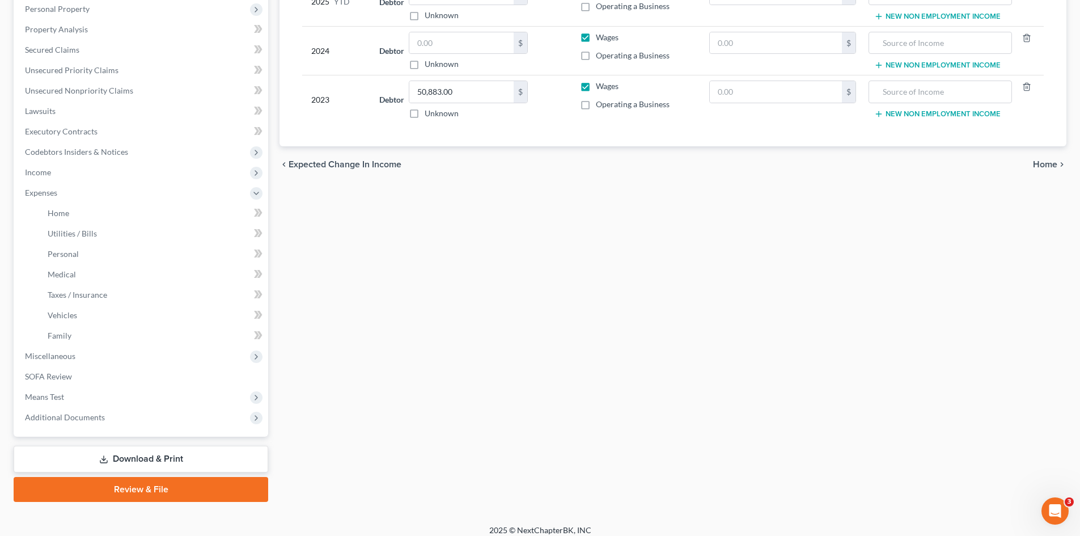
scroll to position [227, 0]
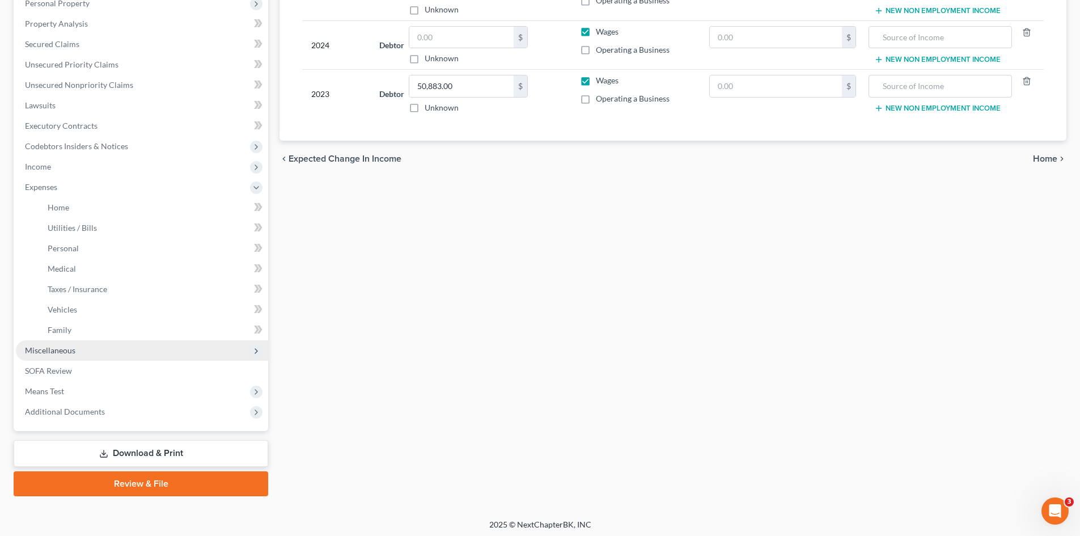
click at [54, 349] on span "Miscellaneous" at bounding box center [50, 350] width 50 height 10
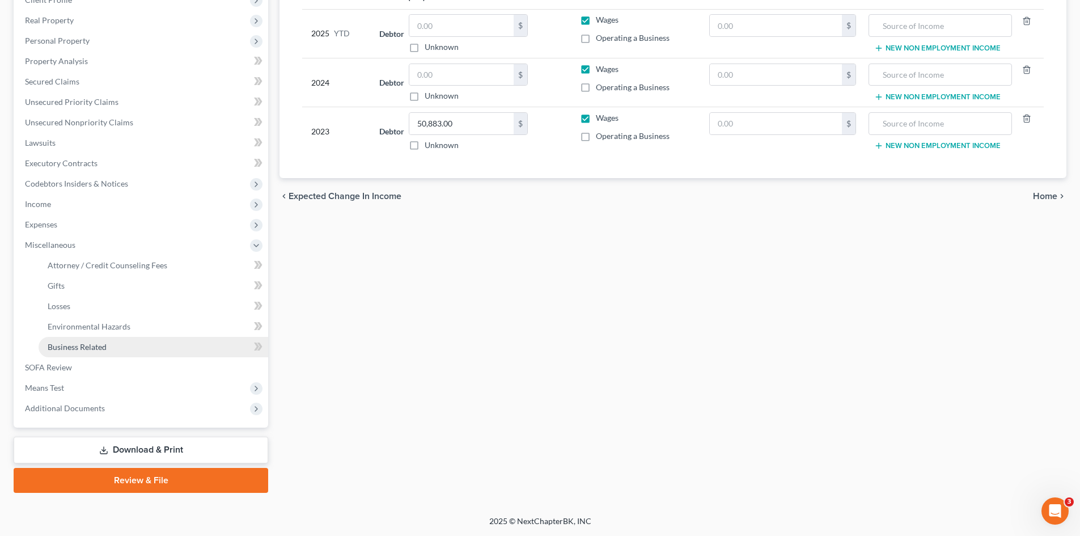
scroll to position [189, 0]
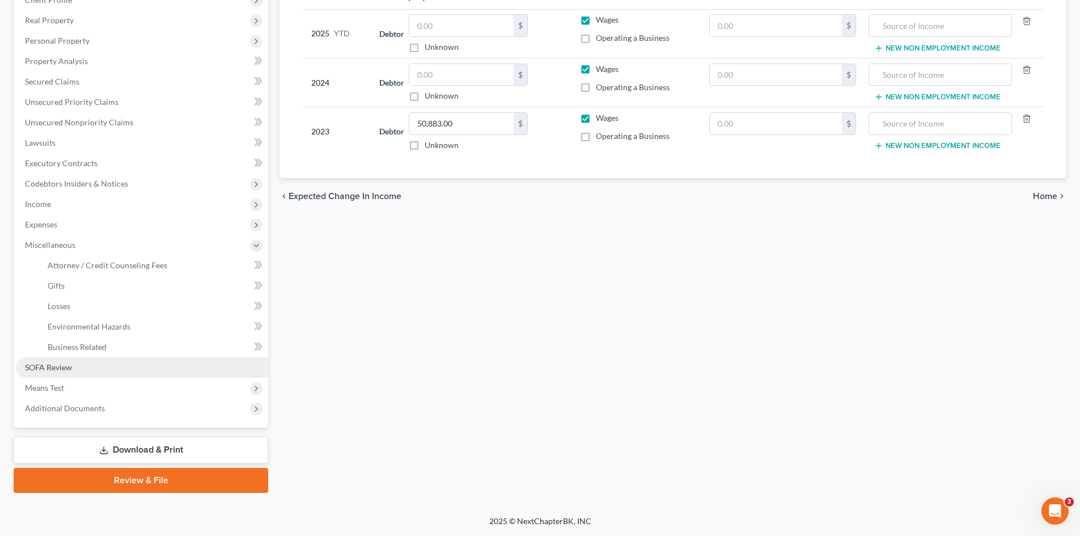
click at [43, 369] on span "SOFA Review" at bounding box center [48, 367] width 47 height 10
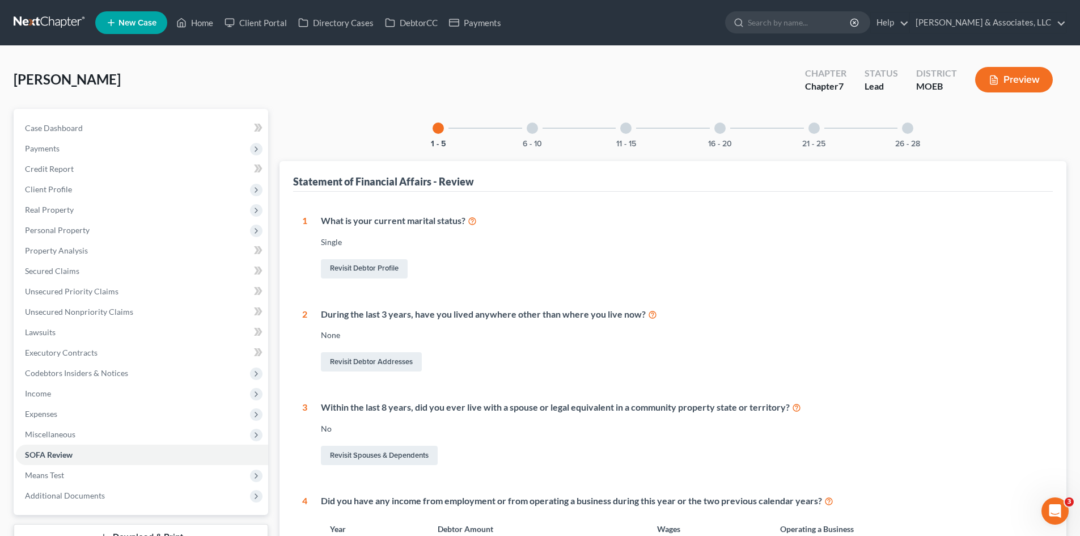
click at [531, 122] on div at bounding box center [532, 127] width 11 height 11
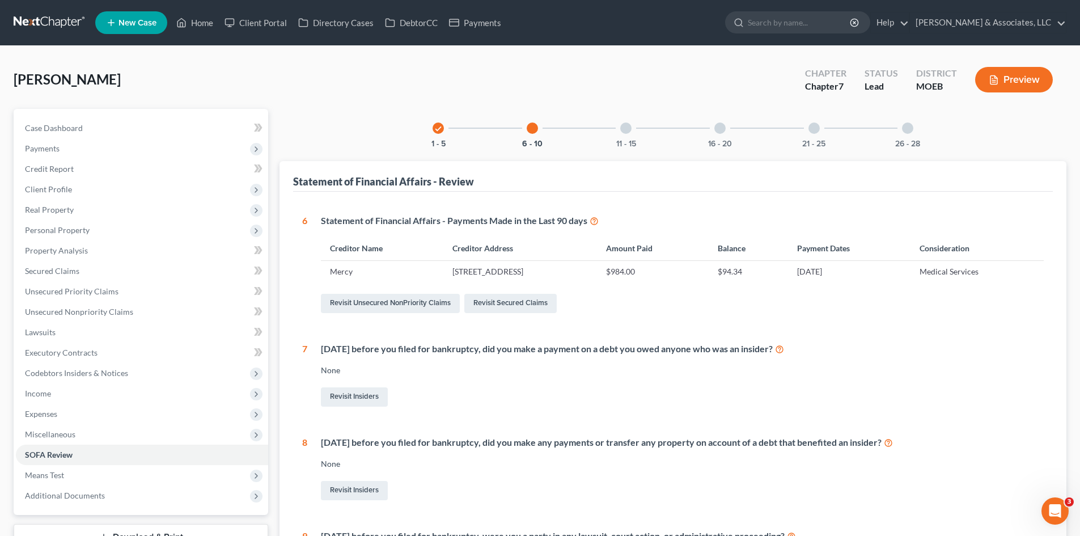
click at [627, 126] on div at bounding box center [625, 127] width 11 height 11
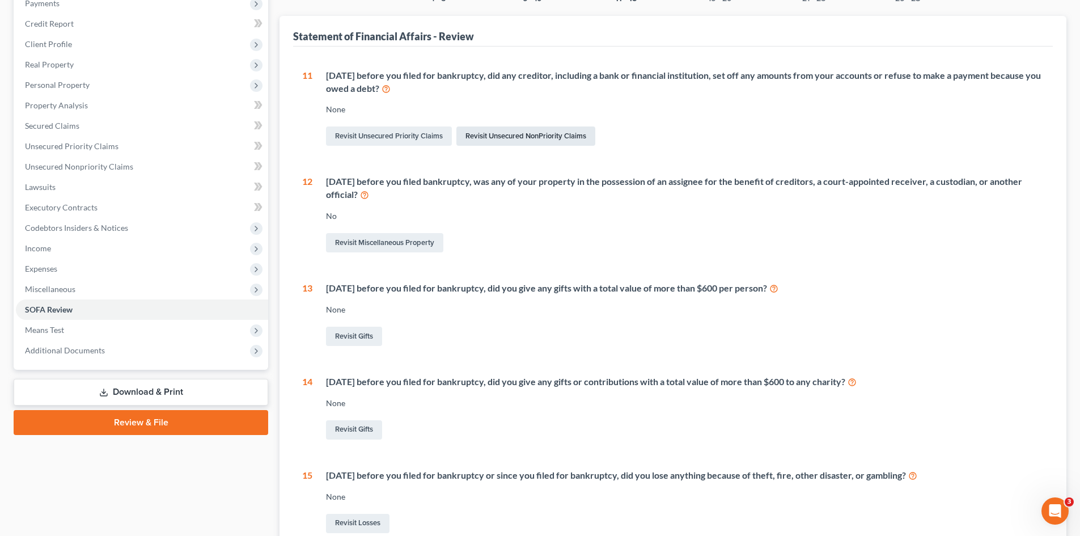
scroll to position [38, 0]
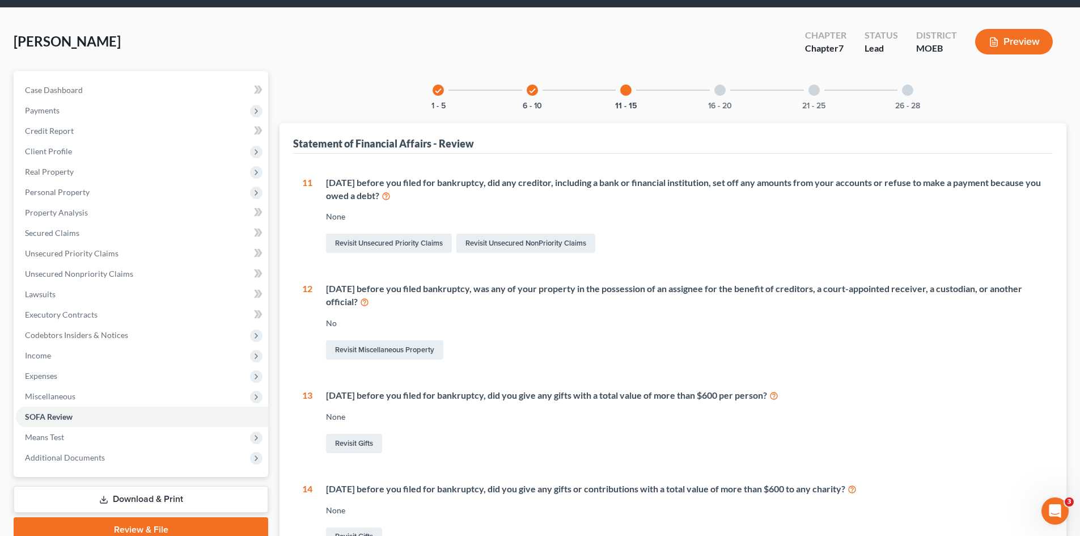
click at [714, 90] on div at bounding box center [719, 89] width 11 height 11
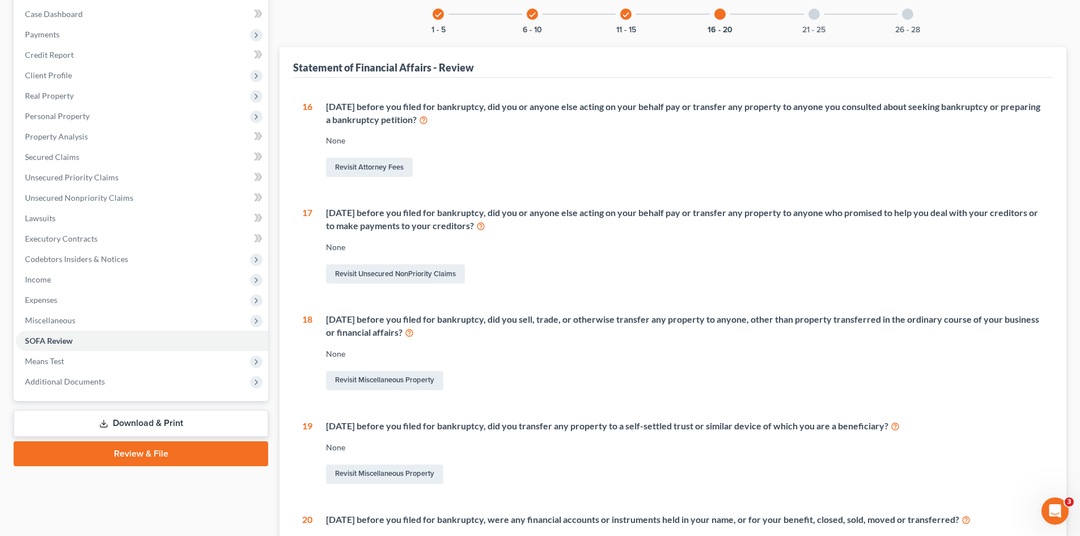
scroll to position [0, 0]
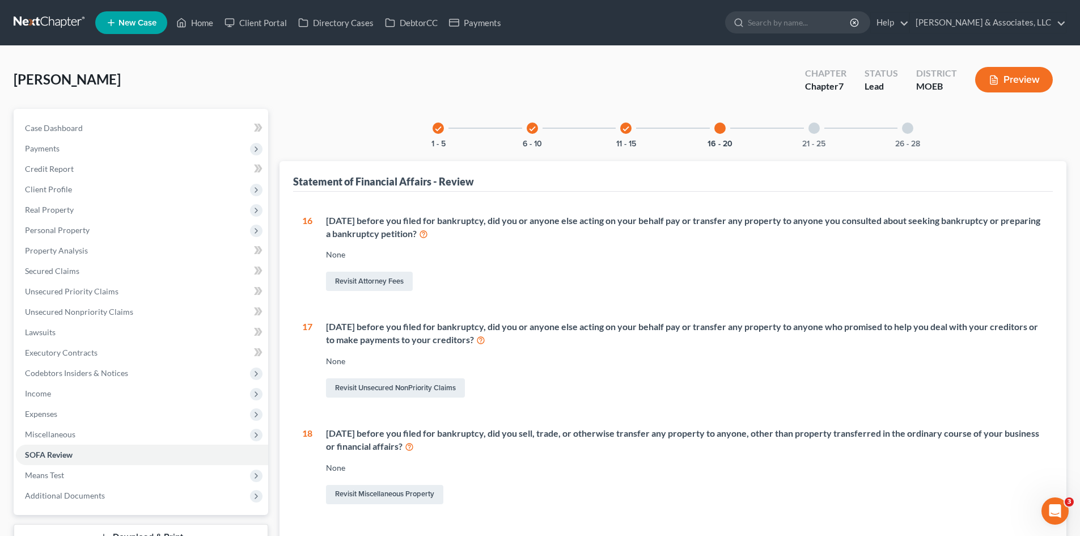
click at [811, 130] on div at bounding box center [813, 127] width 11 height 11
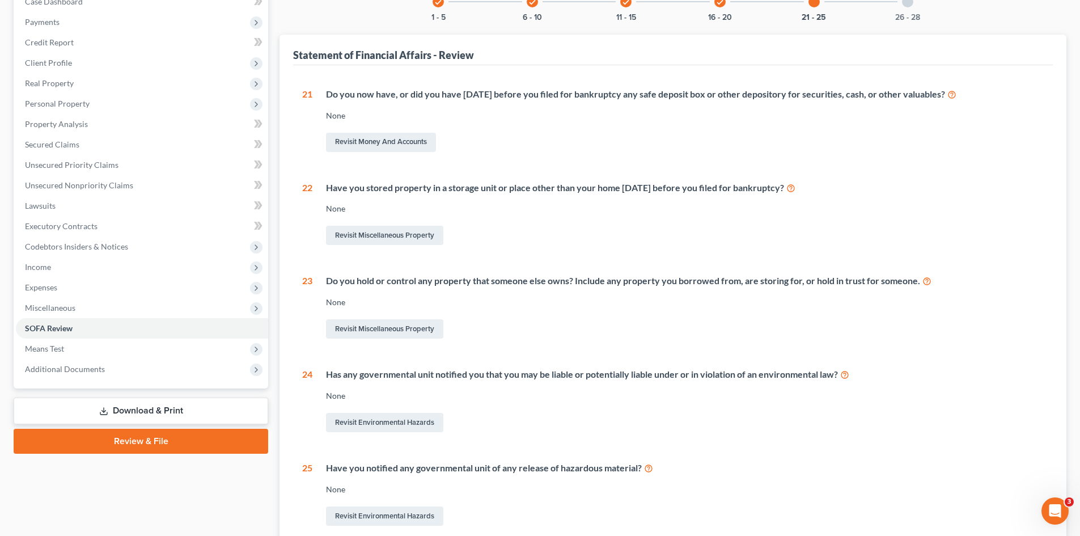
scroll to position [12, 0]
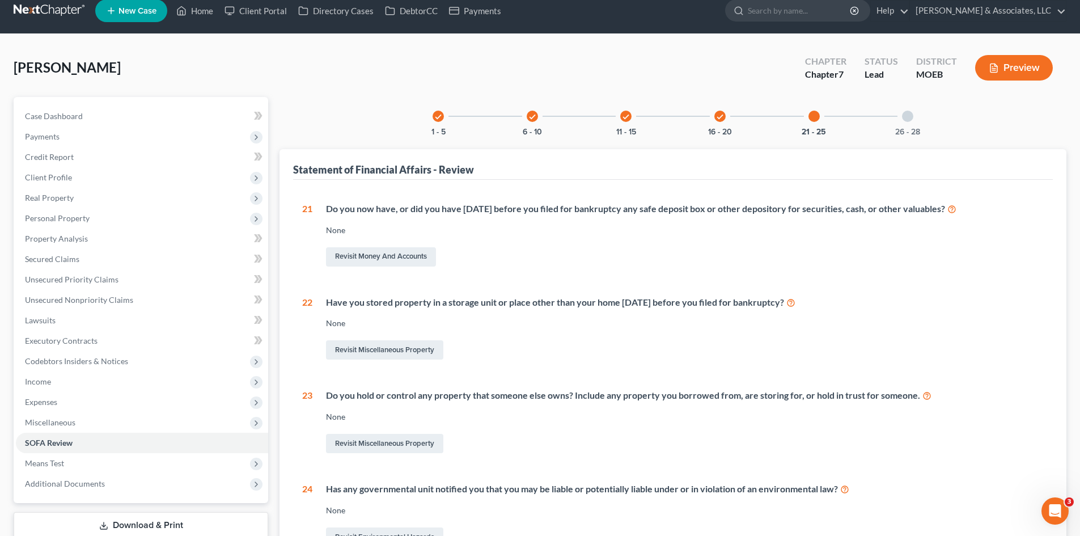
click at [908, 116] on div at bounding box center [907, 116] width 11 height 11
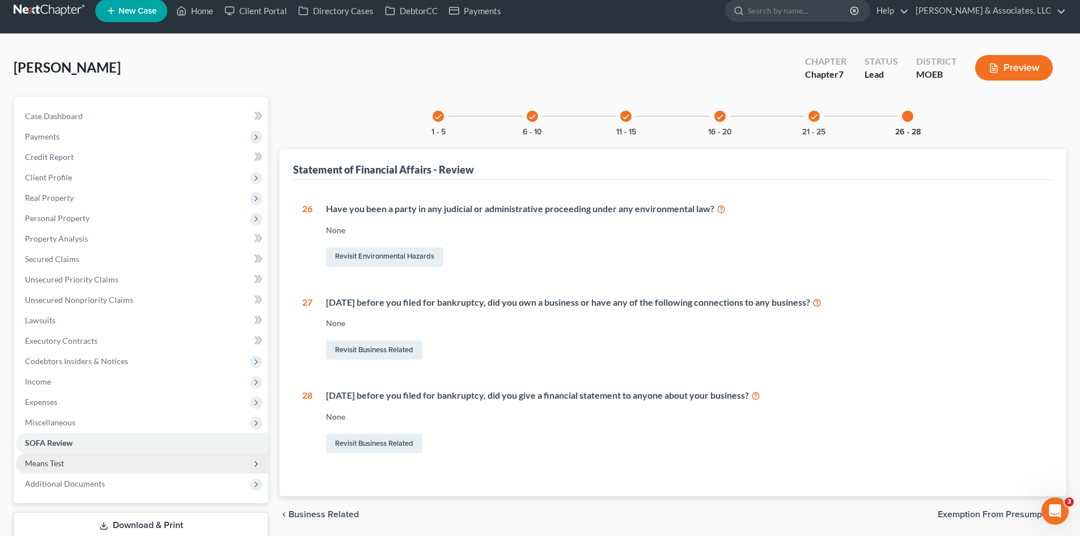
click at [53, 463] on span "Means Test" at bounding box center [44, 463] width 39 height 10
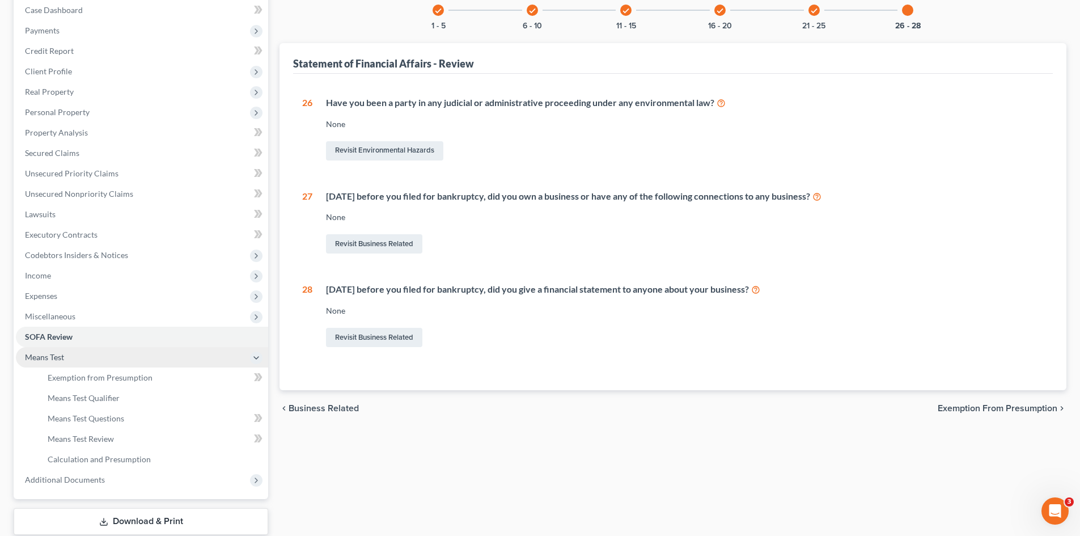
scroll to position [125, 0]
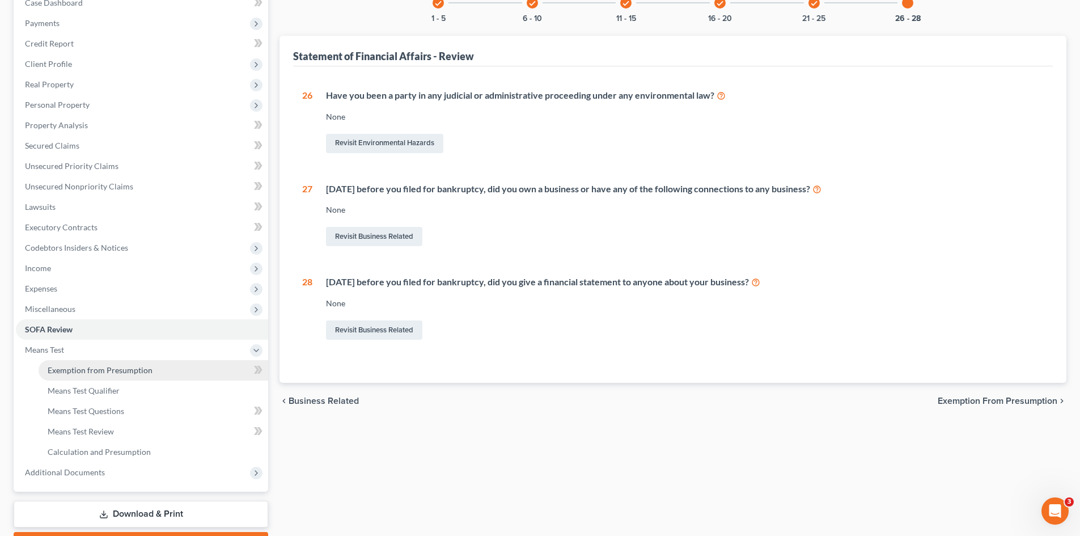
click at [103, 367] on span "Exemption from Presumption" at bounding box center [100, 370] width 105 height 10
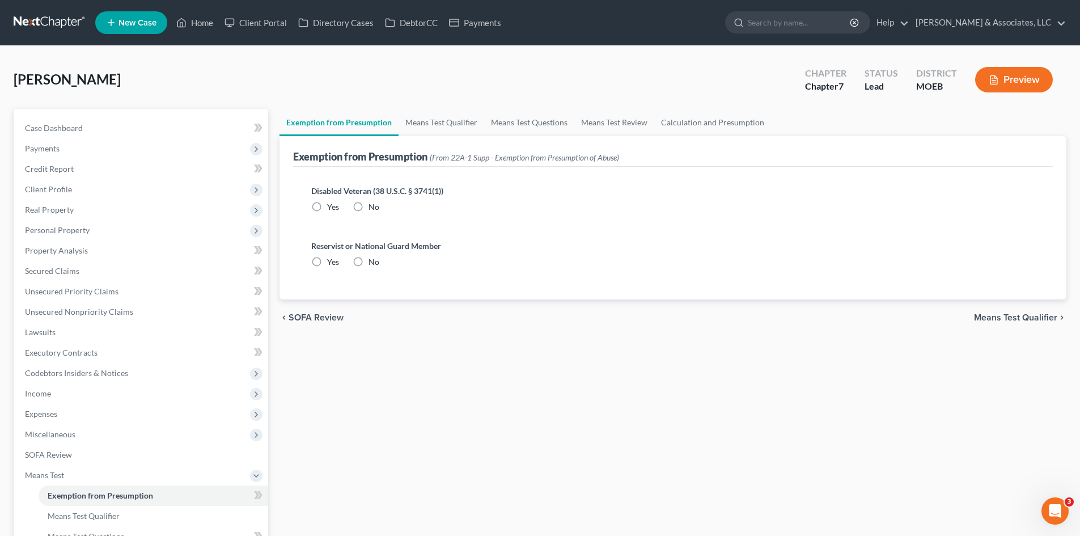
drag, startPoint x: 359, startPoint y: 205, endPoint x: 356, endPoint y: 266, distance: 61.9
click at [369, 204] on label "No" at bounding box center [374, 206] width 11 height 11
click at [373, 204] on input "No" at bounding box center [376, 204] width 7 height 7
radio input "true"
click at [369, 261] on label "No" at bounding box center [374, 261] width 11 height 11
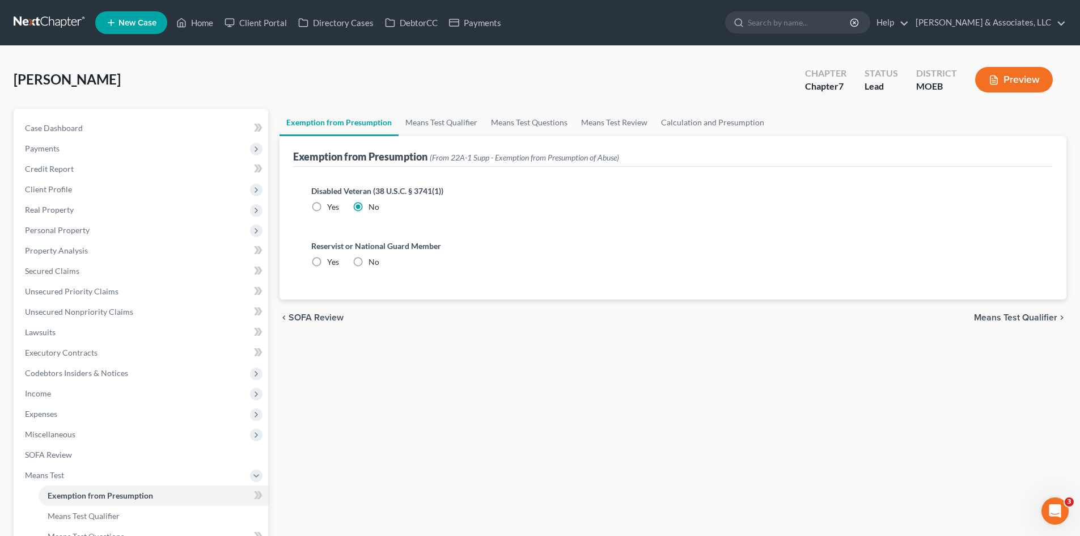
click at [373, 261] on input "No" at bounding box center [376, 259] width 7 height 7
radio input "true"
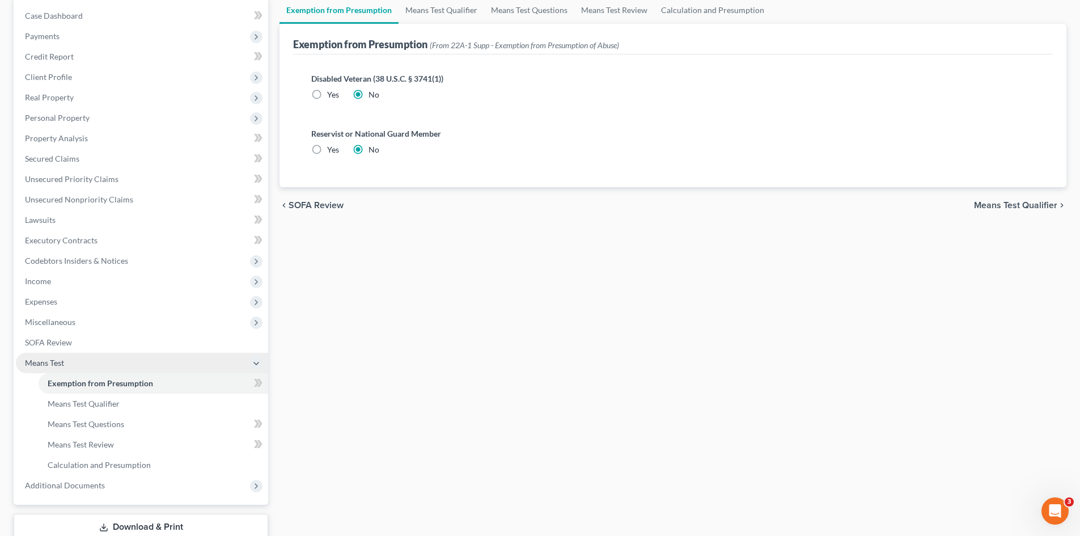
scroll to position [113, 0]
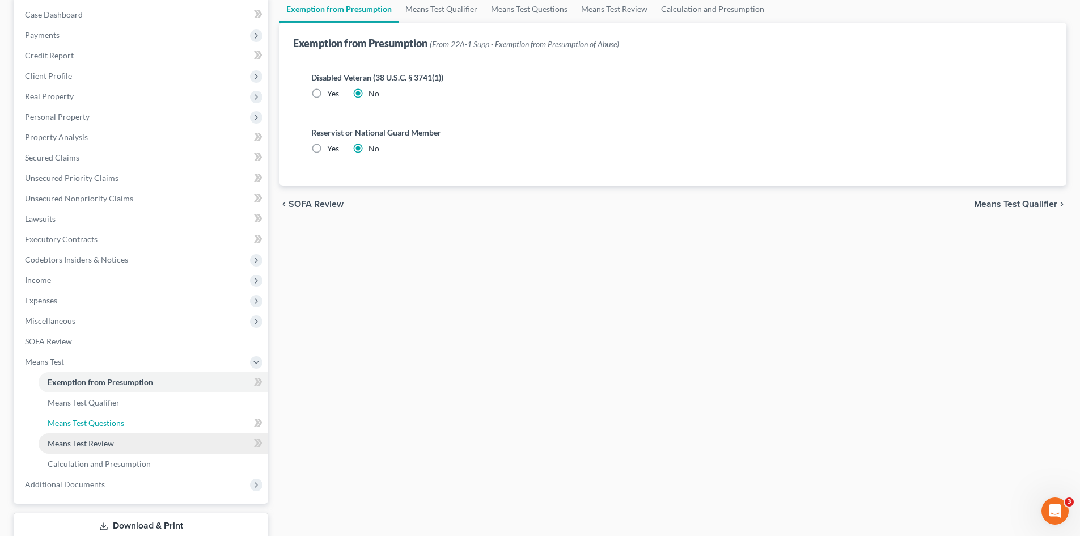
click at [104, 430] on link "Means Test Questions" at bounding box center [154, 423] width 230 height 20
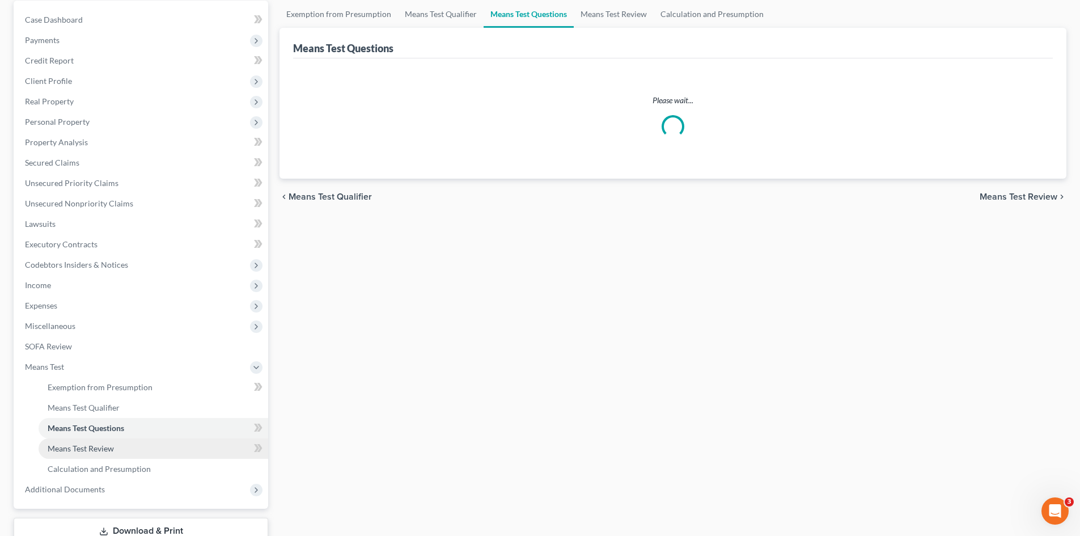
scroll to position [113, 0]
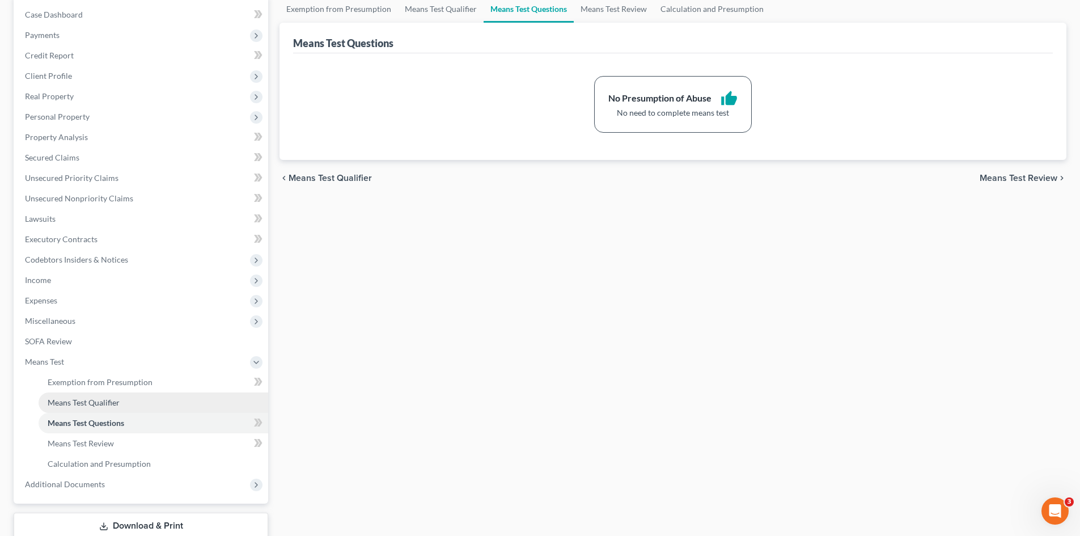
click at [102, 399] on span "Means Test Qualifier" at bounding box center [84, 402] width 72 height 10
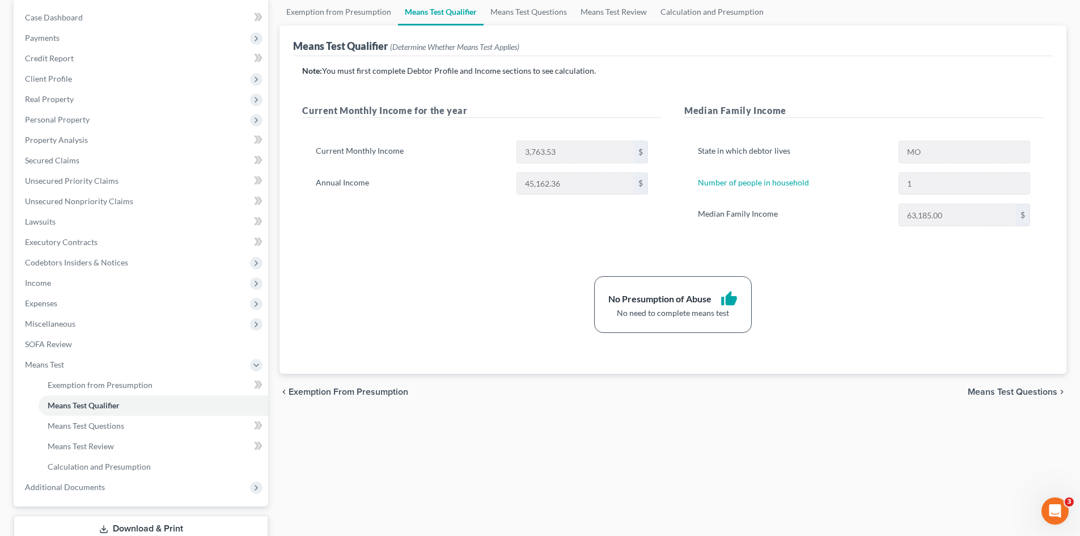
scroll to position [189, 0]
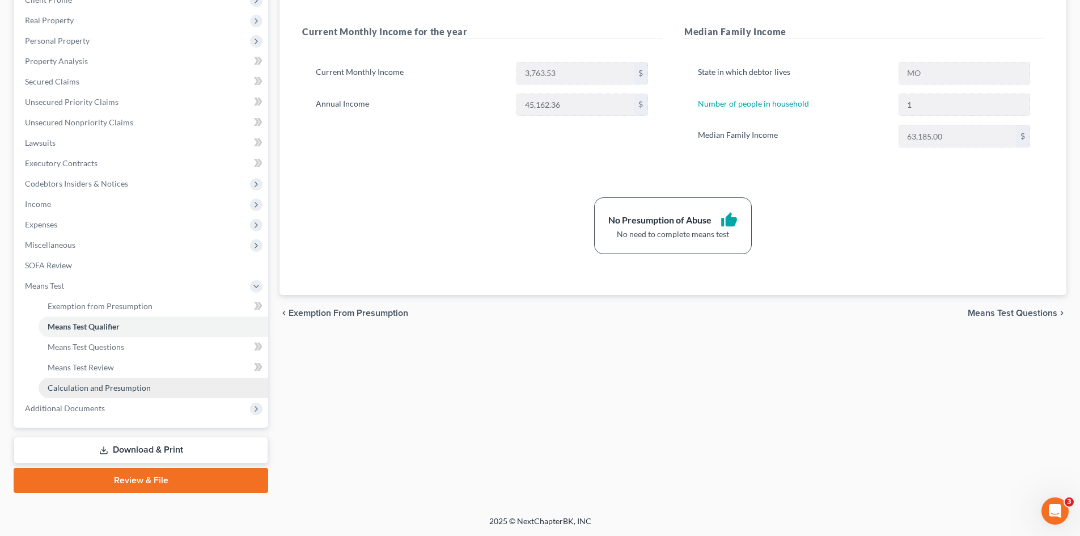
click at [89, 389] on span "Calculation and Presumption" at bounding box center [99, 388] width 103 height 10
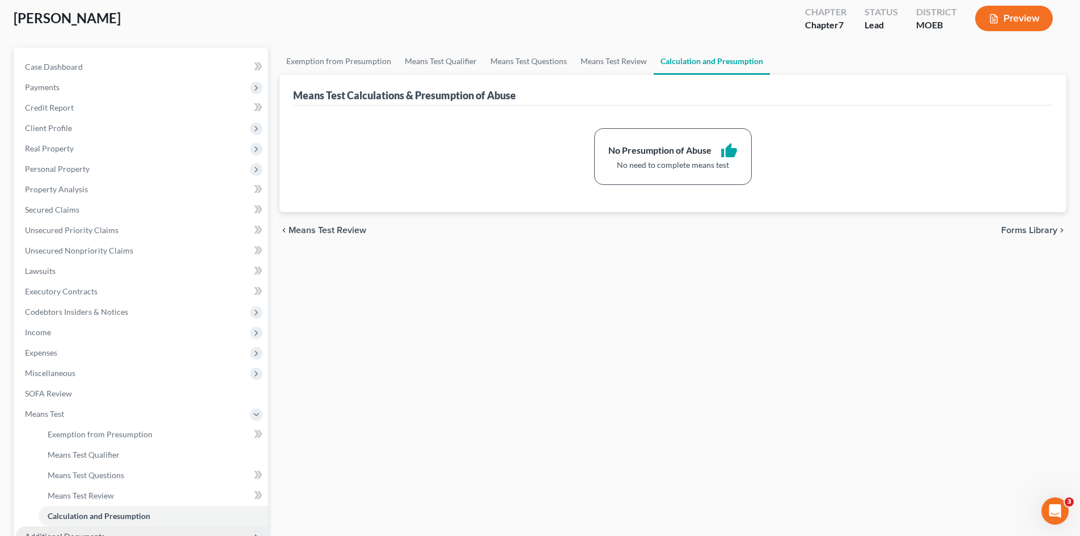
scroll to position [189, 0]
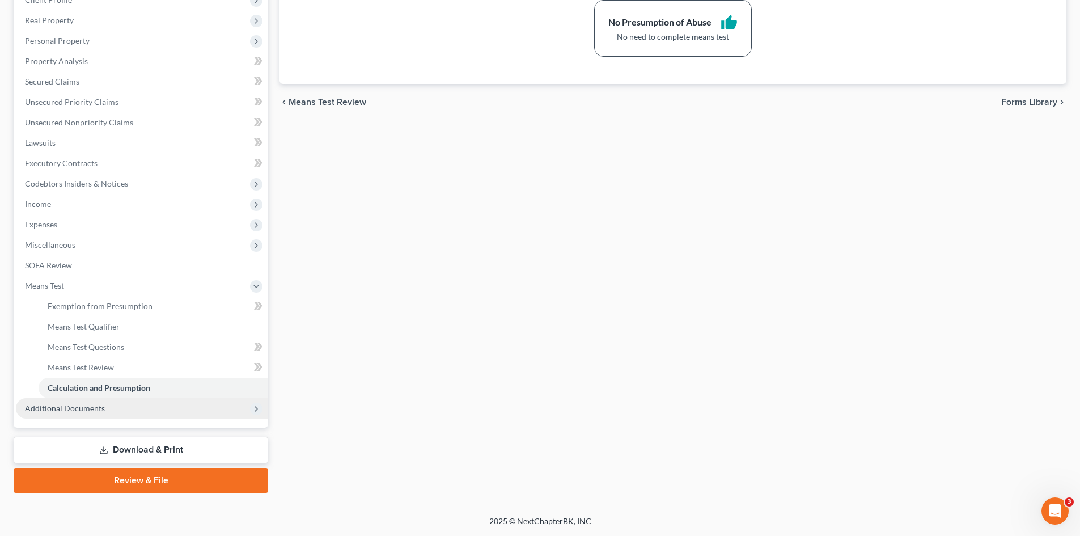
click at [91, 411] on span "Additional Documents" at bounding box center [65, 408] width 80 height 10
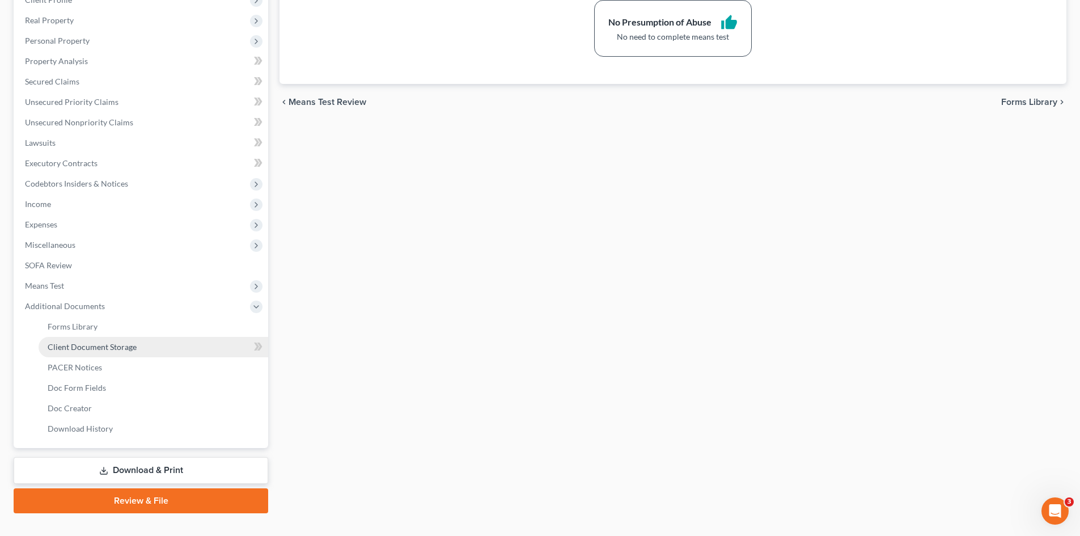
click at [92, 348] on span "Client Document Storage" at bounding box center [92, 347] width 89 height 10
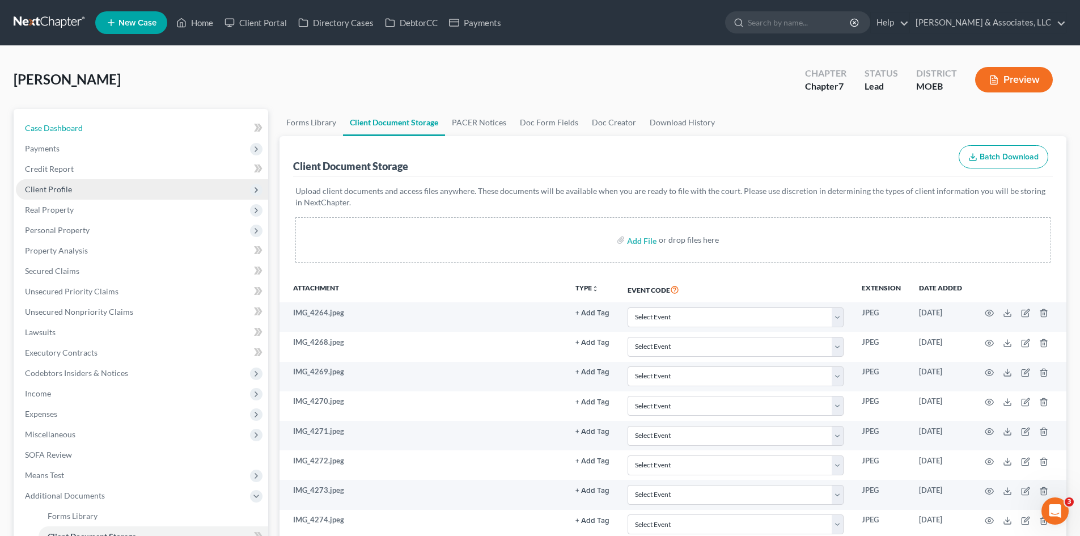
drag, startPoint x: 58, startPoint y: 124, endPoint x: 212, endPoint y: 189, distance: 166.9
click at [58, 124] on span "Case Dashboard" at bounding box center [54, 128] width 58 height 10
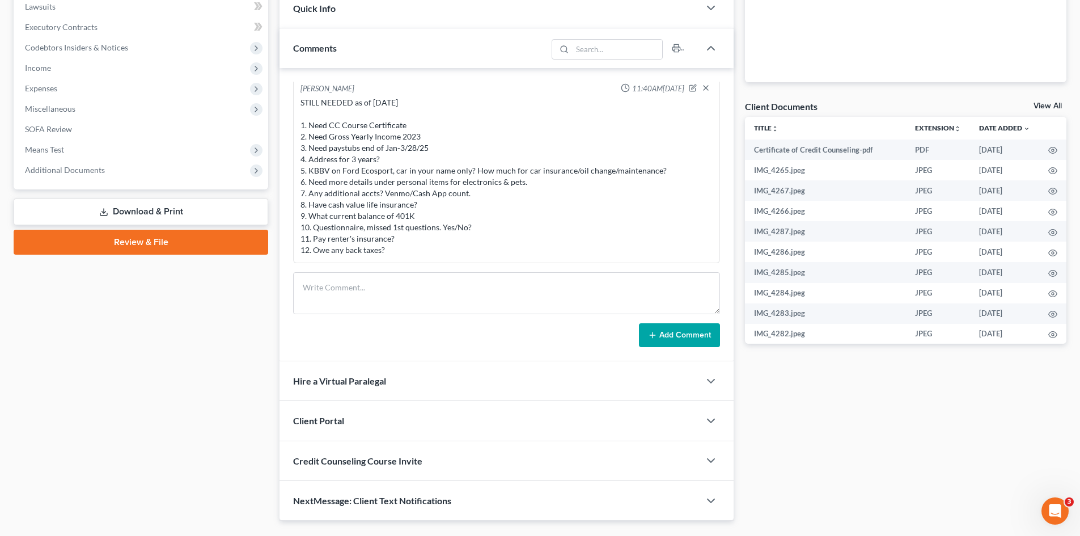
scroll to position [353, 0]
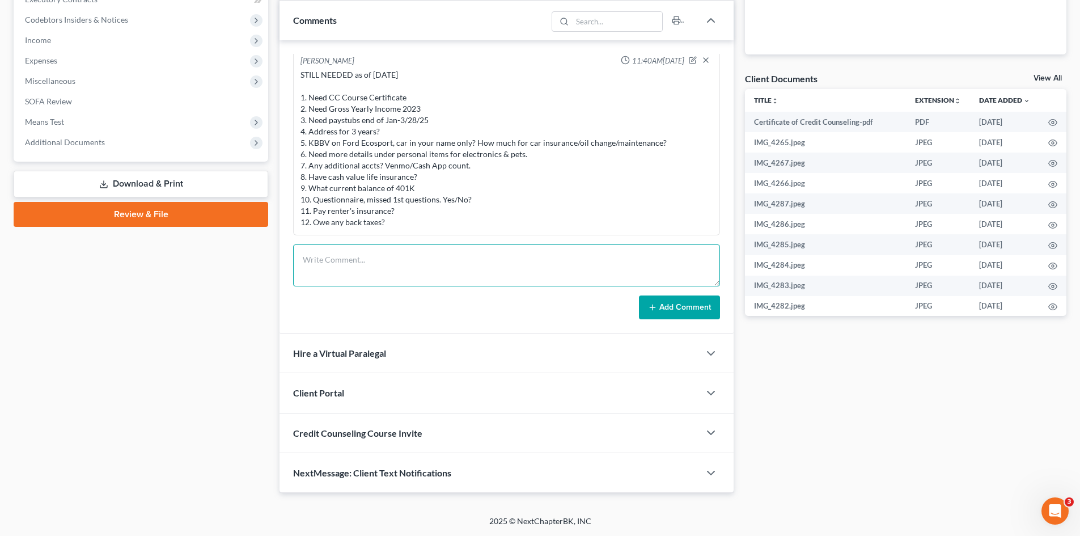
click at [367, 261] on textarea at bounding box center [506, 265] width 427 height 42
click at [322, 278] on textarea "STILL NEED as of [DATE] 1." at bounding box center [506, 265] width 427 height 42
paste textarea "Name/address of landlord/leasing company?"
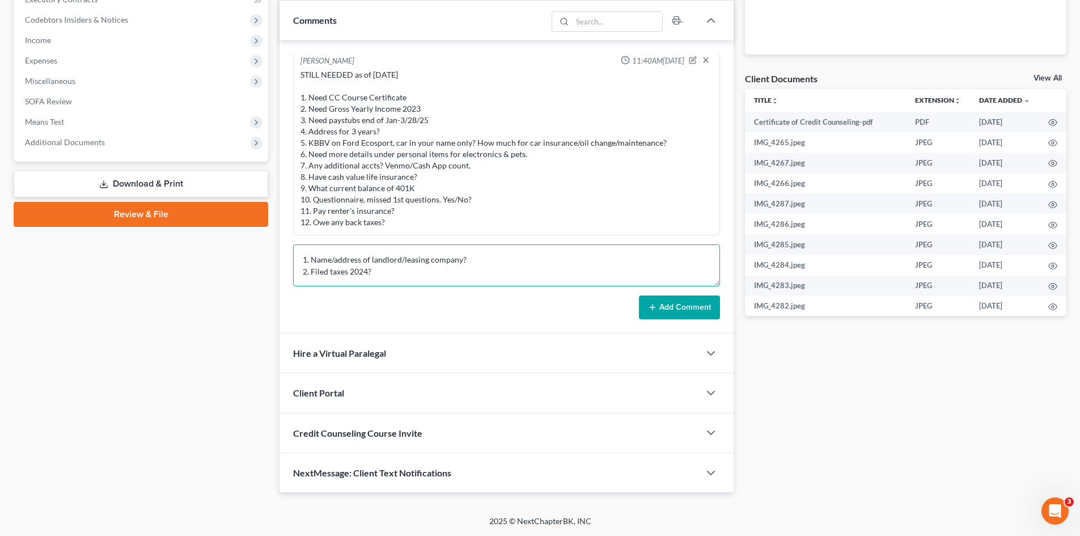
drag, startPoint x: 375, startPoint y: 272, endPoint x: 311, endPoint y: 273, distance: 64.7
click at [311, 273] on textarea "STILL NEED as of [DATE] 1. Name/address of landlord/leasing company? 2. Filed t…" at bounding box center [506, 265] width 427 height 42
click at [394, 272] on textarea "STILL NEED as of [DATE] 1. Name/address of landlord/leasing company? 2. Filed t…" at bounding box center [506, 265] width 427 height 42
click at [442, 270] on textarea "STILL NEED as of [DATE] 1. Name/address of landlord/leasing company? 2. Filed t…" at bounding box center [506, 265] width 427 height 42
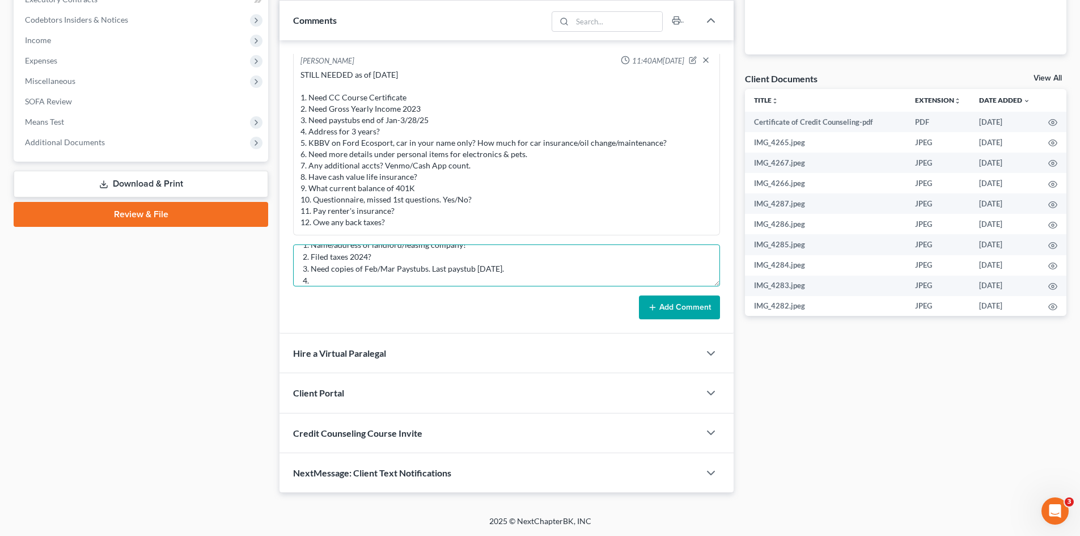
click at [325, 279] on textarea "STILL NEED as of [DATE] 1. Name/address of landlord/leasing company? 2. Filed t…" at bounding box center [506, 265] width 427 height 42
paste textarea "Claims that wouldn't show up on credit report?"
click at [352, 277] on textarea "STILL NEED as of [DATE] 1. Name/address of landlord/leasing company? 2. Filed t…" at bounding box center [506, 265] width 427 height 42
paste textarea "Disabled veteran? Reservist/National Guard member?"
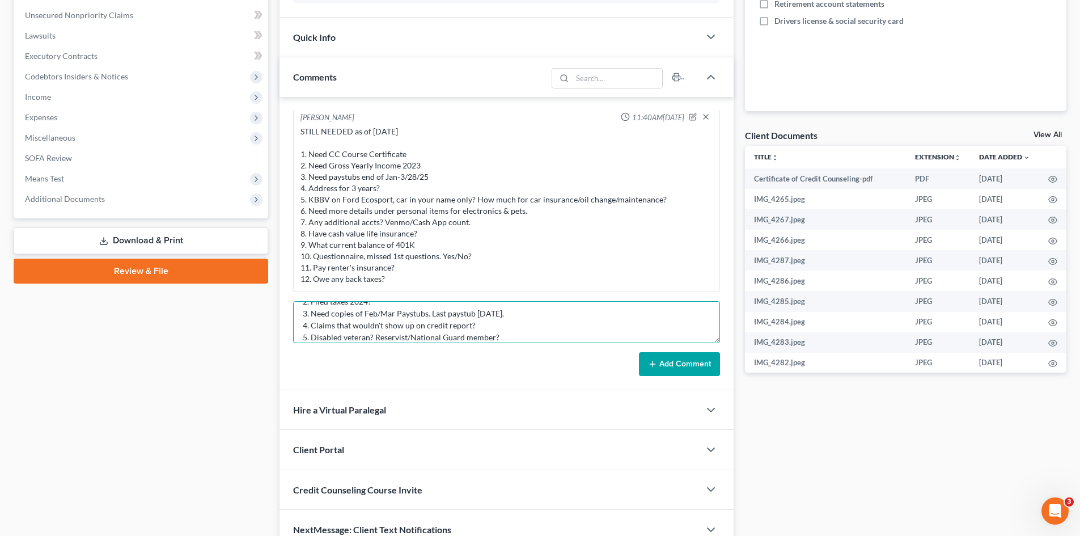
scroll to position [0, 0]
drag, startPoint x: 509, startPoint y: 338, endPoint x: 282, endPoint y: 294, distance: 230.6
click at [229, 279] on div "Petition Navigation Case Dashboard Payments Invoices Payments Payments Credit R…" at bounding box center [540, 181] width 1064 height 738
click at [461, 319] on textarea "STILL NEED as of [DATE] 1. Name/address of landlord/leasing company? 2. Filed t…" at bounding box center [506, 322] width 427 height 42
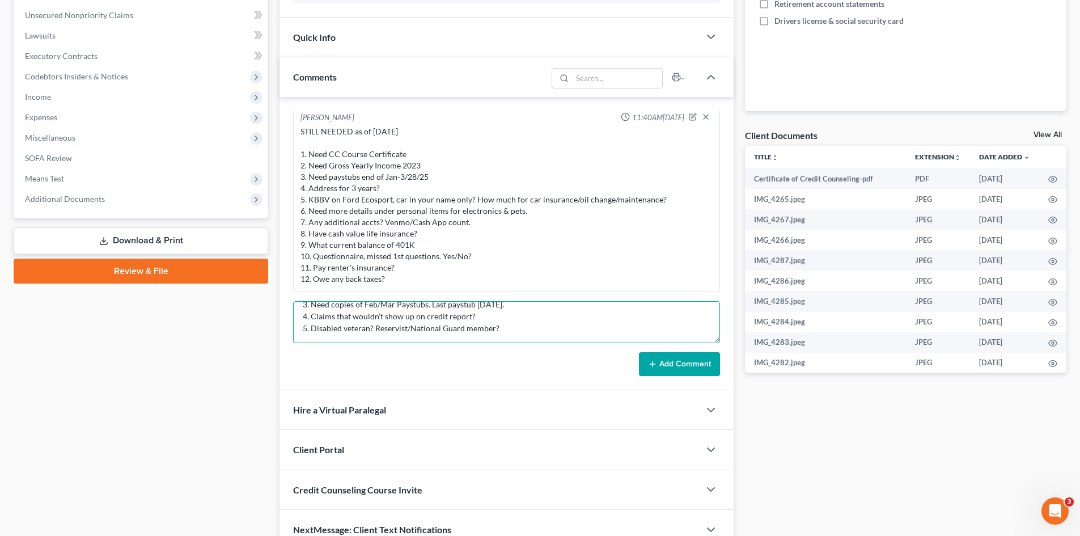
drag, startPoint x: 302, startPoint y: 328, endPoint x: 520, endPoint y: 354, distance: 219.8
click at [520, 354] on form "STILL NEED as of [DATE] 1. Name/address of landlord/leasing company? 2. Filed t…" at bounding box center [506, 338] width 427 height 75
type textarea "STILL NEED as of [DATE] 1. Name/address of landlord/leasing company? 2. Filed t…"
click at [679, 367] on button "Add Comment" at bounding box center [679, 364] width 81 height 24
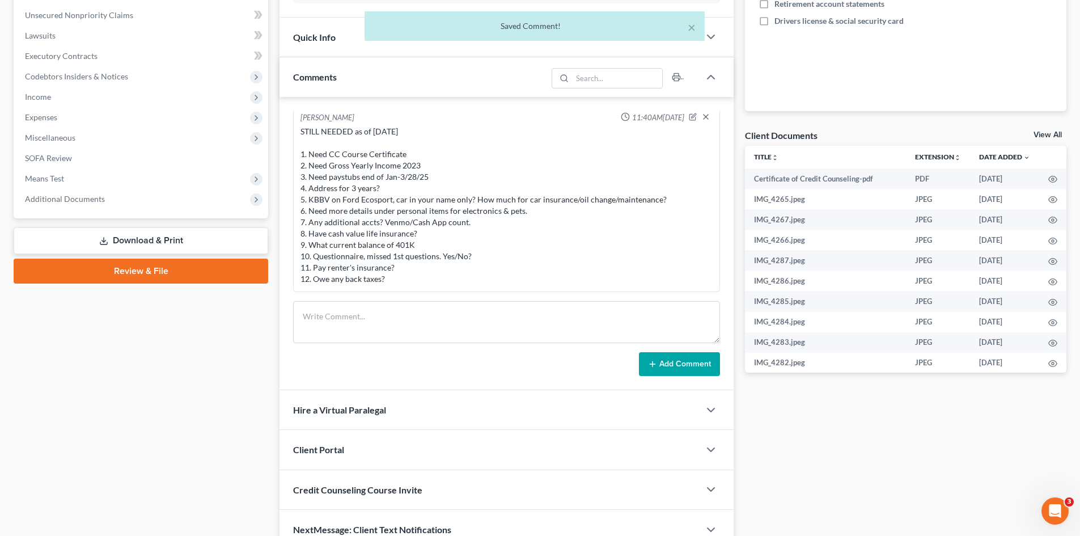
scroll to position [591, 0]
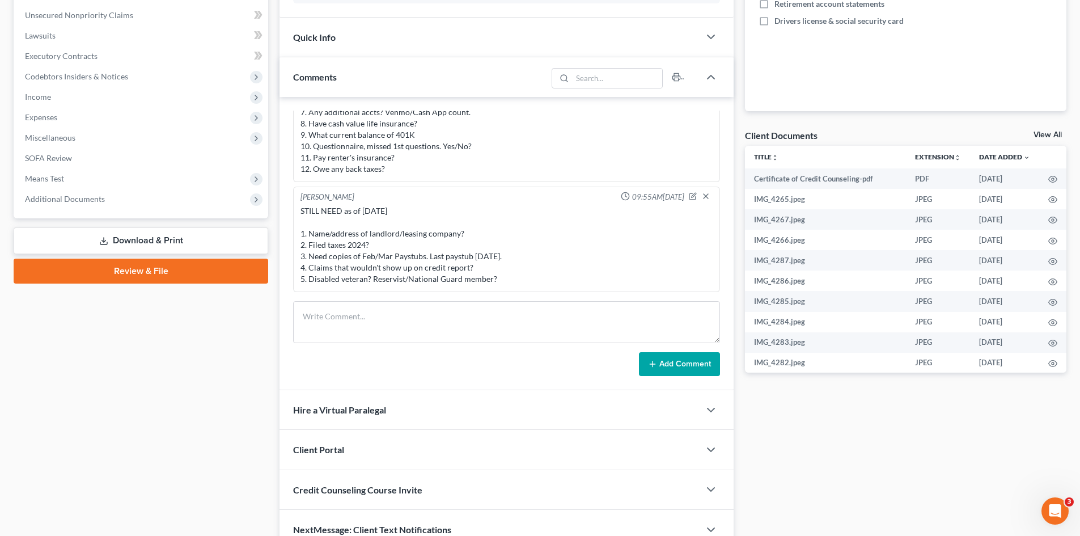
click at [602, 224] on div "STILL NEED as of [DATE] 1. Name/address of landlord/leasing company? 2. Filed t…" at bounding box center [506, 244] width 412 height 79
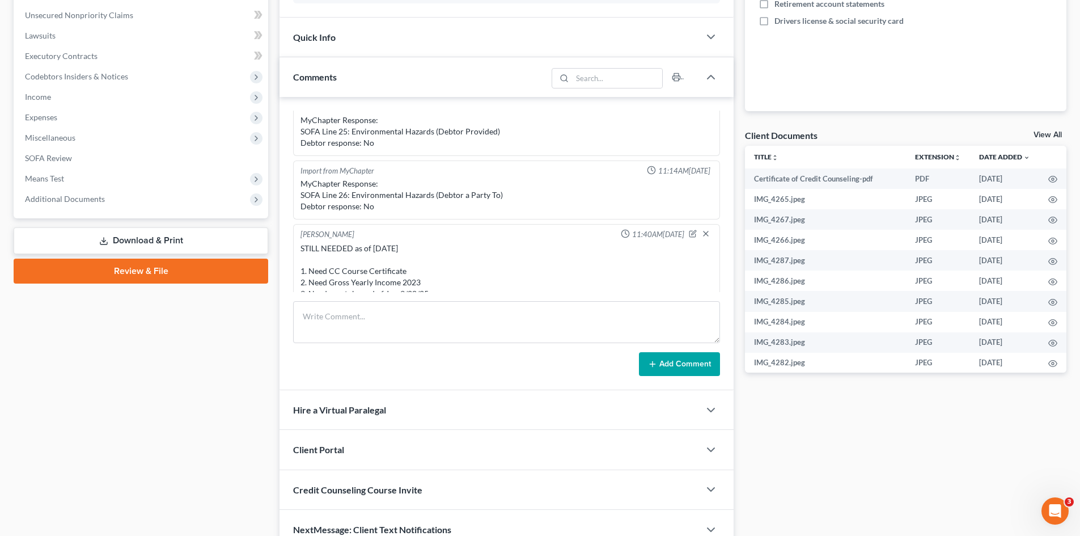
click at [437, 147] on div "MyChapter Response: SOFA Line 25: Environmental Hazards (Debtor Provided) Debto…" at bounding box center [506, 132] width 412 height 34
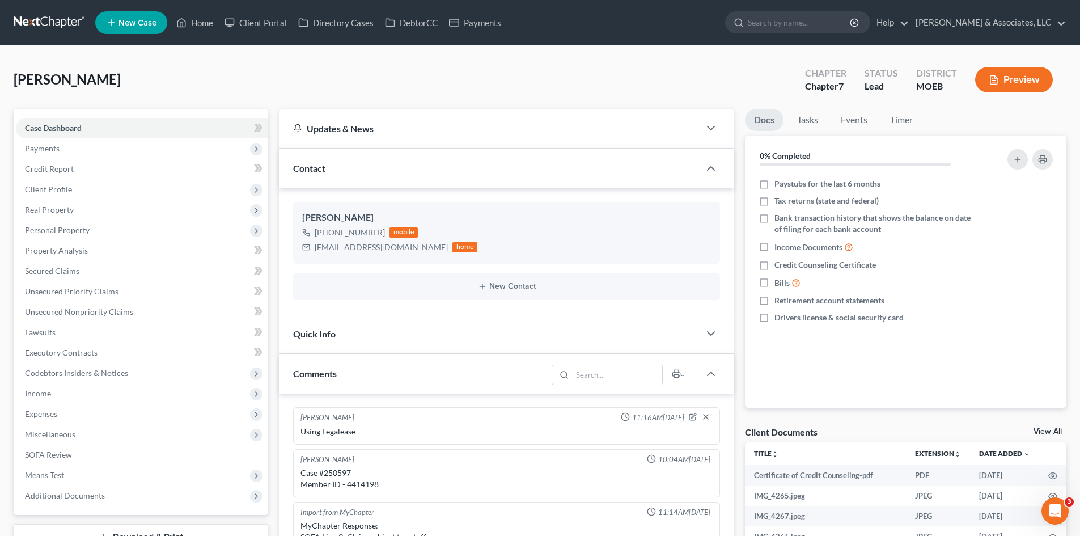
scroll to position [227, 0]
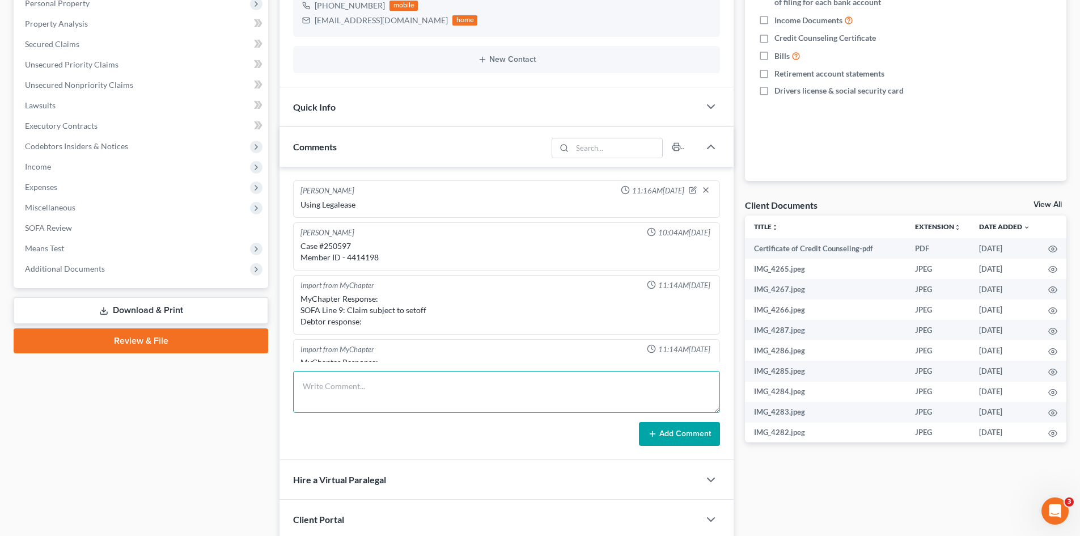
paste textarea "[PERSON_NAME] (db) 4:1992bk43171 [PERSON_NAME] [US_STATE] EASTERN BANKRUPTCY CO…"
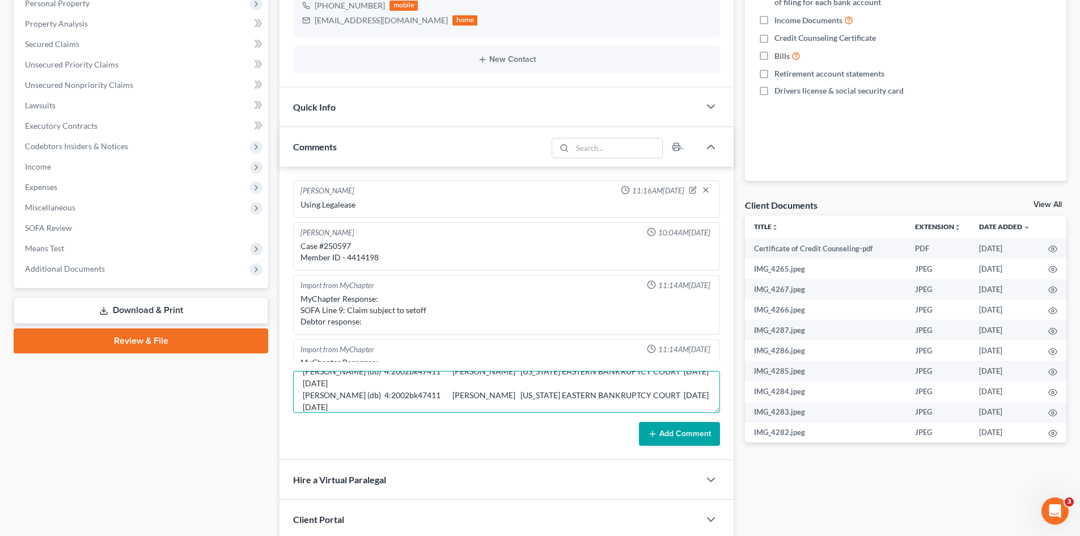
click at [369, 398] on textarea "[PERSON_NAME] (db) 4:1992bk43171 [PERSON_NAME] [US_STATE] EASTERN BANKRUPTCY CO…" at bounding box center [506, 392] width 427 height 42
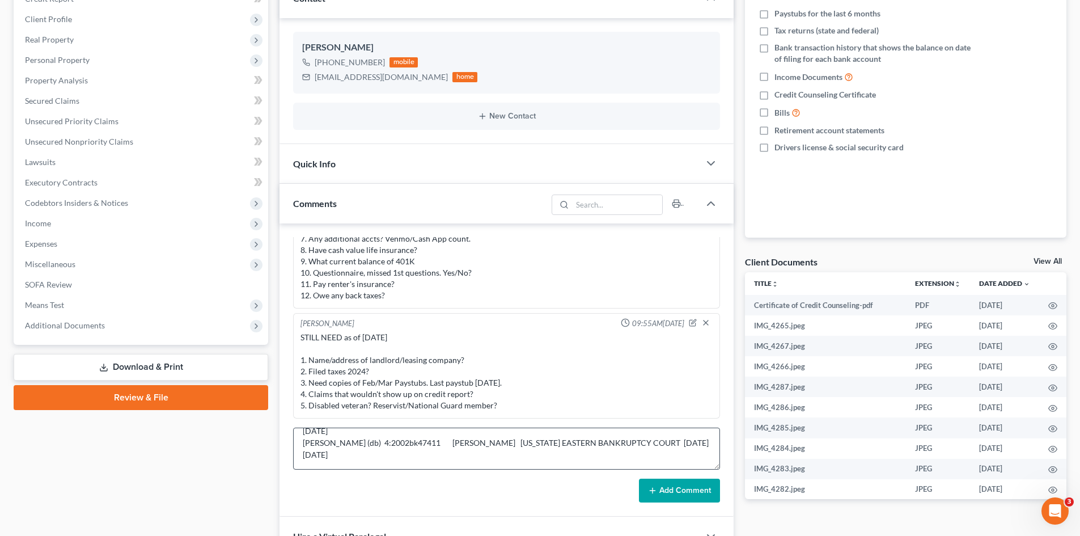
scroll to position [0, 0]
click at [302, 443] on textarea "[PERSON_NAME] (db) 4:1992bk43171 [PERSON_NAME] [US_STATE] EASTERN BANKRUPTCY CO…" at bounding box center [506, 448] width 427 height 42
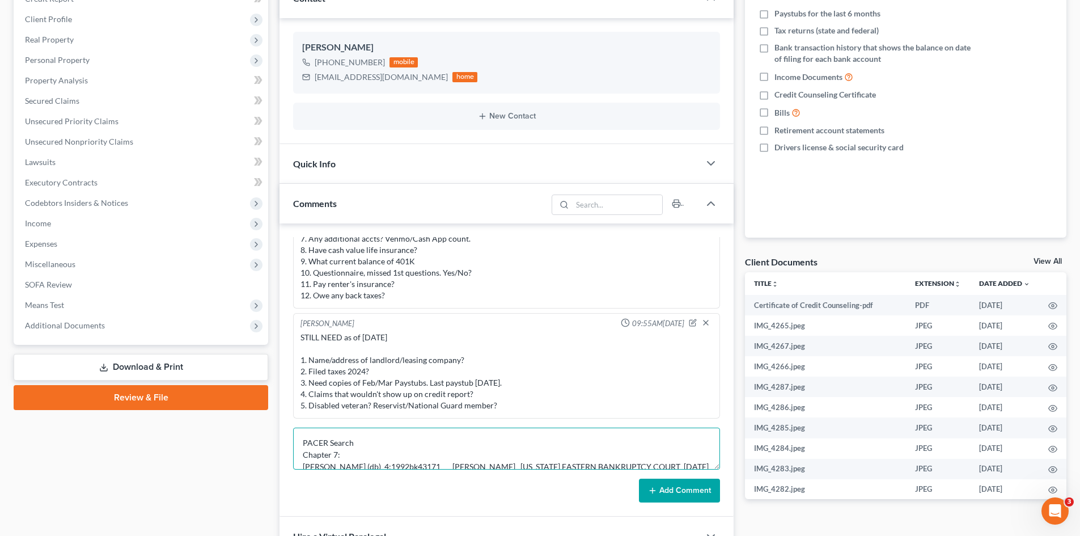
click at [361, 468] on textarea "PACER Search Chapter 7: [PERSON_NAME] (db) 4:1992bk43171 [PERSON_NAME] [US_STAT…" at bounding box center [506, 448] width 427 height 42
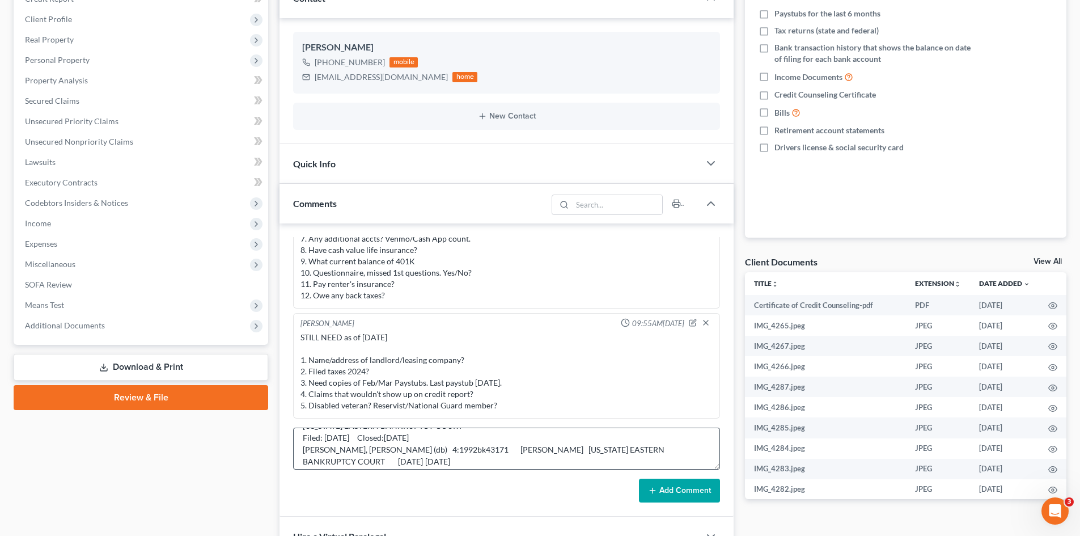
scroll to position [50, 0]
click at [465, 460] on textarea "PACER Search Chapter 7: [PERSON_NAME] (db) 4:1992bk43171 [PERSON_NAME] [US_STAT…" at bounding box center [506, 448] width 427 height 42
click at [410, 464] on textarea "PACER Search Chapter 7: [PERSON_NAME] (db) 4:1992bk43171 [PERSON_NAME] [US_STAT…" at bounding box center [506, 448] width 427 height 42
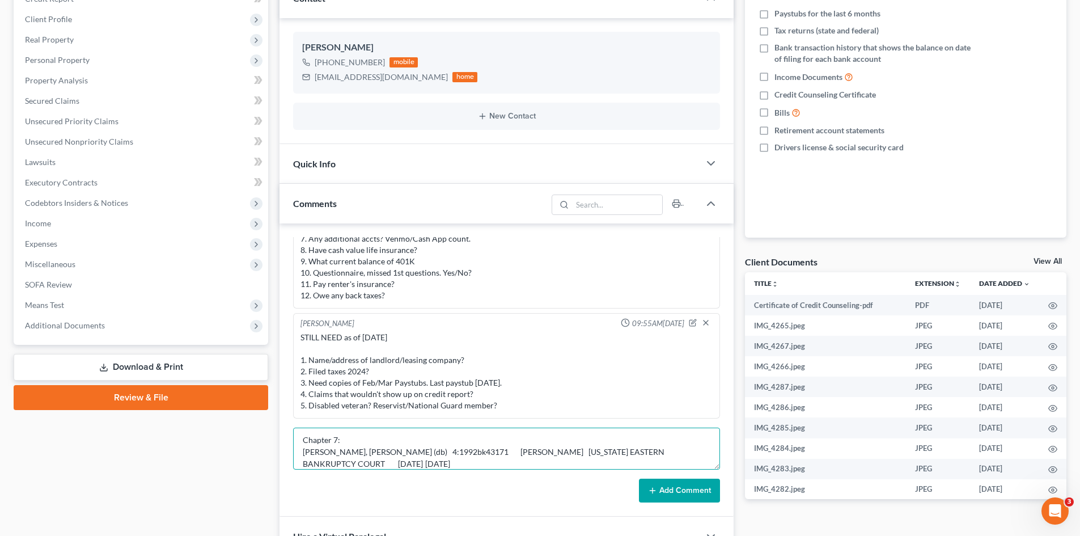
click at [394, 452] on textarea "PACER Search Chapter 7: [PERSON_NAME] (db) 4:1992bk43171 [PERSON_NAME] [US_STAT…" at bounding box center [506, 448] width 427 height 42
click at [348, 459] on textarea "PACER Search Chapter 7: [PERSON_NAME] (db) 4:1992bk43171 [PERSON_NAME] [US_STAT…" at bounding box center [506, 448] width 427 height 42
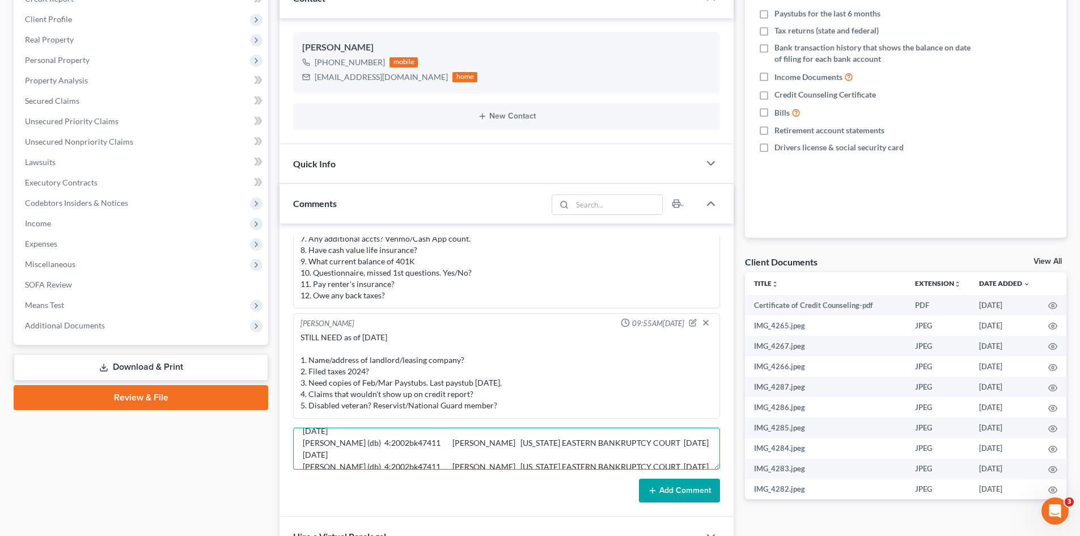
click at [384, 456] on textarea "PACER Search Chapter 7: [PERSON_NAME] (db) 4:1992bk43171 [PERSON_NAME] [US_STAT…" at bounding box center [506, 448] width 427 height 42
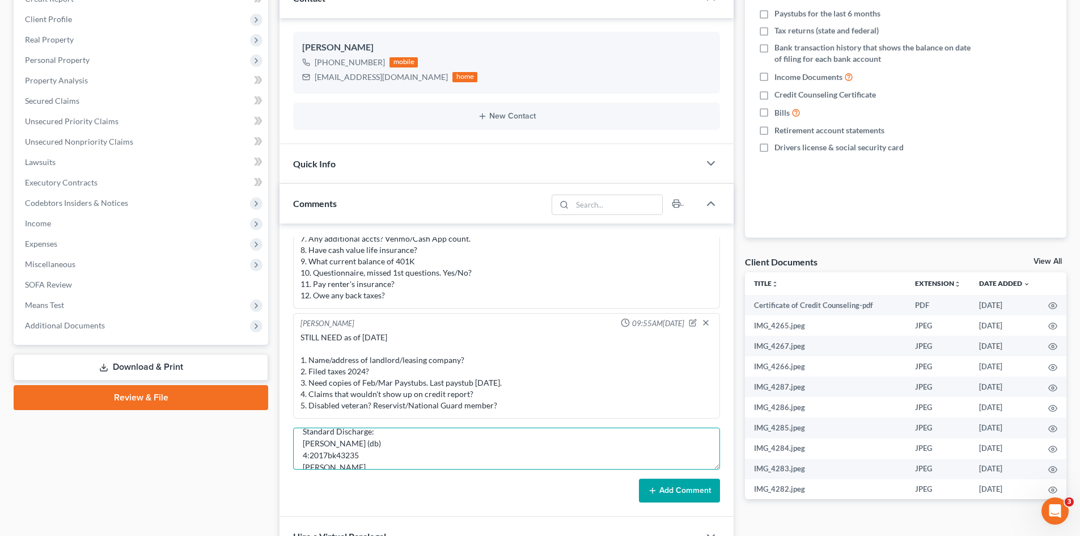
scroll to position [164, 0]
click at [305, 458] on textarea "PACER Search Chapter 7: Standard discharge [PERSON_NAME] (db) 4:1992bk43171 [PE…" at bounding box center [506, 448] width 427 height 42
type textarea "PACER Search Chapter 7: Standard discharge [PERSON_NAME] (db) 4:1992bk43171 [PE…"
click at [671, 484] on button "Add Comment" at bounding box center [679, 490] width 81 height 24
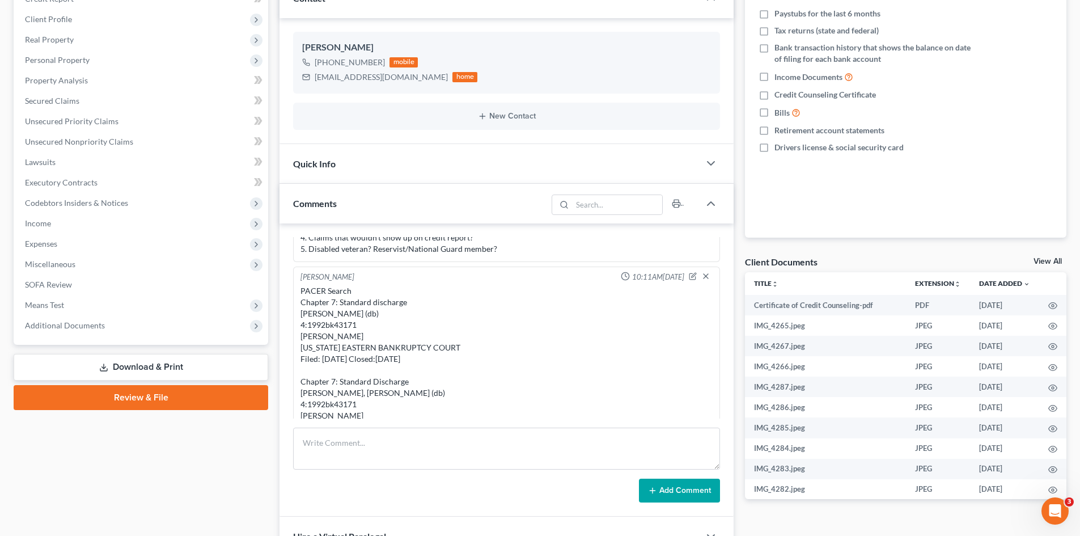
scroll to position [735, 0]
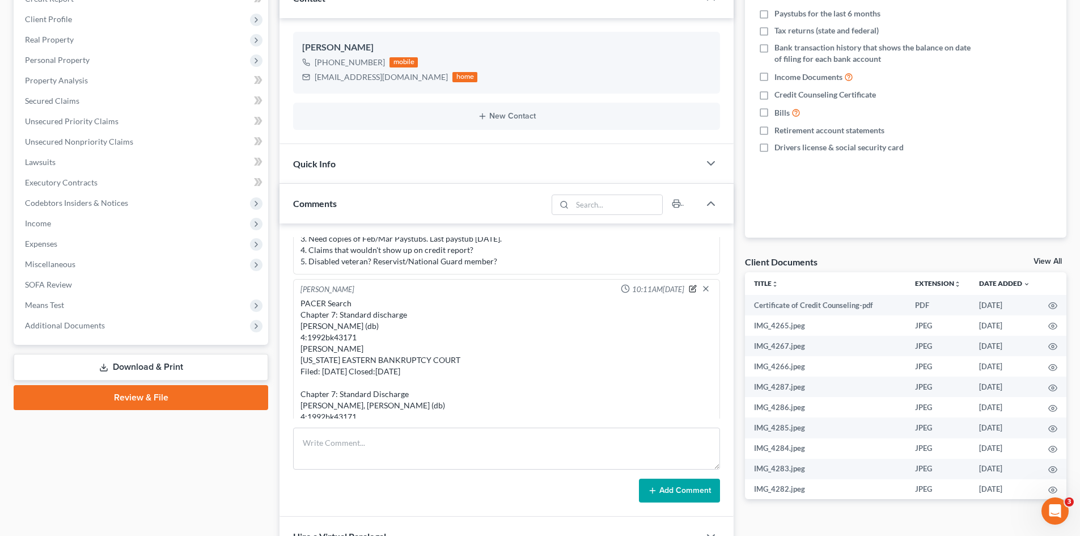
click at [689, 289] on icon "button" at bounding box center [693, 289] width 8 height 8
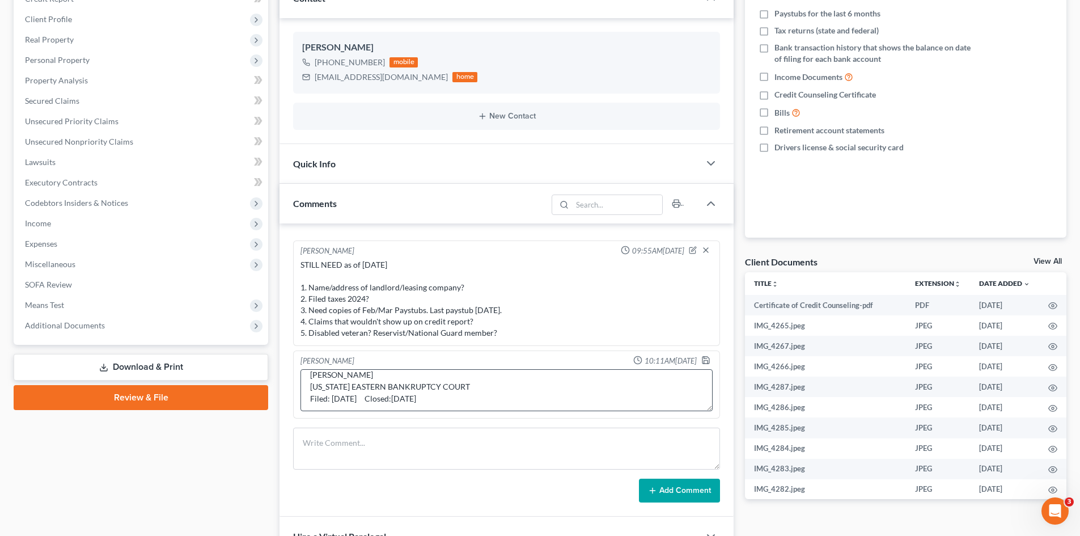
scroll to position [57, 0]
click at [477, 399] on textarea "PACER Search Chapter 7: Standard discharge [PERSON_NAME] (db) 4:1992bk43171 [PE…" at bounding box center [506, 390] width 412 height 42
type textarea "PACER Search Chapter 7: Standard discharge [PERSON_NAME] (db) 4:1992bk43171 [PE…"
click at [701, 358] on icon "button" at bounding box center [705, 359] width 9 height 9
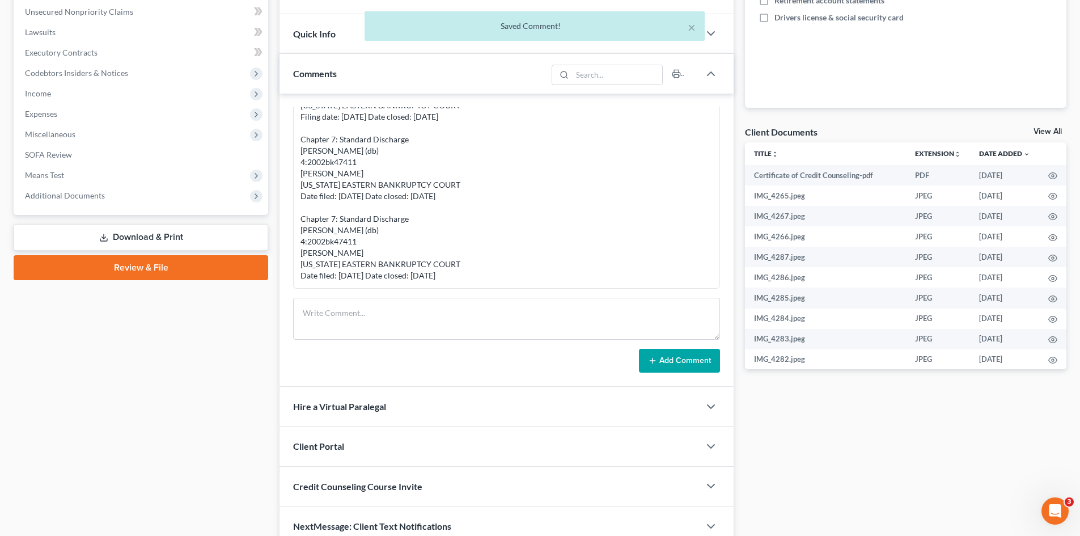
scroll to position [340, 0]
